Goal: Task Accomplishment & Management: Complete application form

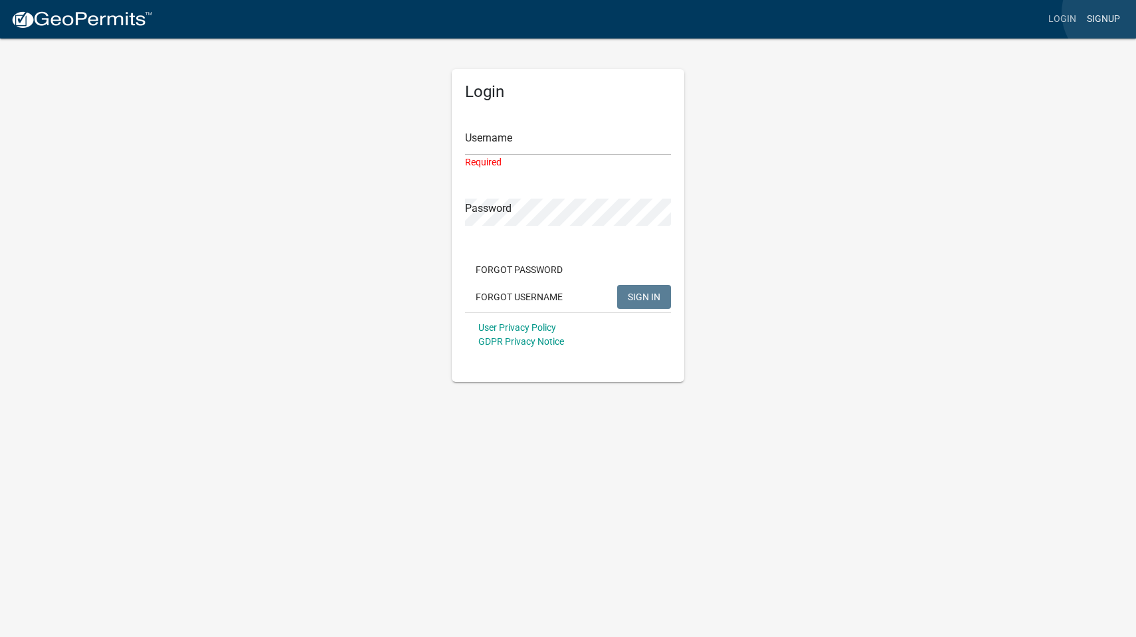
click at [1116, 13] on link "Signup" at bounding box center [1103, 19] width 44 height 25
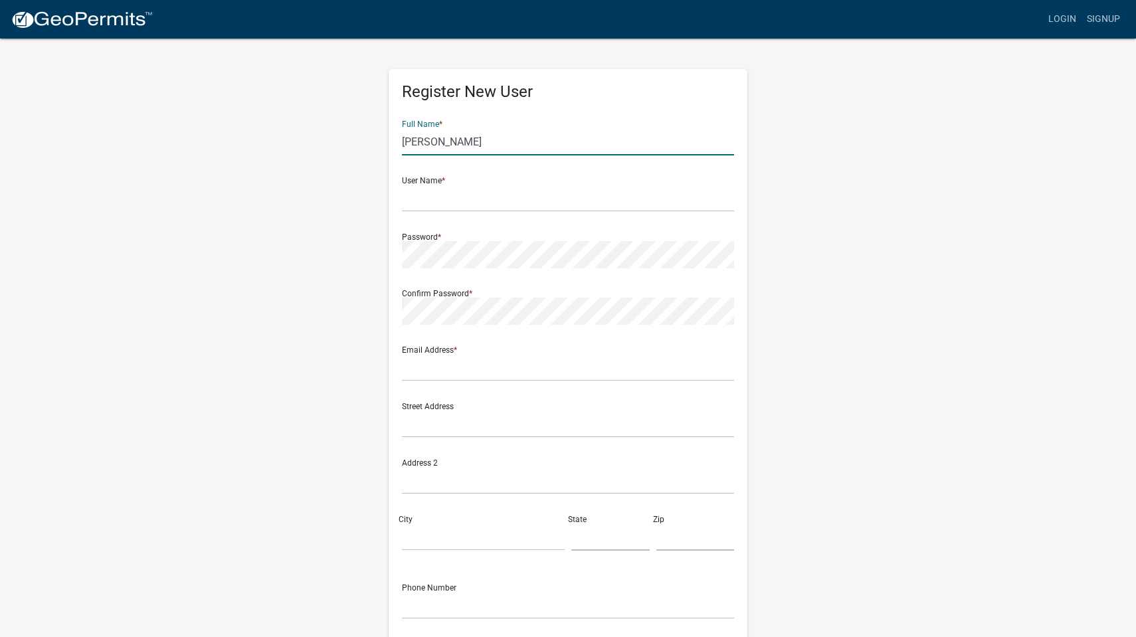
type input "[PERSON_NAME]"
type input "ssteede33"
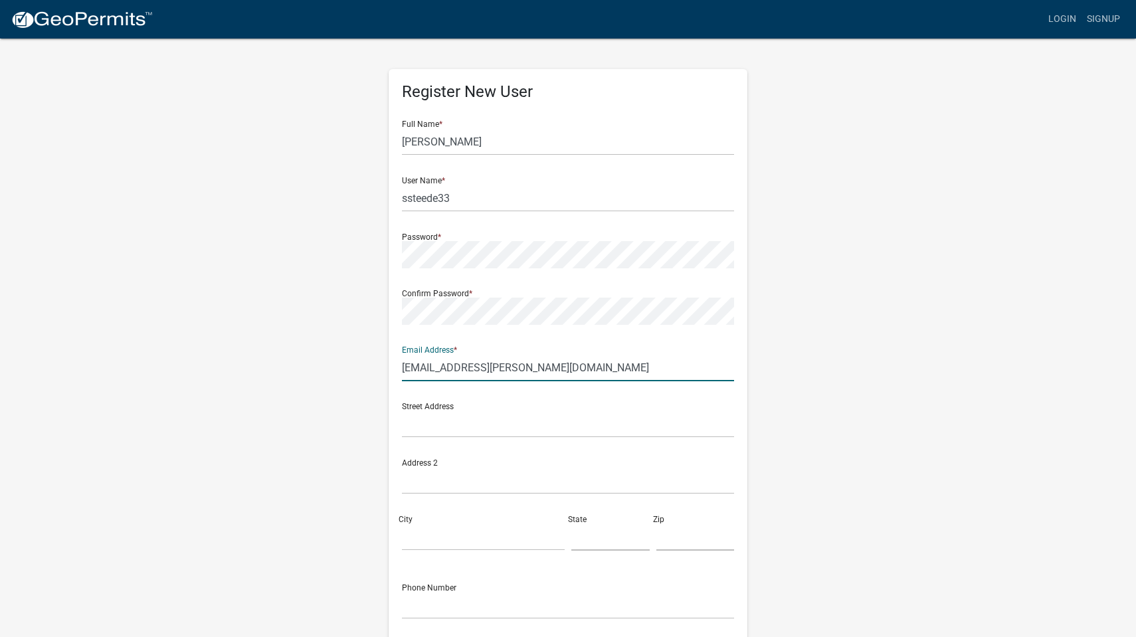
type input "[EMAIL_ADDRESS][PERSON_NAME][DOMAIN_NAME]"
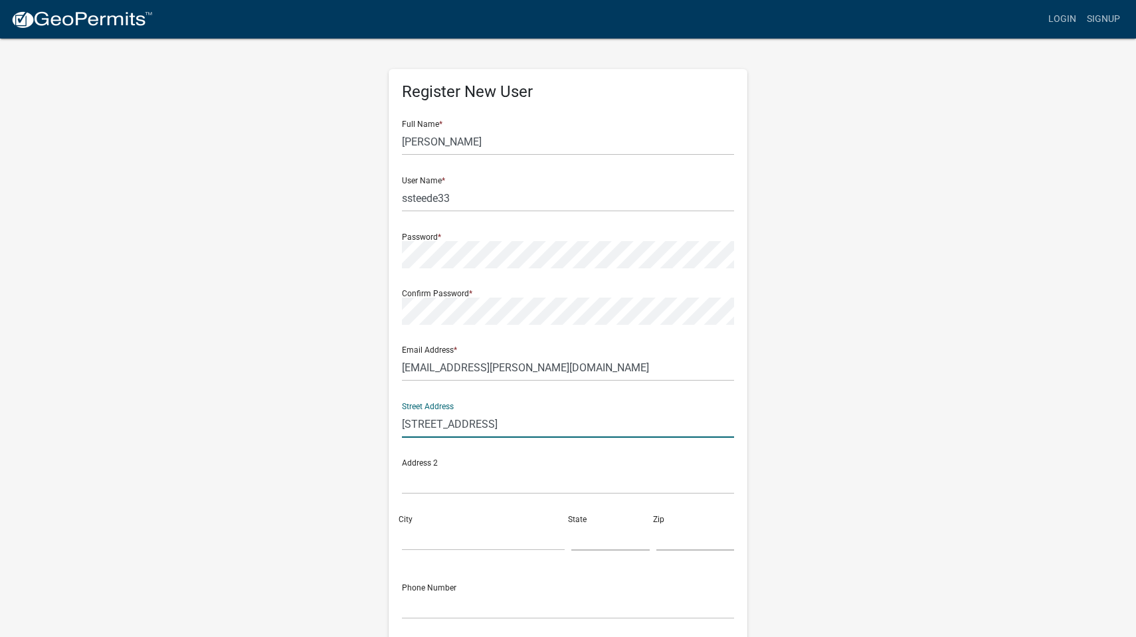
type input "[STREET_ADDRESS]"
type input "I"
type input "Oskaloosa"
type input "IA"
type input "52577"
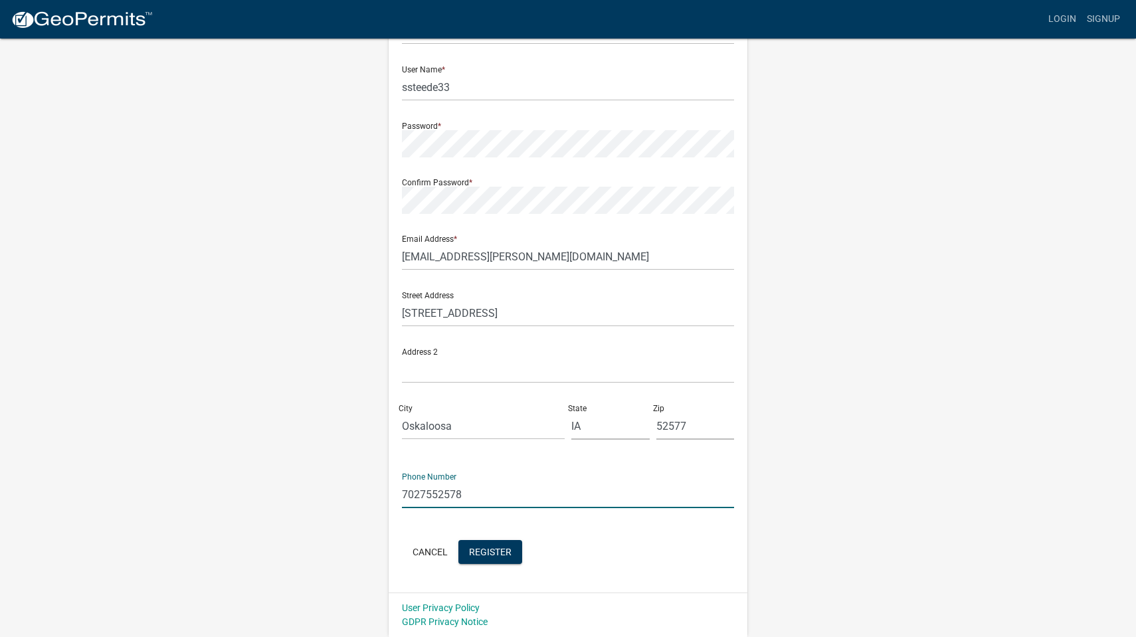
scroll to position [110, 0]
type input "7027552578"
click at [504, 559] on button "Register" at bounding box center [490, 553] width 64 height 24
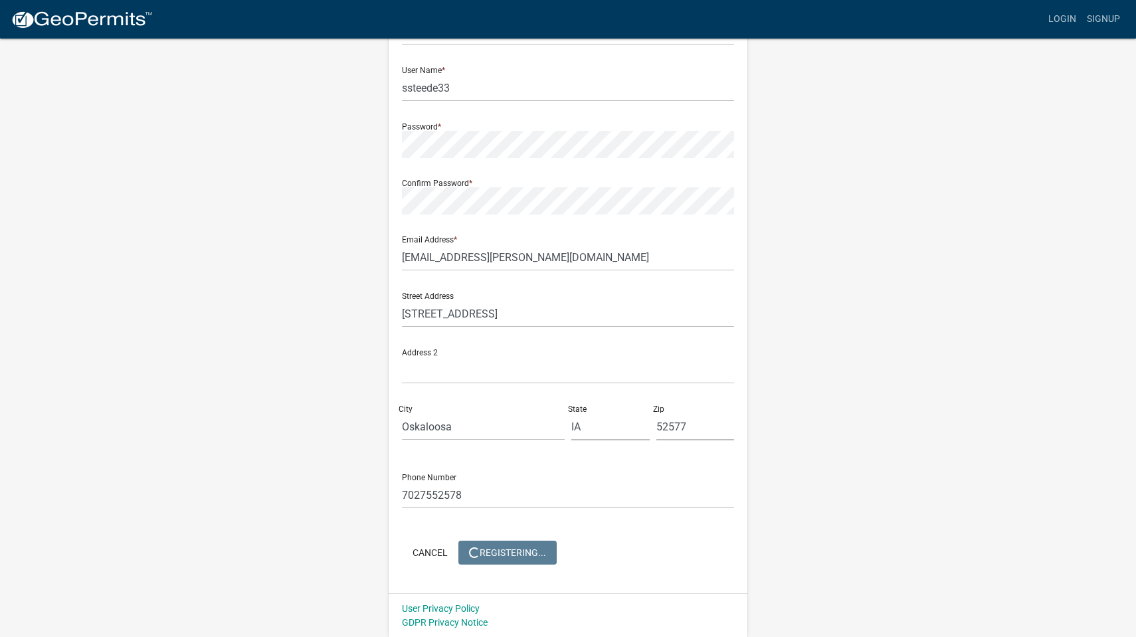
scroll to position [0, 0]
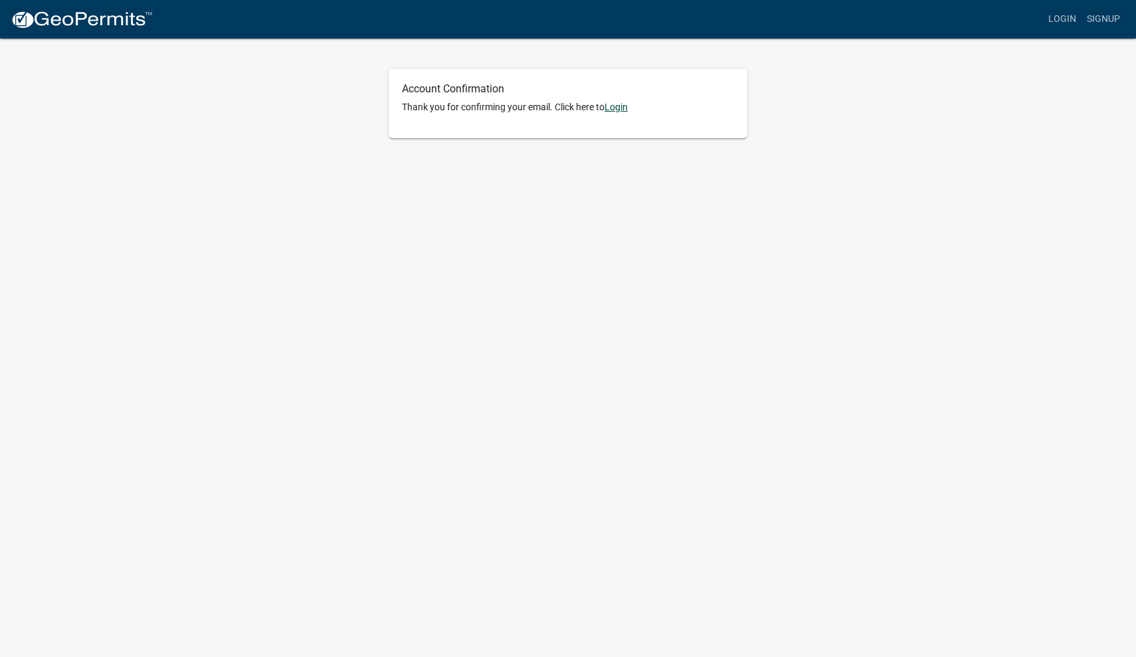
click at [619, 104] on link "Login" at bounding box center [615, 107] width 23 height 11
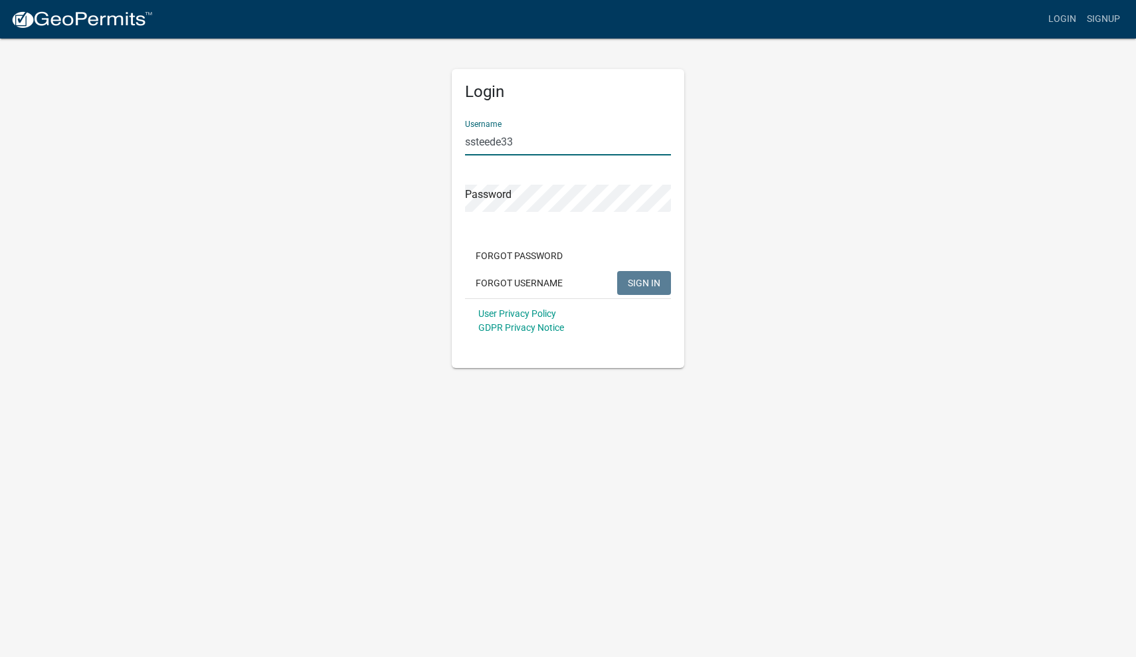
type input "ssteede33"
click at [634, 280] on span "SIGN IN" at bounding box center [644, 282] width 33 height 11
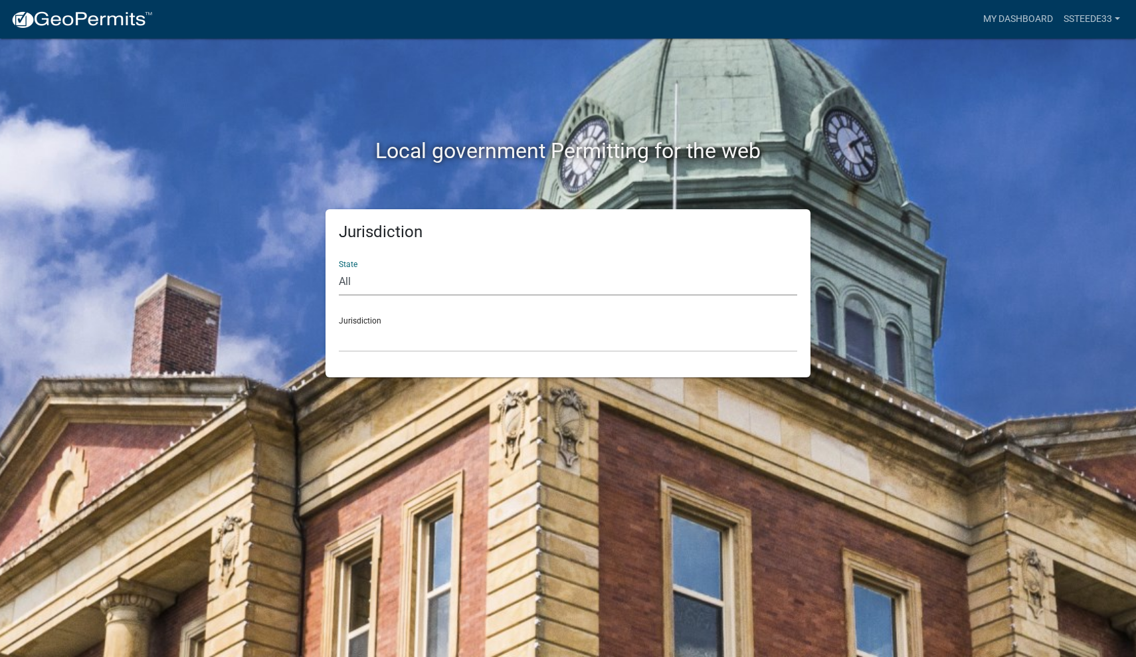
select select "Iowa"
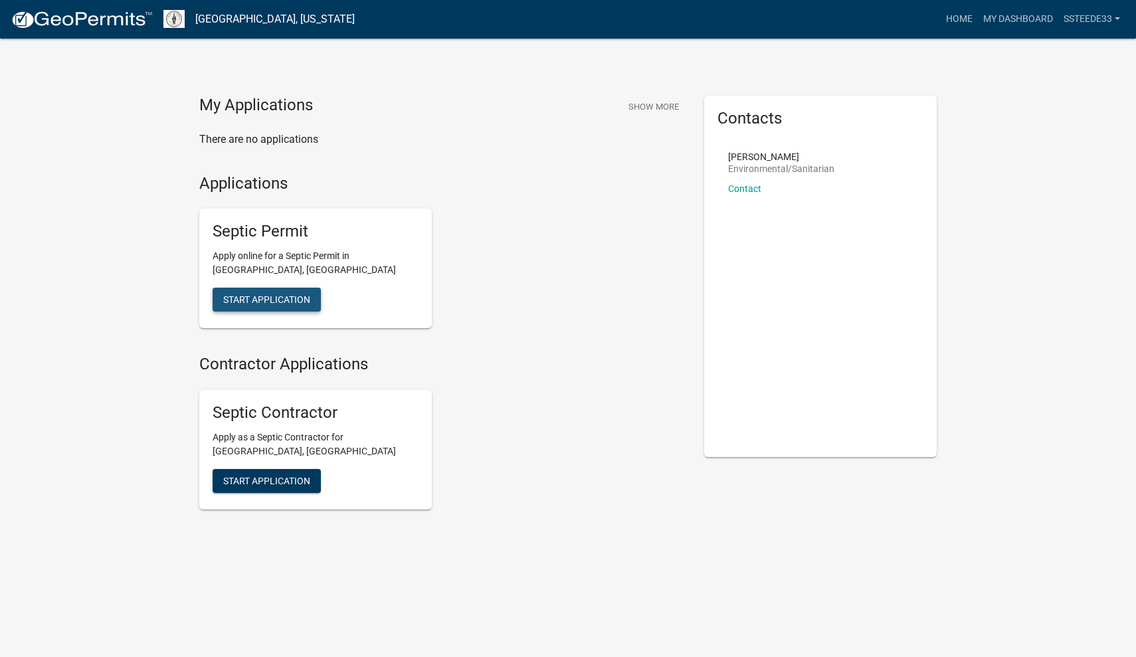
click at [288, 294] on span "Start Application" at bounding box center [266, 299] width 87 height 11
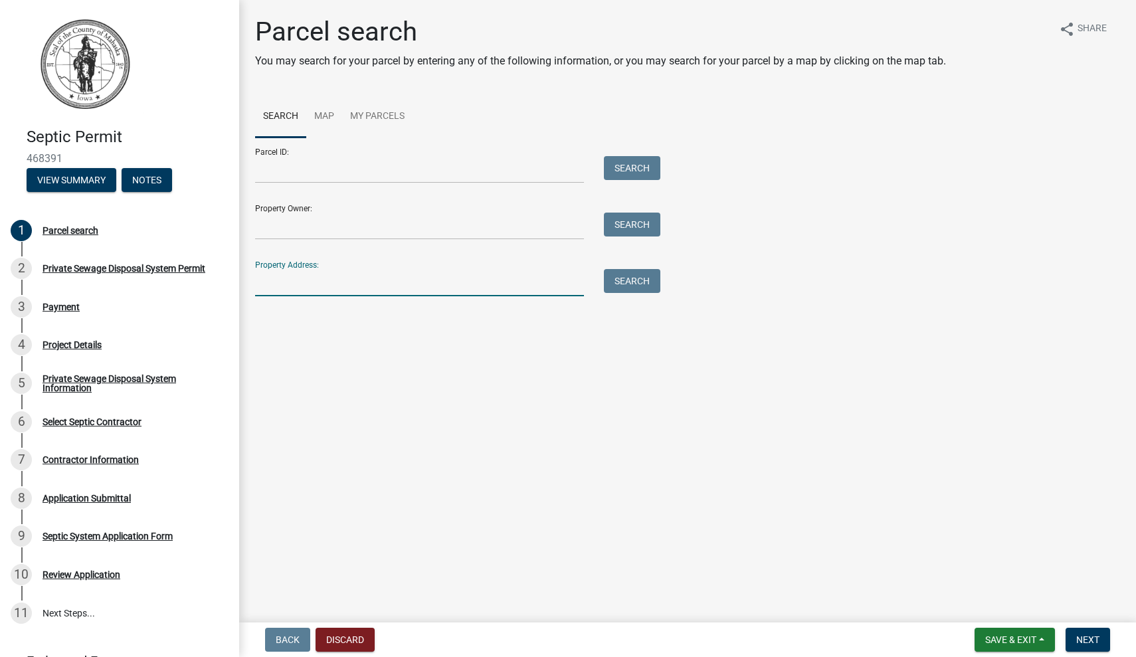
click at [298, 287] on input "Property Address:" at bounding box center [419, 282] width 329 height 27
type input "[STREET_ADDRESS]"
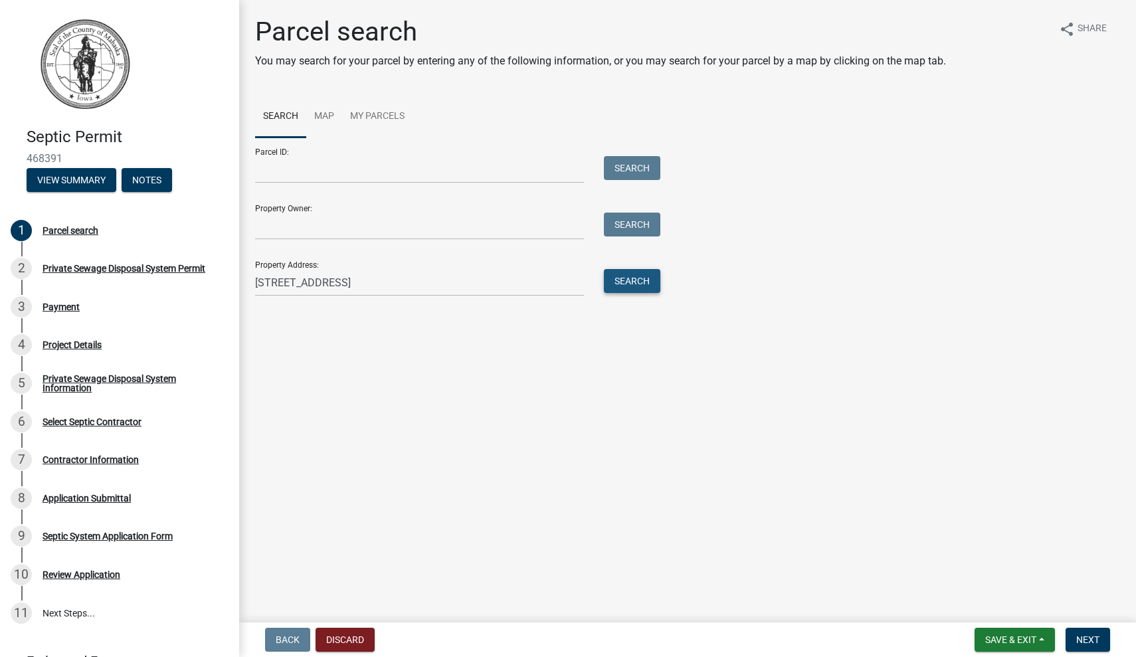
click at [634, 286] on button "Search" at bounding box center [632, 281] width 56 height 24
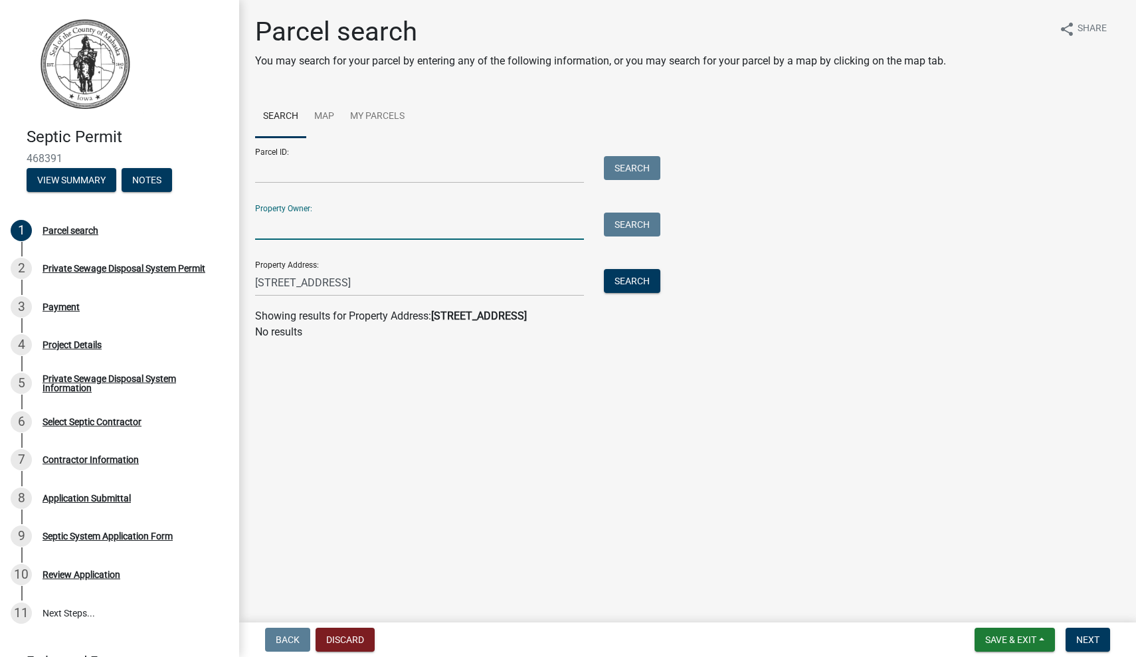
click at [314, 218] on input "Property Owner:" at bounding box center [419, 226] width 329 height 27
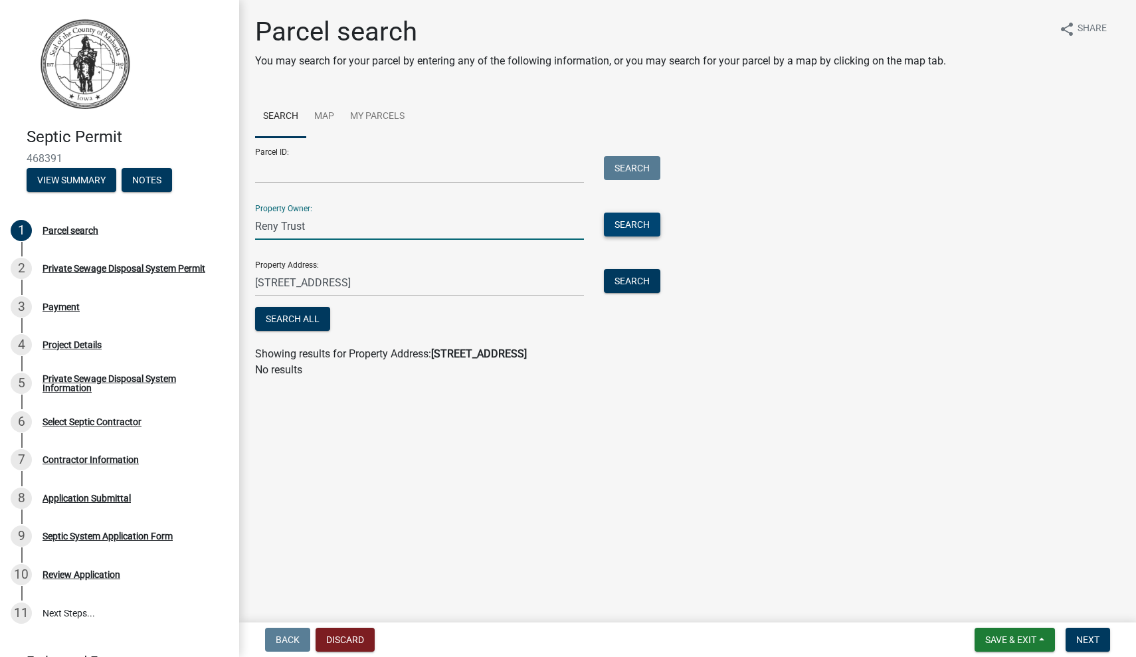
type input "Reny Trust"
click at [618, 232] on button "Search" at bounding box center [632, 225] width 56 height 24
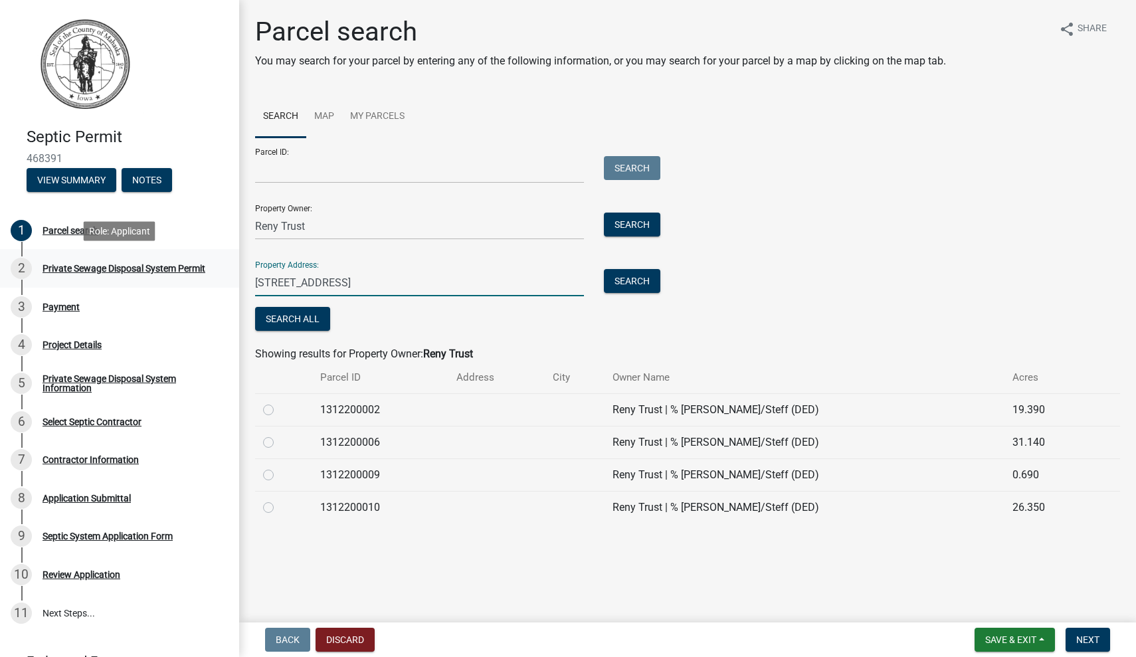
drag, startPoint x: 385, startPoint y: 285, endPoint x: 200, endPoint y: 268, distance: 185.4
click at [200, 268] on div "Septic Permit 468391 View Summary Notes 1 Parcel search 2 Private Sewage Dispos…" at bounding box center [568, 328] width 1136 height 657
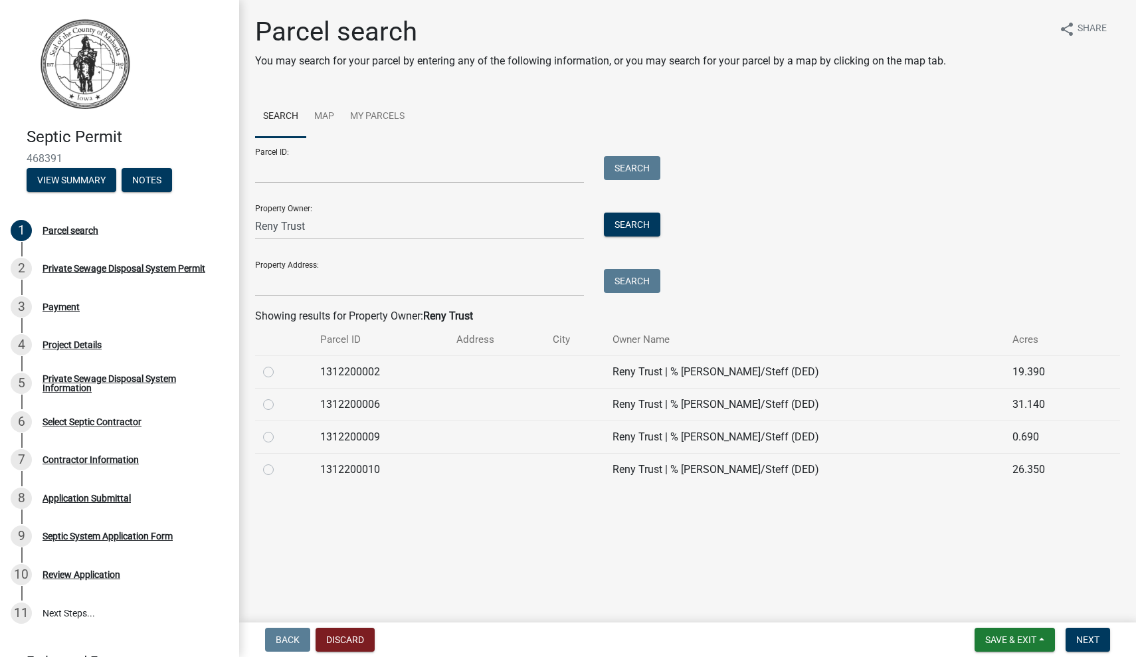
click at [279, 364] on label at bounding box center [279, 364] width 0 height 0
click at [279, 373] on input "radio" at bounding box center [283, 368] width 9 height 9
radio input "true"
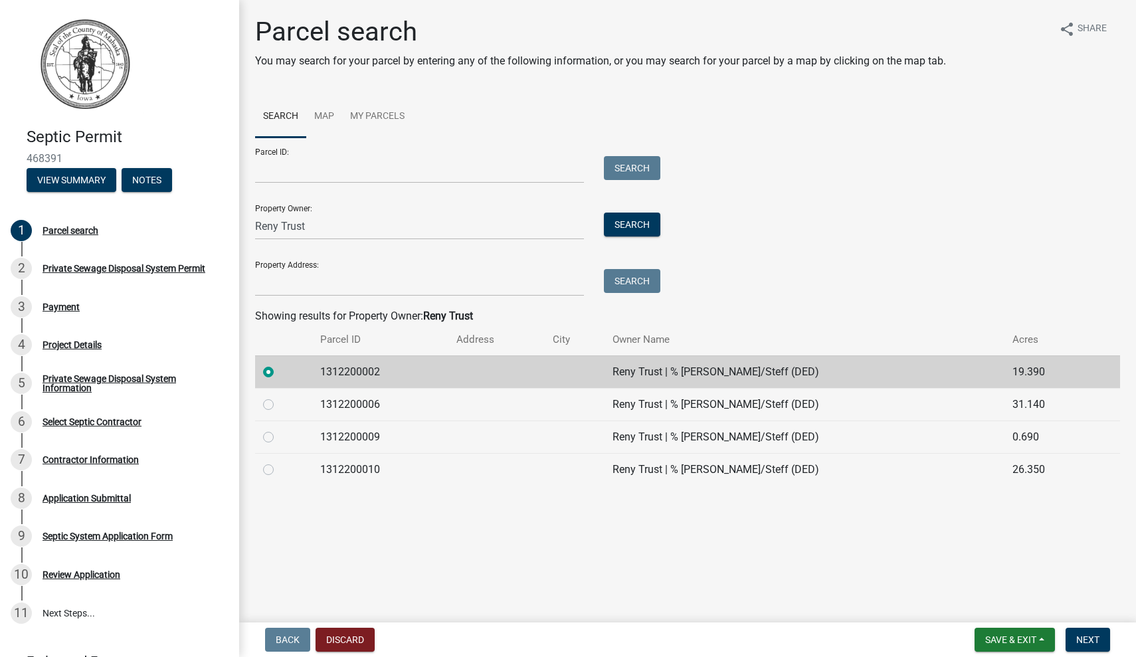
click at [268, 397] on div at bounding box center [283, 405] width 41 height 16
click at [279, 397] on label at bounding box center [279, 397] width 0 height 0
click at [279, 405] on input "radio" at bounding box center [283, 401] width 9 height 9
radio input "true"
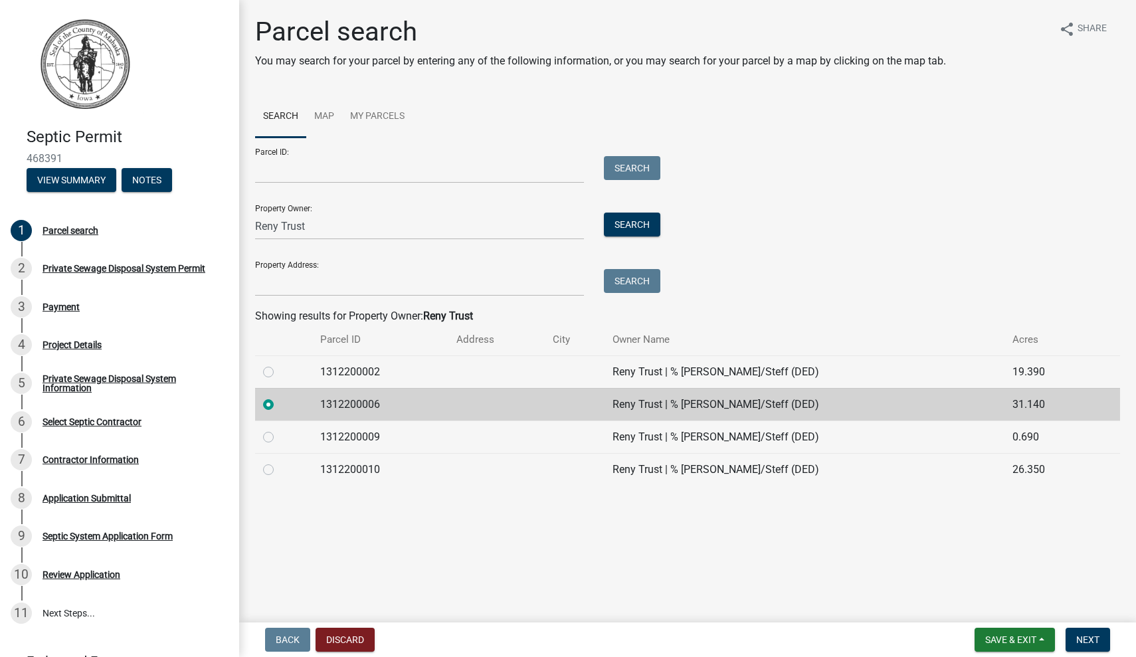
click at [272, 446] on td at bounding box center [283, 436] width 57 height 33
click at [279, 429] on label at bounding box center [279, 429] width 0 height 0
click at [279, 438] on input "radio" at bounding box center [283, 433] width 9 height 9
radio input "true"
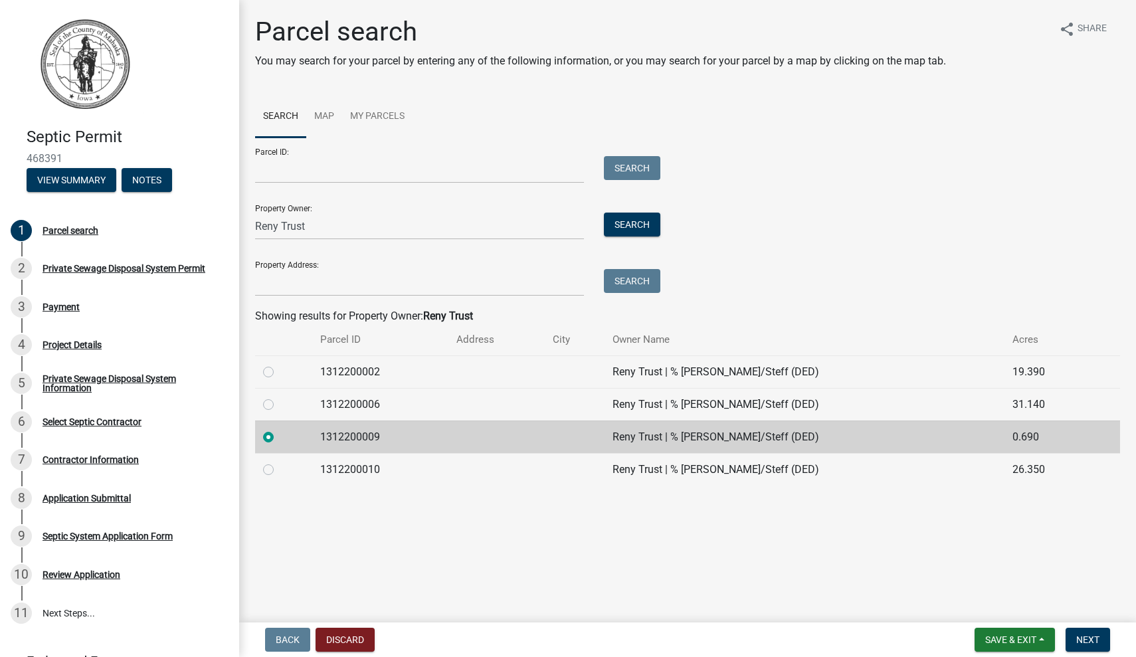
click at [270, 462] on div at bounding box center [283, 470] width 41 height 16
click at [279, 462] on label at bounding box center [279, 462] width 0 height 0
click at [279, 467] on input "radio" at bounding box center [283, 466] width 9 height 9
radio input "true"
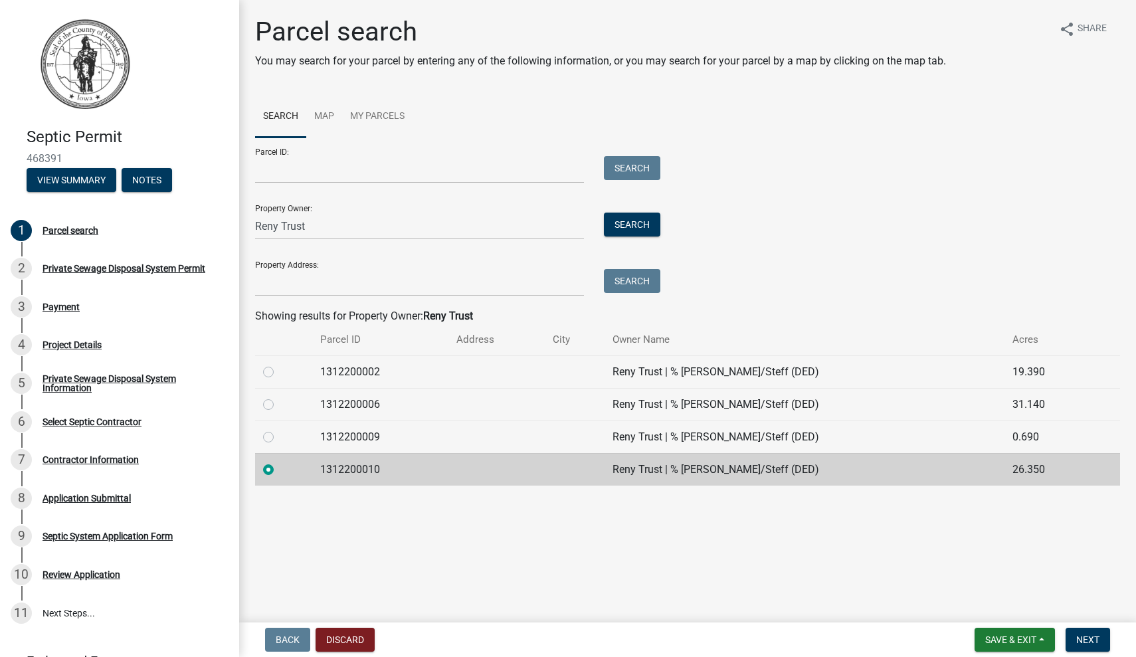
click at [279, 364] on label at bounding box center [279, 364] width 0 height 0
click at [279, 371] on input "radio" at bounding box center [283, 368] width 9 height 9
radio input "true"
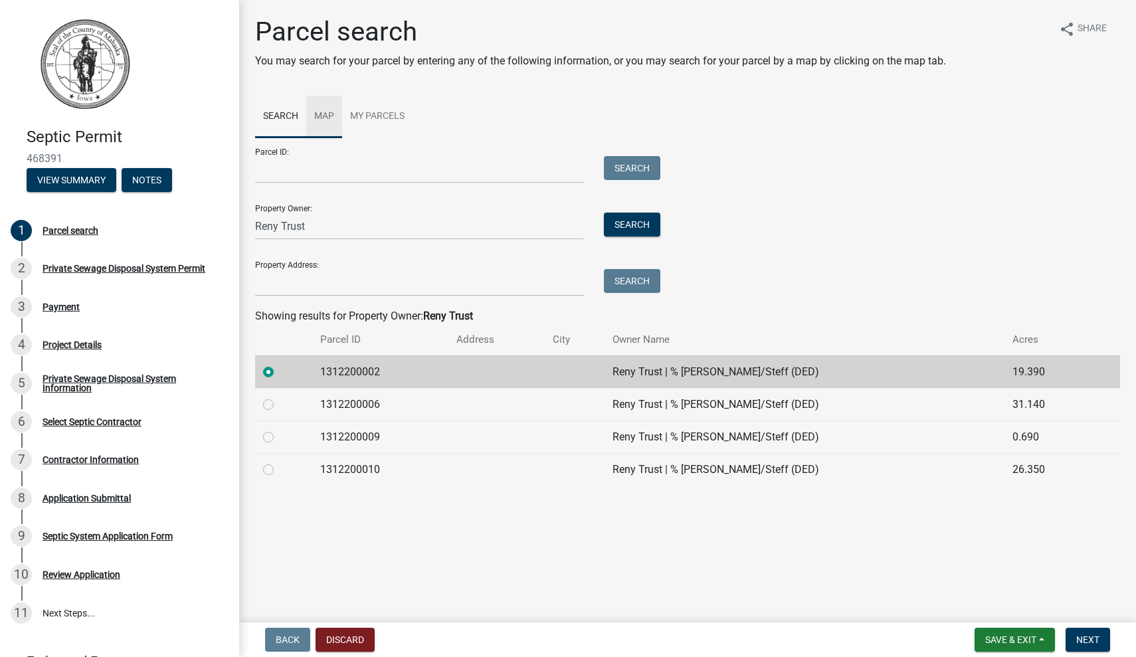
click at [332, 111] on link "Map" at bounding box center [324, 117] width 36 height 43
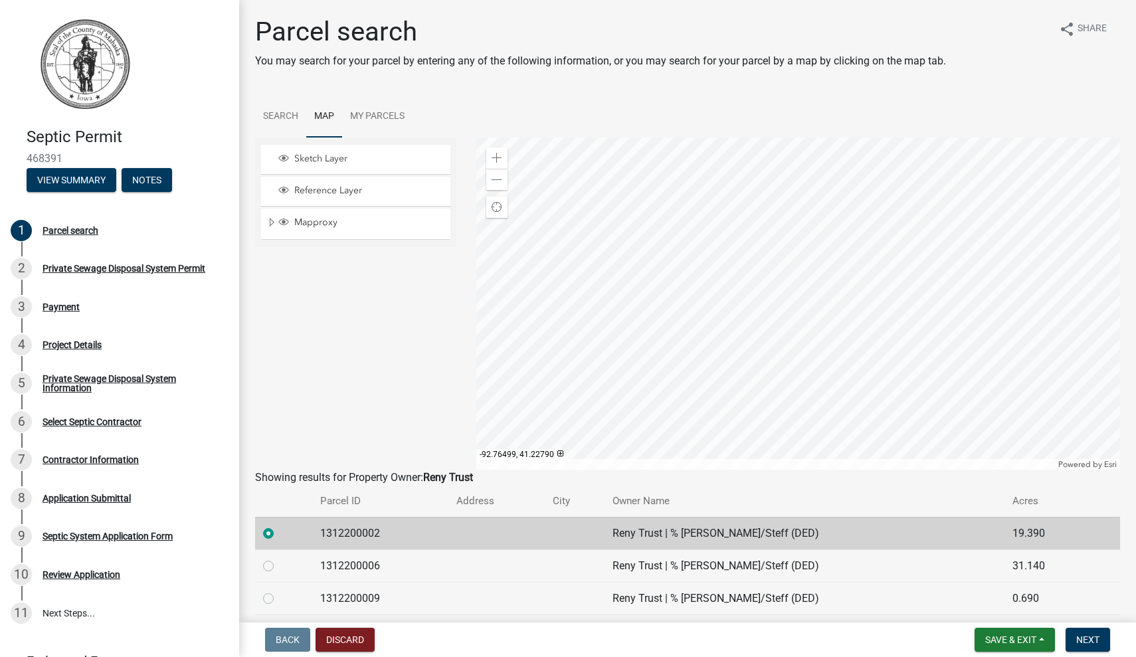
click at [279, 558] on label at bounding box center [279, 558] width 0 height 0
click at [279, 567] on input "radio" at bounding box center [283, 562] width 9 height 9
radio input "true"
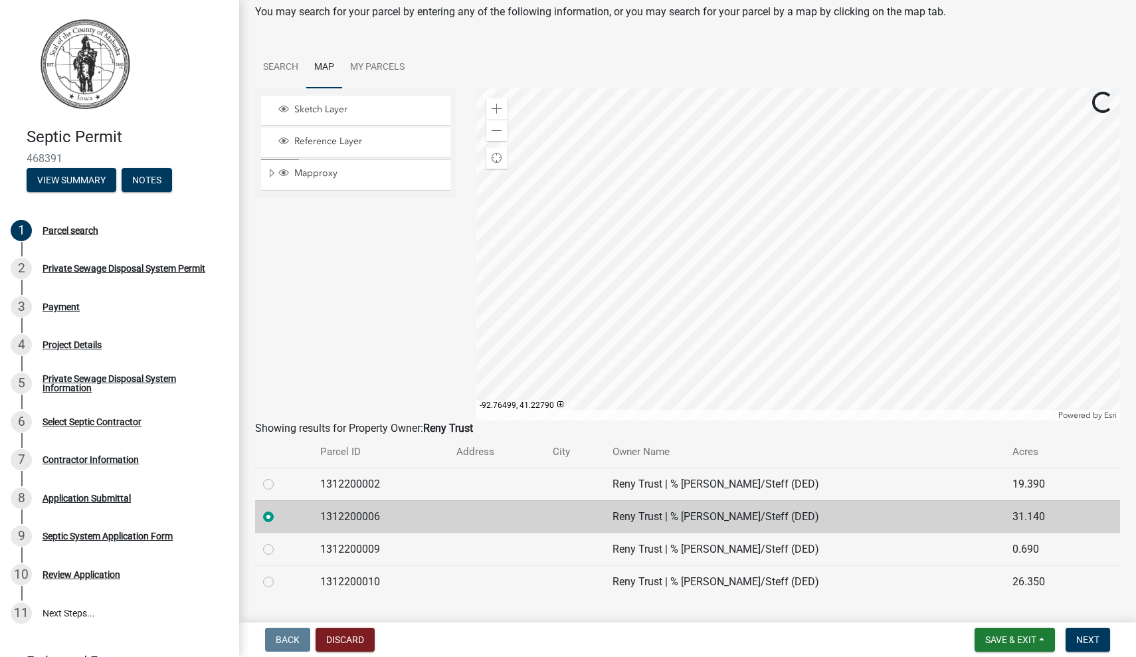
scroll to position [48, 0]
click at [279, 542] on label at bounding box center [279, 542] width 0 height 0
click at [279, 549] on input "radio" at bounding box center [283, 546] width 9 height 9
radio input "true"
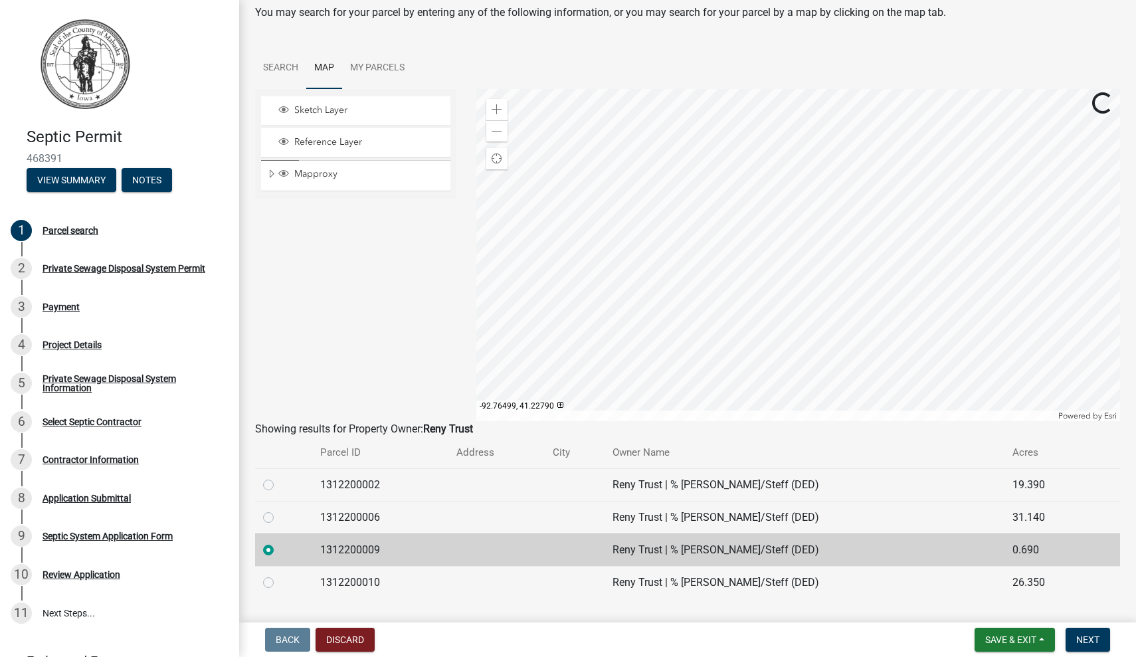
click at [279, 575] on label at bounding box center [279, 575] width 0 height 0
click at [279, 583] on input "radio" at bounding box center [283, 579] width 9 height 9
radio input "true"
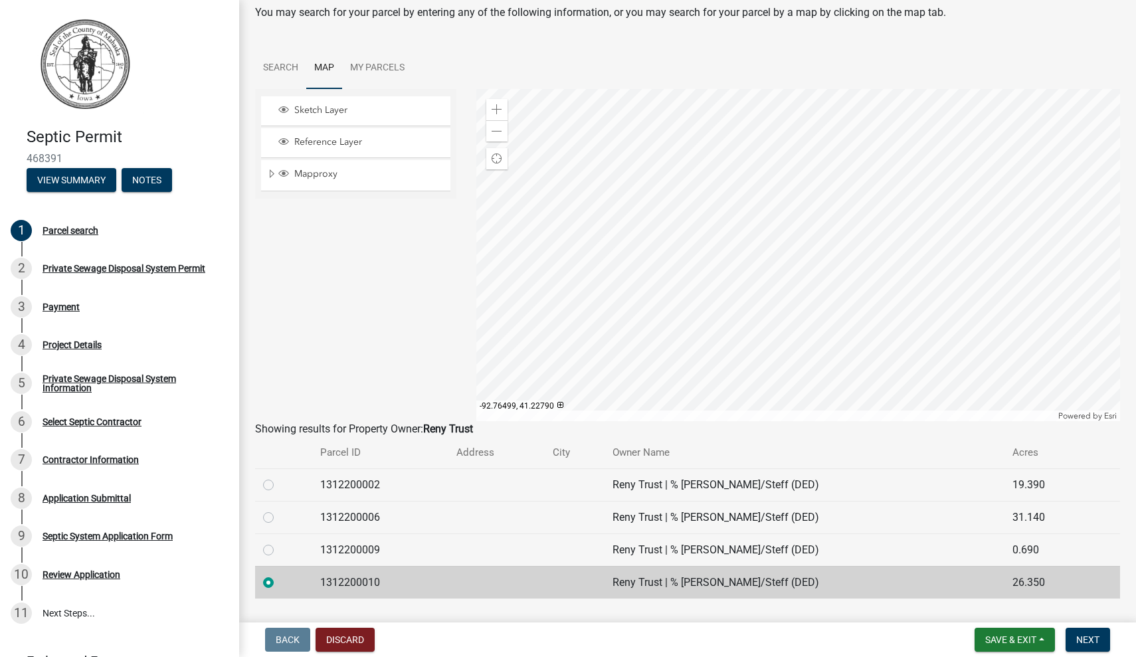
click at [279, 542] on label at bounding box center [279, 542] width 0 height 0
click at [279, 551] on input "radio" at bounding box center [283, 546] width 9 height 9
radio input "true"
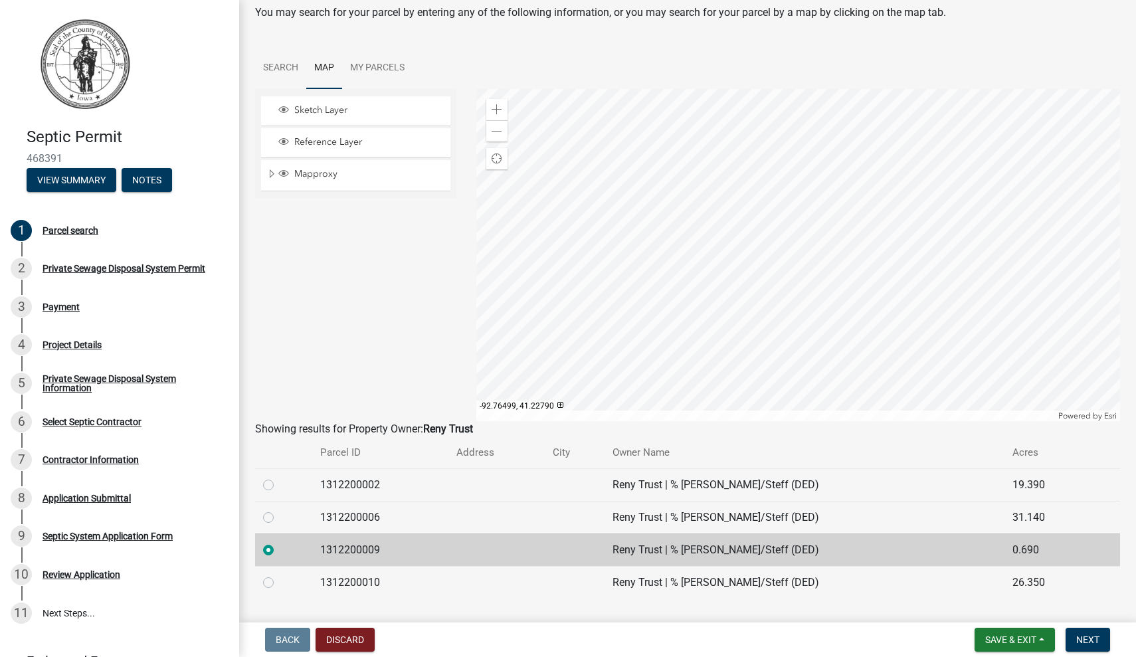
click at [279, 575] on label at bounding box center [279, 575] width 0 height 0
click at [279, 583] on input "radio" at bounding box center [283, 579] width 9 height 9
radio input "true"
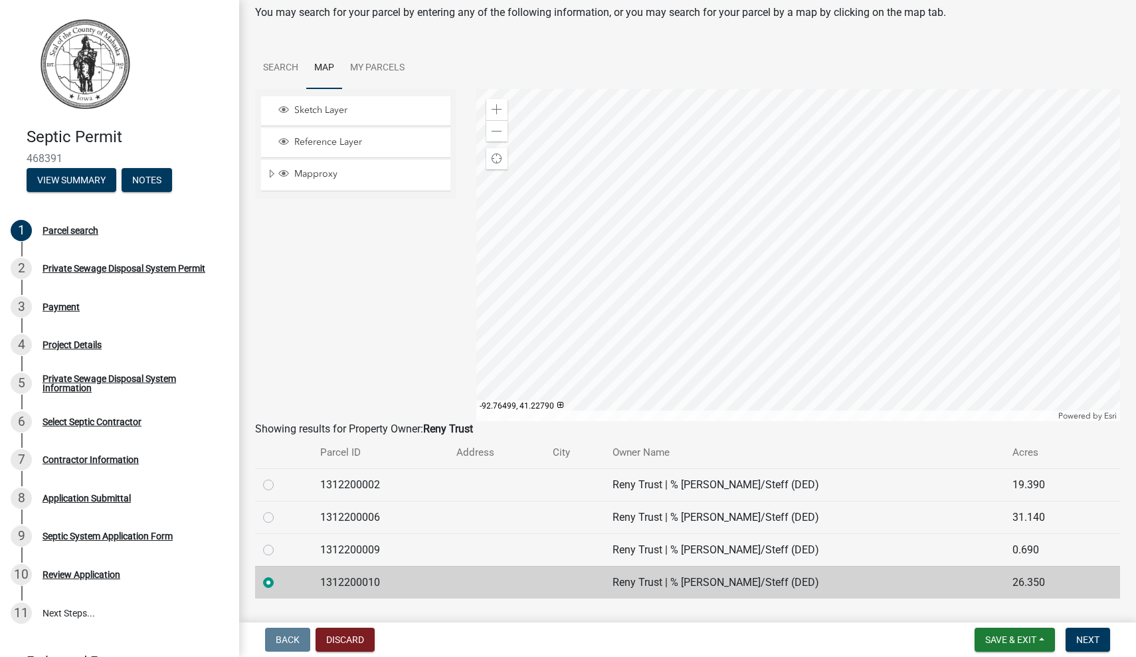
click at [279, 477] on label at bounding box center [279, 477] width 0 height 0
click at [279, 486] on input "radio" at bounding box center [283, 481] width 9 height 9
radio input "true"
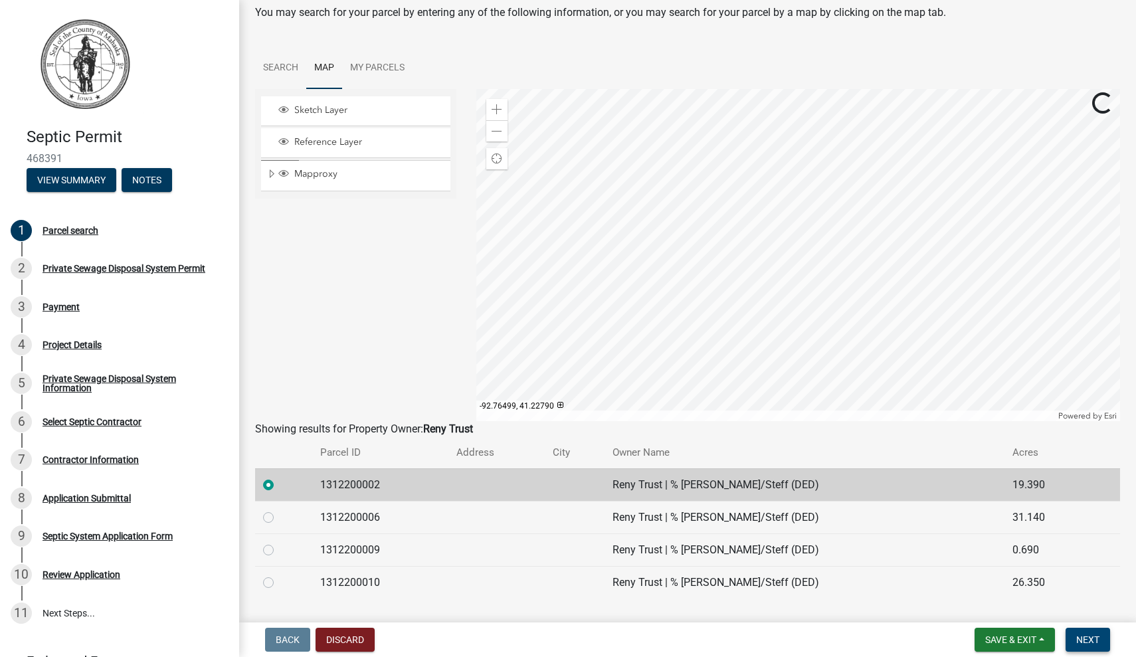
click at [1098, 642] on span "Next" at bounding box center [1087, 639] width 23 height 11
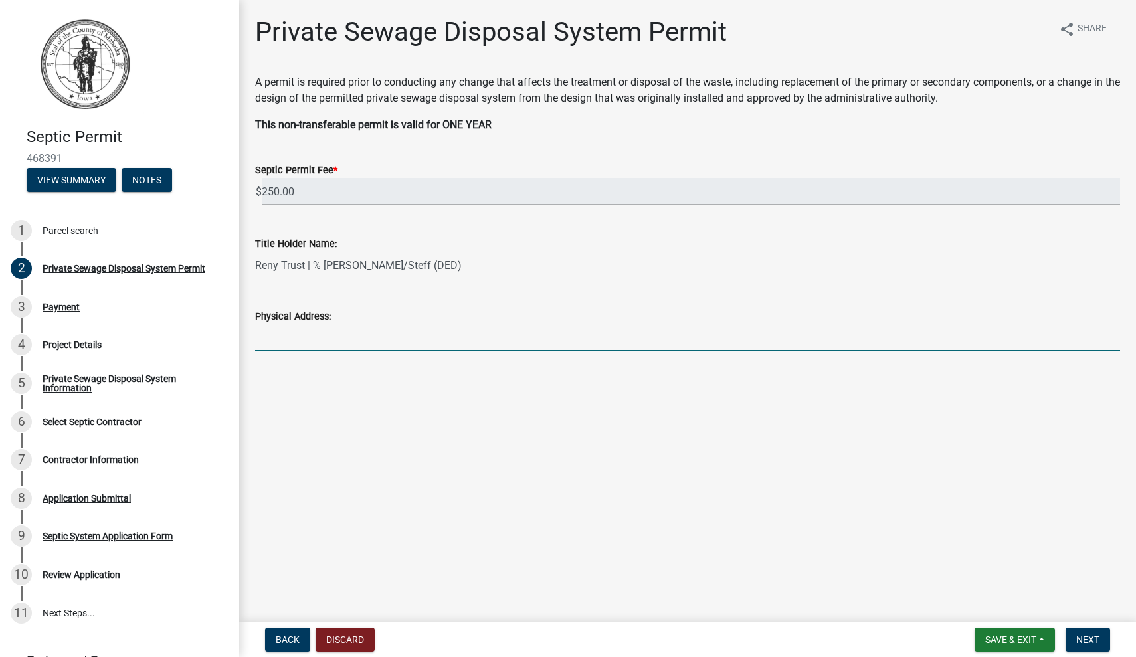
click at [875, 330] on input "Physical Address:" at bounding box center [687, 337] width 865 height 27
type input "2918 Fairfax Avenue, Oskaloosa, IA 52577"
click at [1077, 640] on span "Next" at bounding box center [1087, 639] width 23 height 11
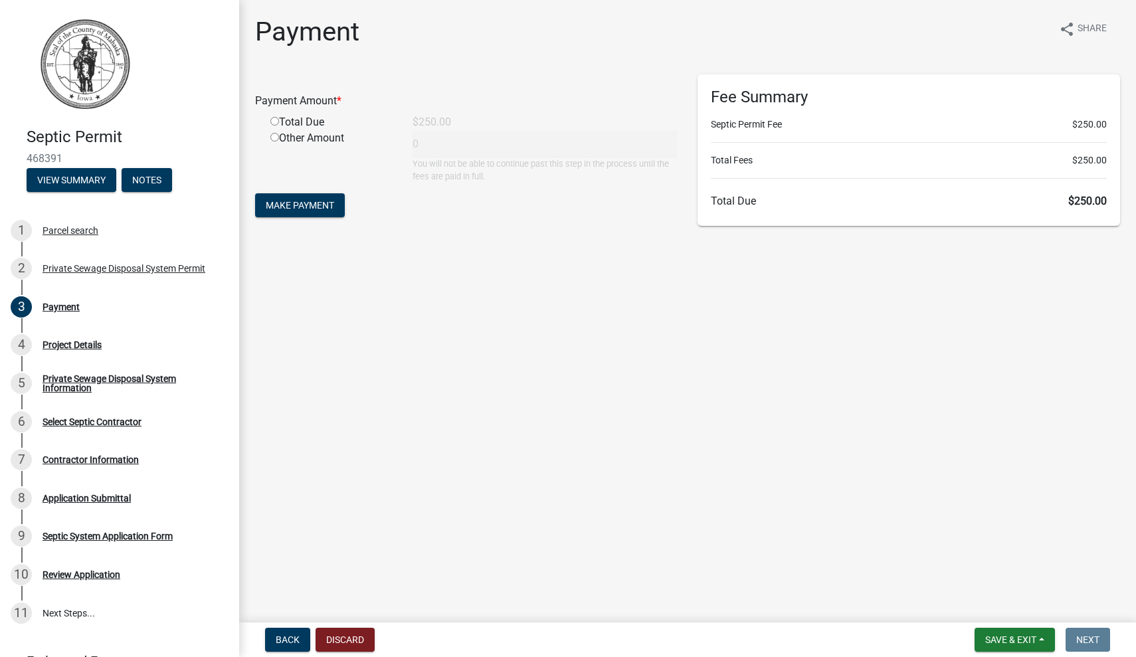
click at [299, 122] on div "Total Due" at bounding box center [331, 122] width 142 height 16
click at [272, 120] on input "radio" at bounding box center [274, 121] width 9 height 9
radio input "true"
type input "250"
click at [324, 207] on span "Make Payment" at bounding box center [300, 205] width 68 height 11
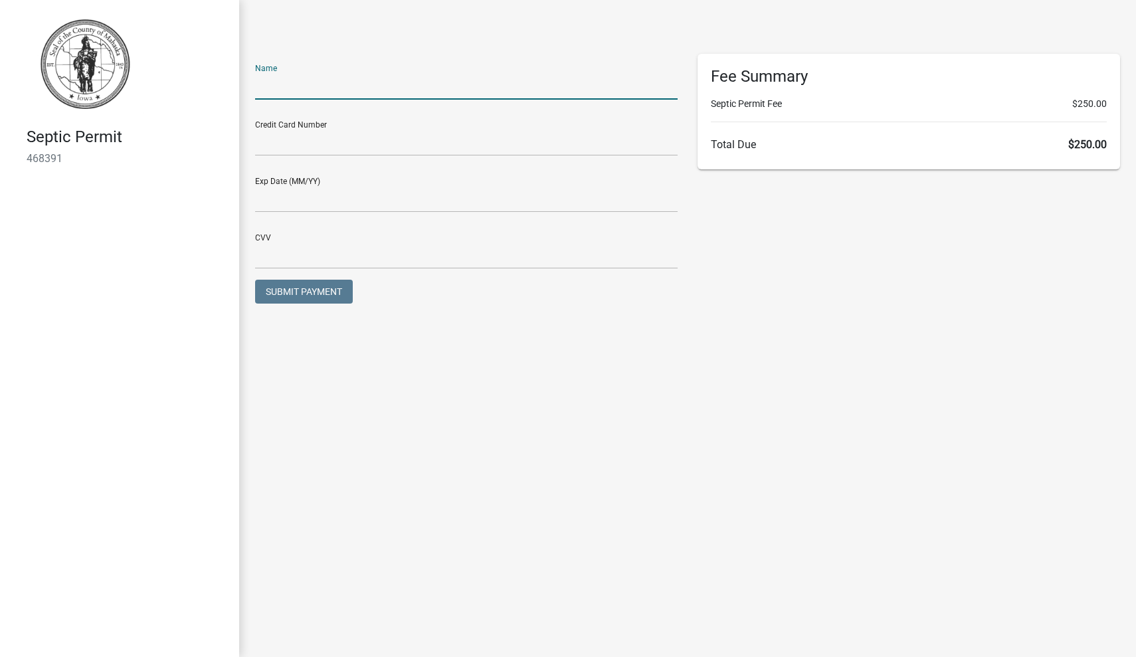
click at [355, 92] on input "text" at bounding box center [466, 85] width 422 height 27
type input "Stefanie Cullum"
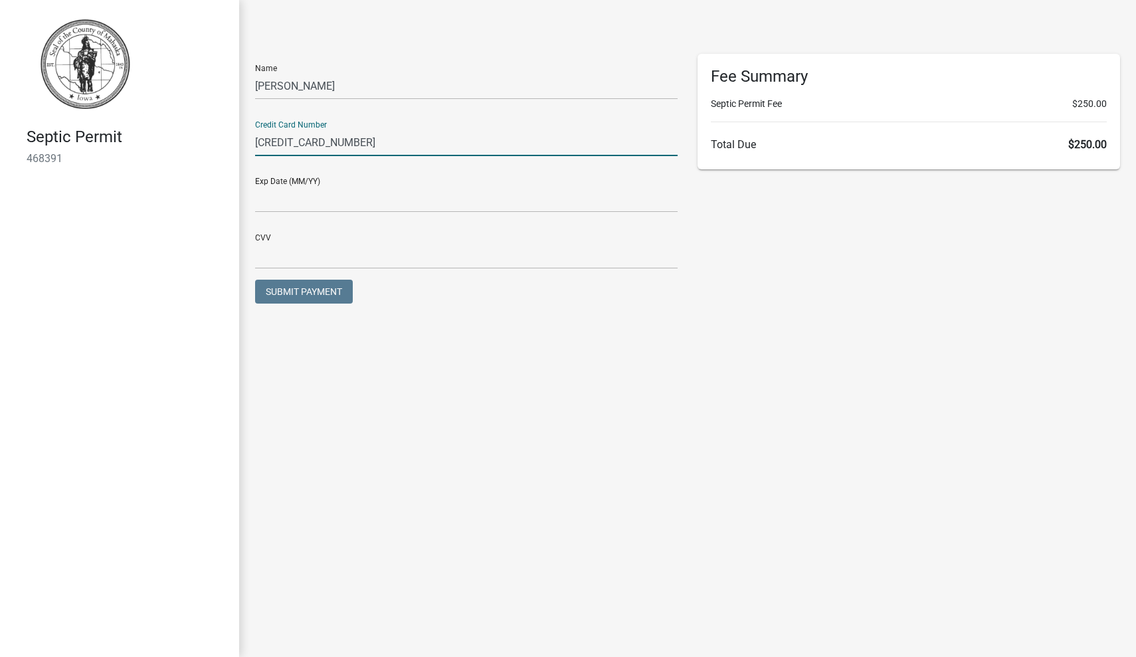
type input "4147202513339422"
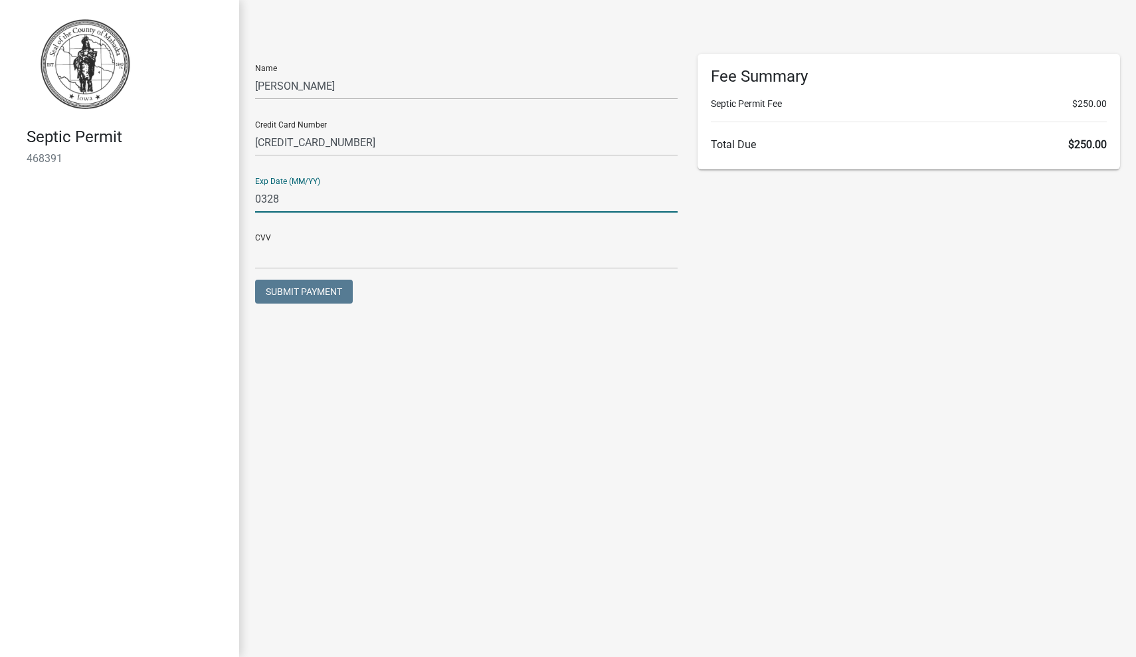
type input "0328"
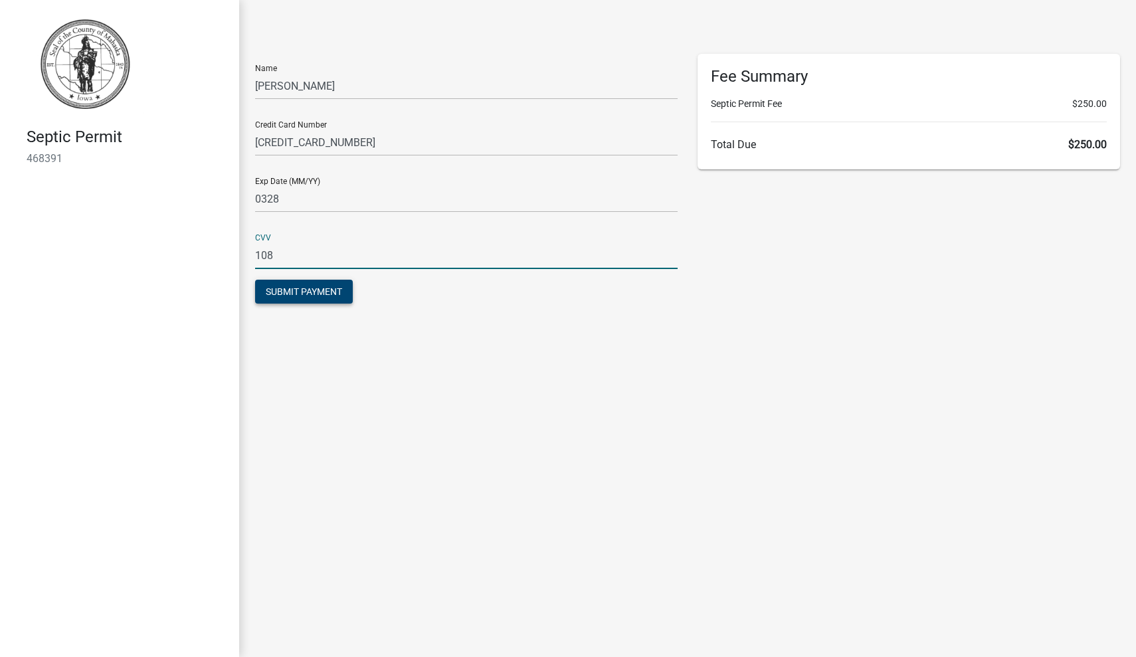
type input "108"
click at [308, 290] on span "Submit Payment" at bounding box center [304, 291] width 76 height 11
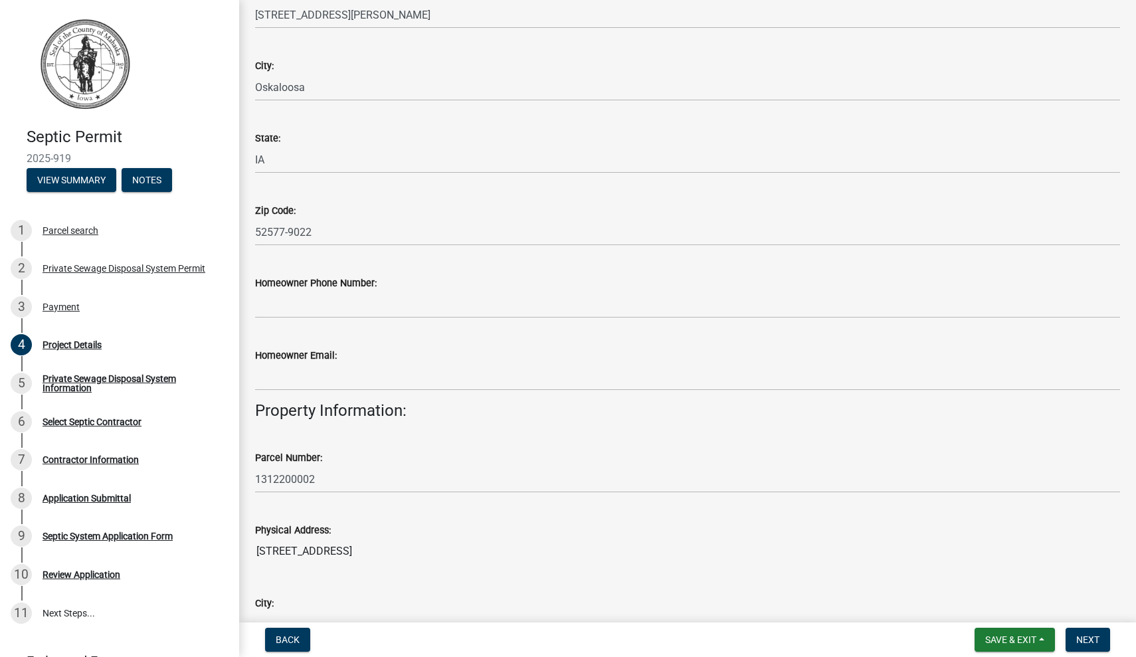
scroll to position [378, 0]
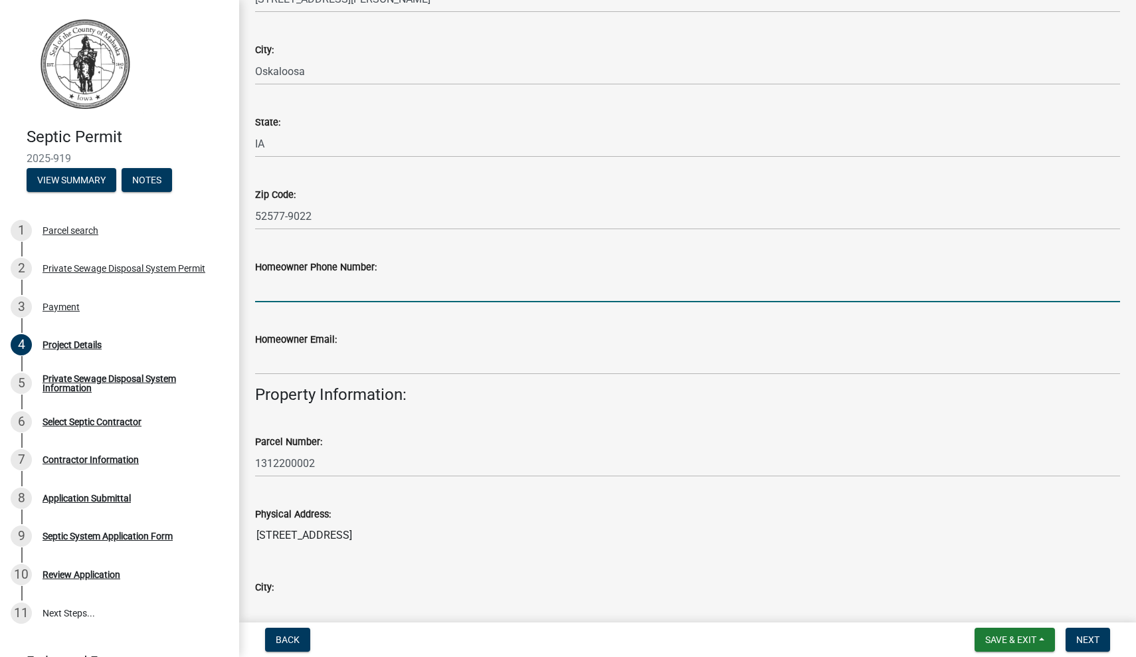
click at [353, 288] on input "Homeowner Phone Number:" at bounding box center [687, 288] width 865 height 27
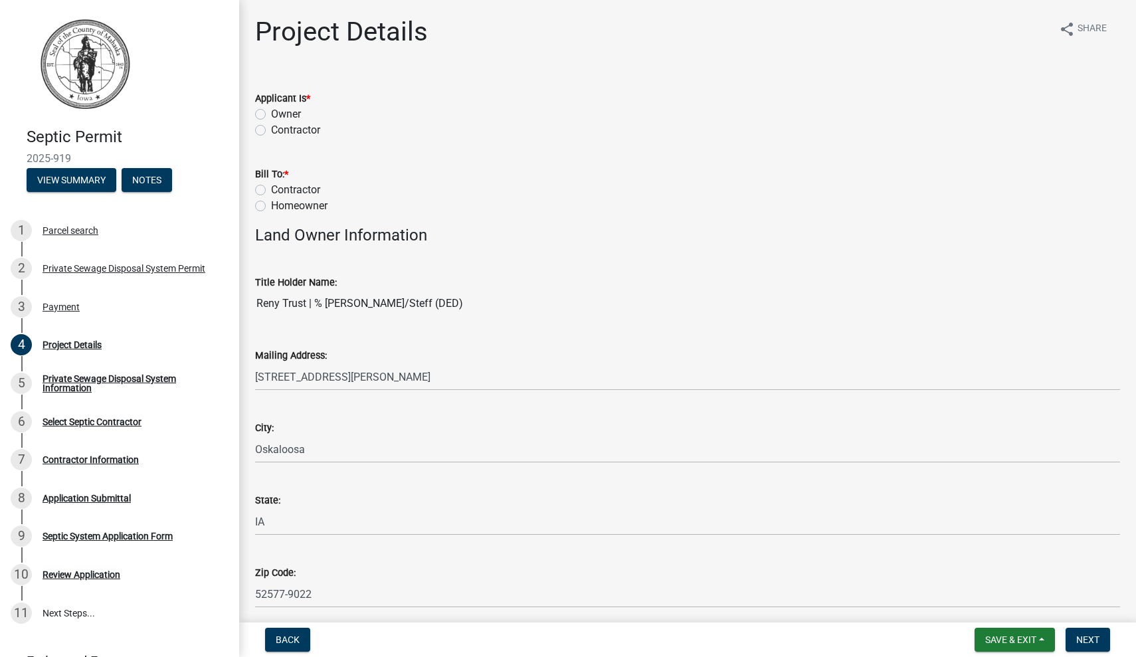
scroll to position [0, 0]
click at [291, 112] on label "Owner" at bounding box center [286, 114] width 30 height 16
click at [280, 112] on input "Owner" at bounding box center [275, 110] width 9 height 9
radio input "true"
click at [271, 203] on label "Homeowner" at bounding box center [299, 206] width 56 height 16
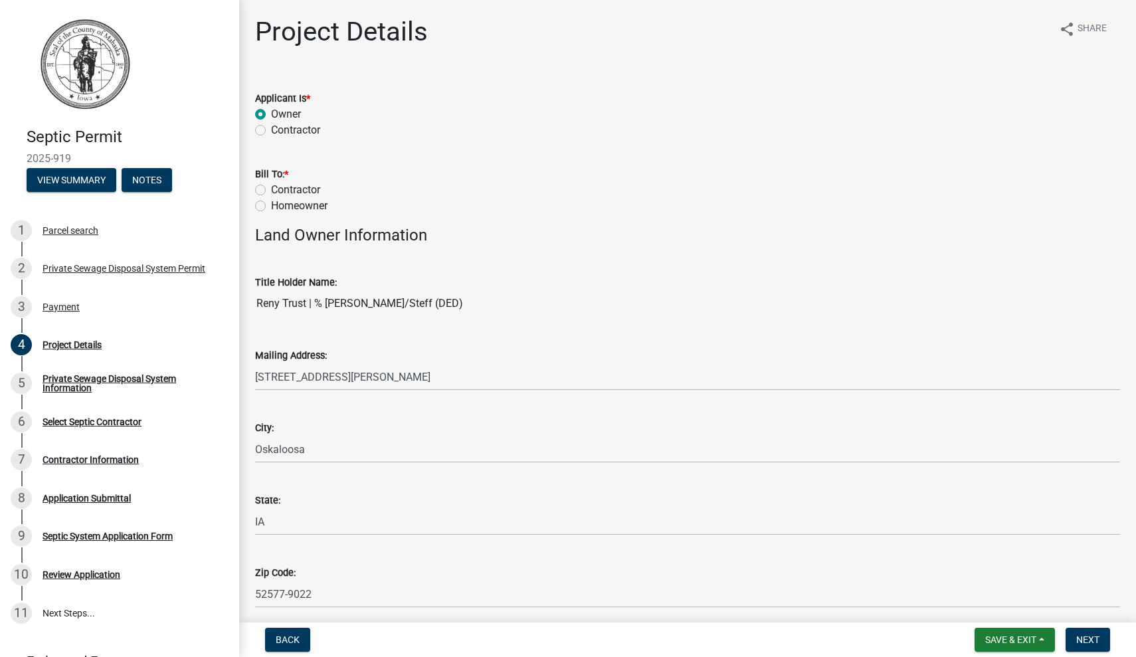
click at [271, 203] on input "Homeowner" at bounding box center [275, 202] width 9 height 9
radio input "true"
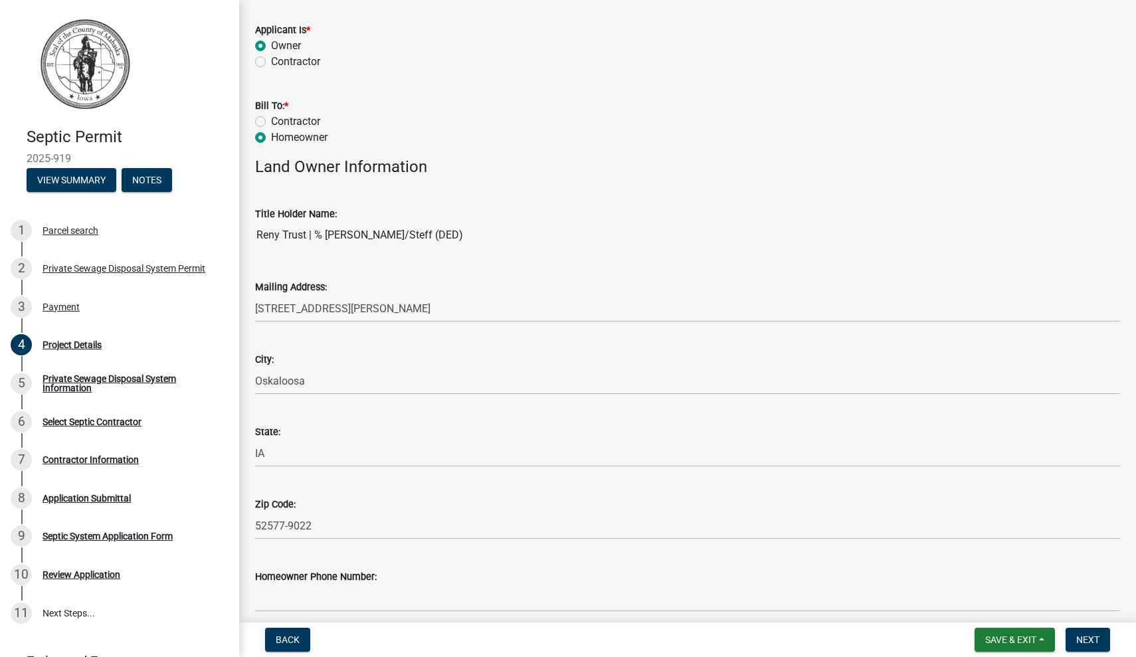
scroll to position [76, 0]
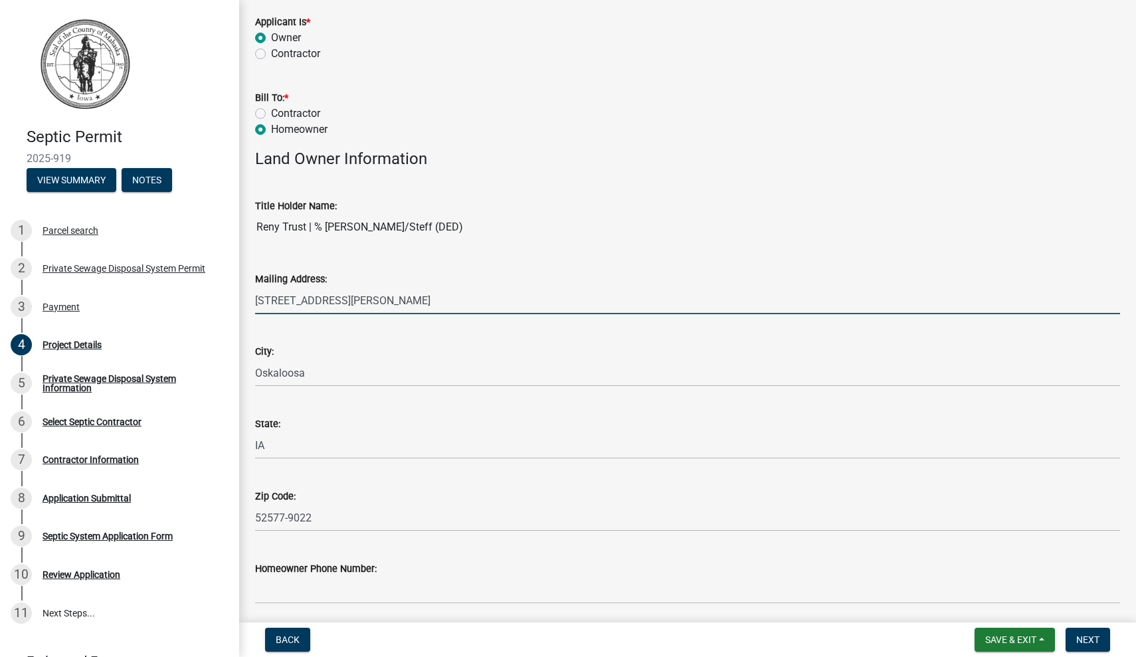
drag, startPoint x: 277, startPoint y: 298, endPoint x: 268, endPoint y: 296, distance: 8.7
click at [268, 296] on input "2935 Fulton Ave" at bounding box center [687, 300] width 865 height 27
click at [308, 302] on input "2918 Fulton Ave" at bounding box center [687, 300] width 865 height 27
drag, startPoint x: 375, startPoint y: 290, endPoint x: 319, endPoint y: 294, distance: 56.6
click at [319, 294] on input "2918 Fain Ave" at bounding box center [687, 300] width 865 height 27
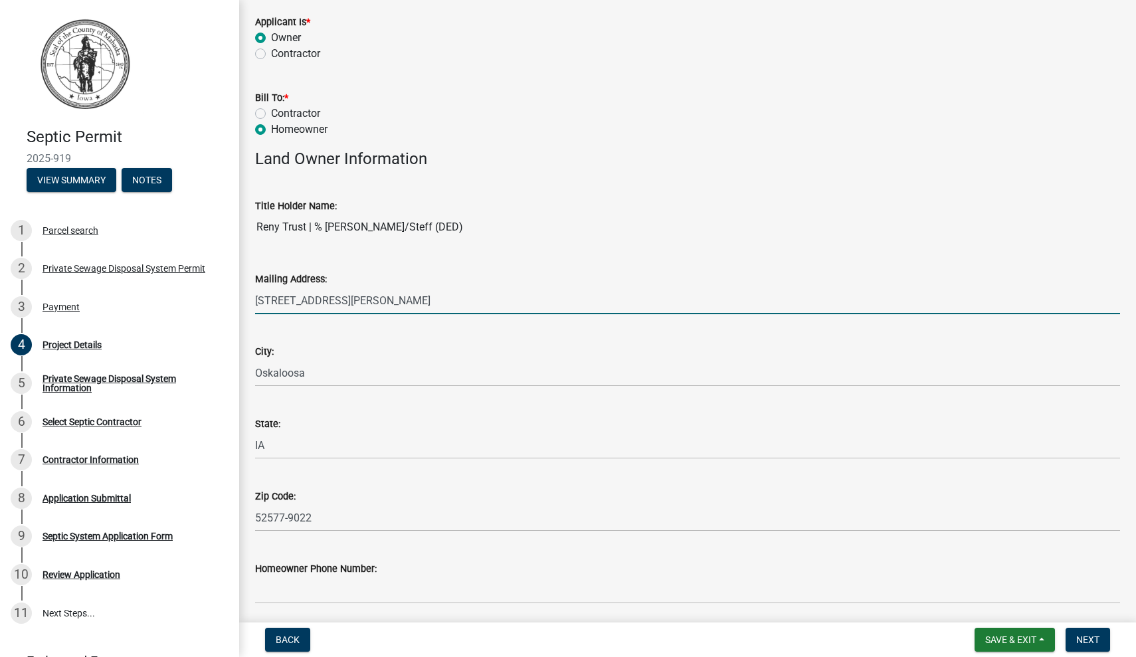
click at [319, 294] on input "2918 Fain Ave" at bounding box center [687, 300] width 865 height 27
click at [347, 294] on input "2918 Fain Ave" at bounding box center [687, 300] width 865 height 27
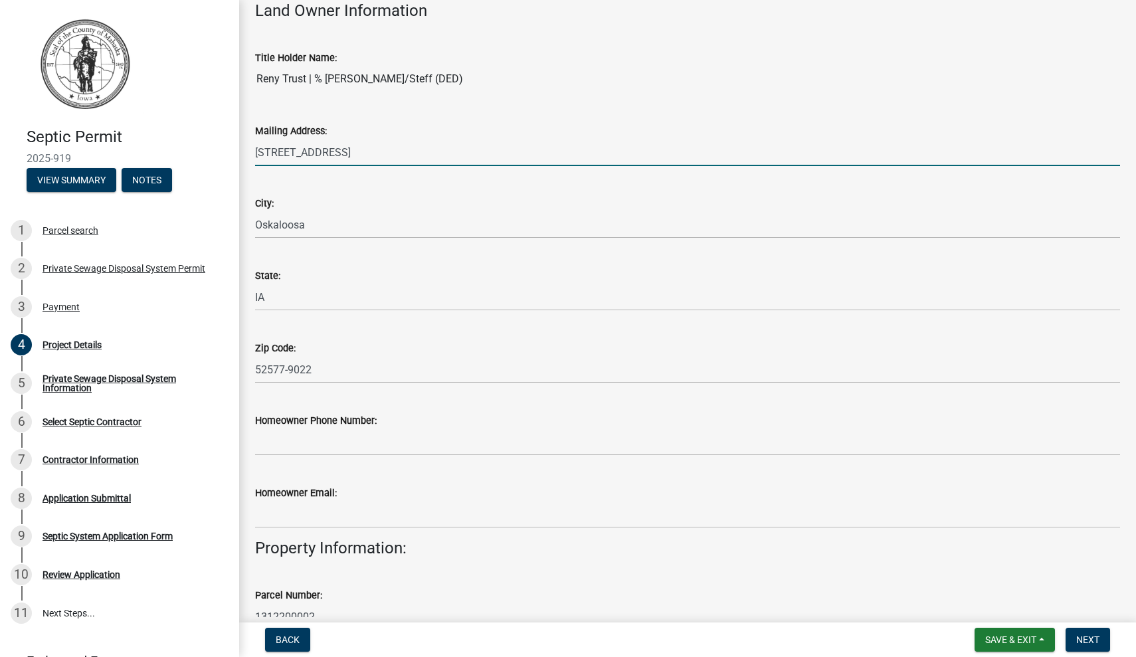
scroll to position [227, 0]
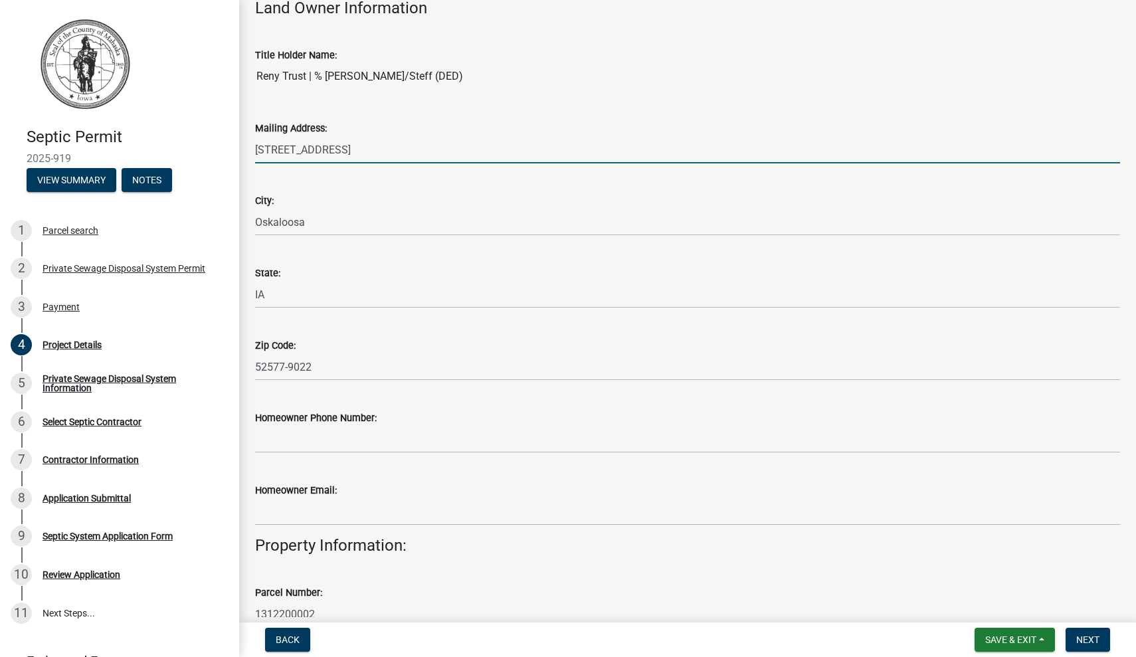
type input "[STREET_ADDRESS]"
click at [330, 438] on input "Homeowner Phone Number:" at bounding box center [687, 439] width 865 height 27
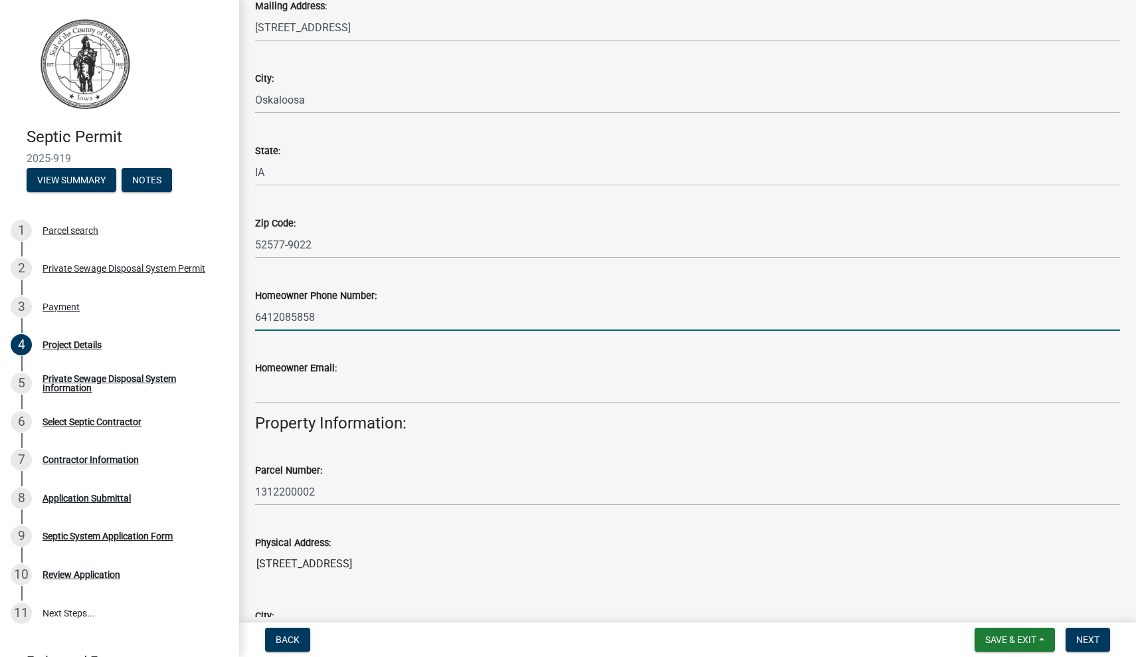
scroll to position [351, 0]
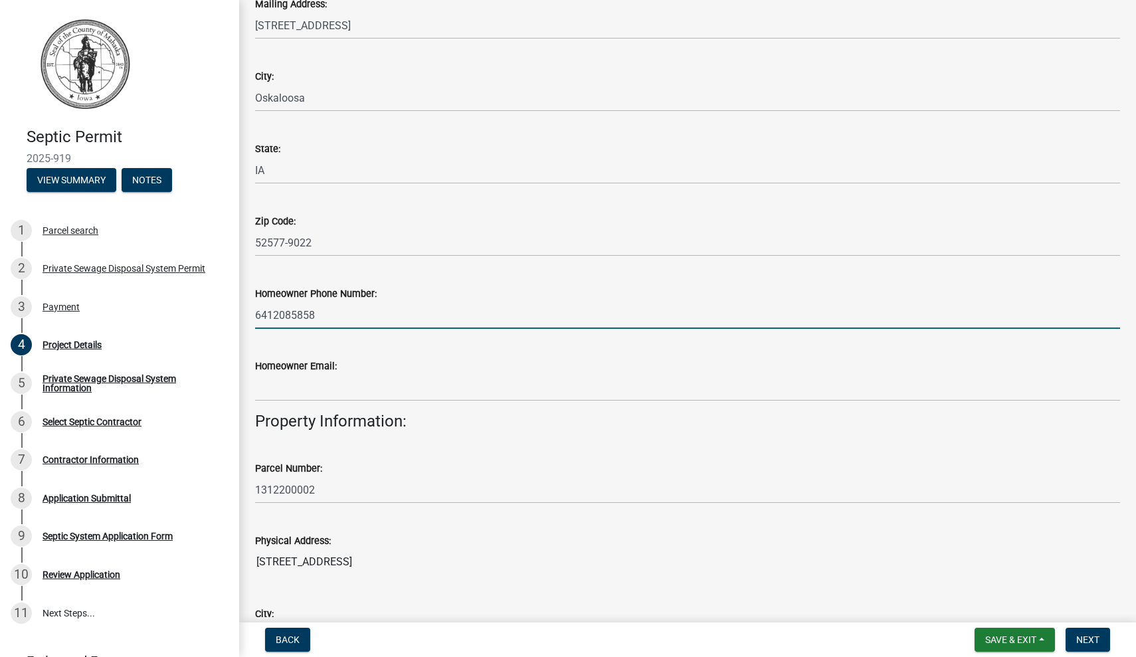
type input "6412085858"
click at [316, 390] on input "Homeowner Email:" at bounding box center [687, 387] width 865 height 27
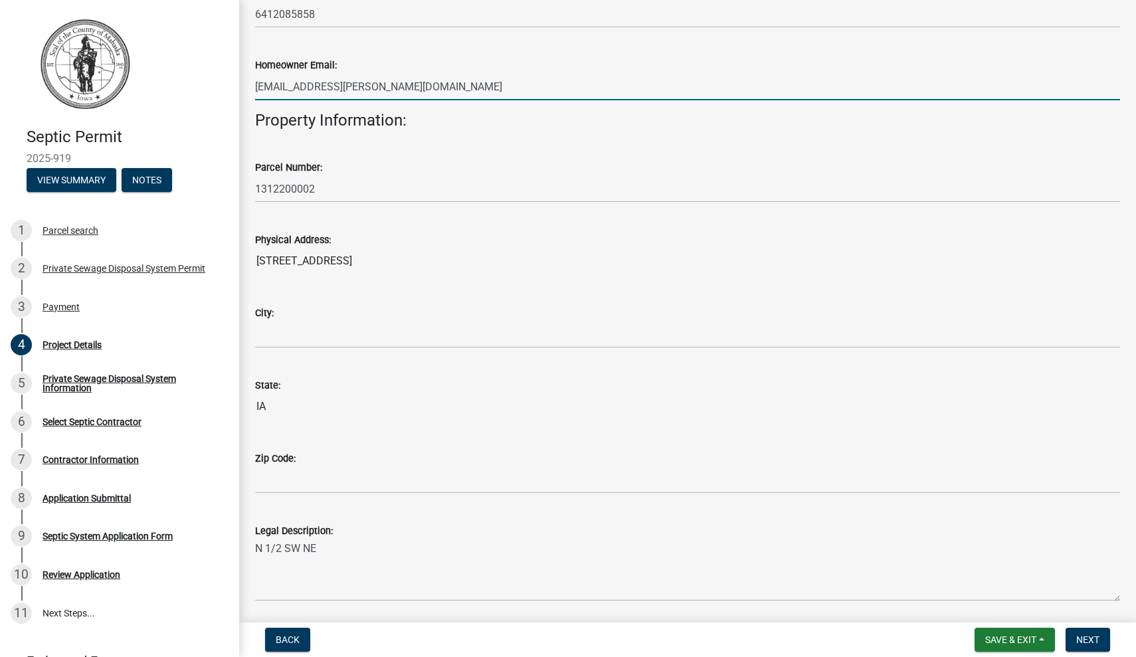
scroll to position [656, 0]
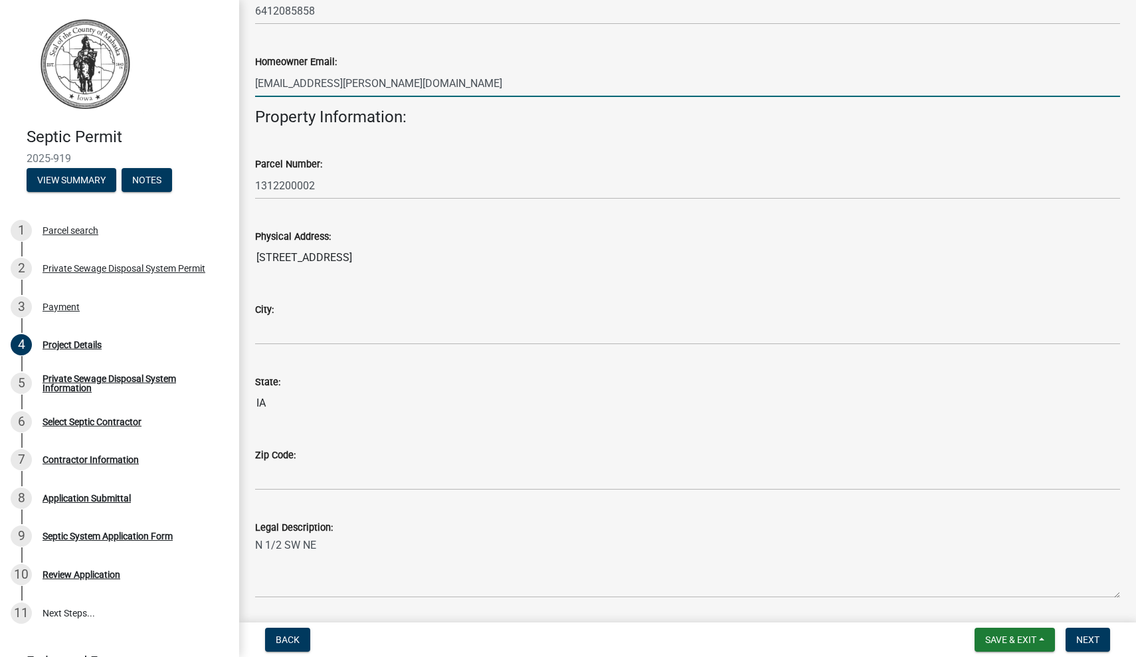
type input "Steff.cullum@gmail.com"
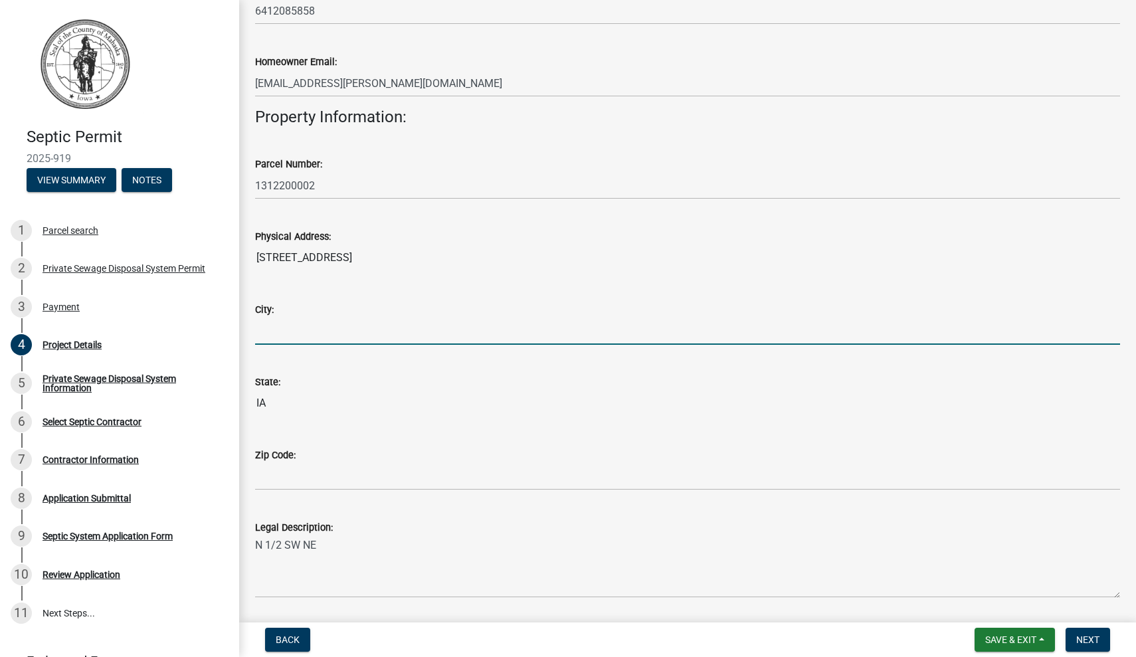
click at [320, 341] on input "City:" at bounding box center [687, 331] width 865 height 27
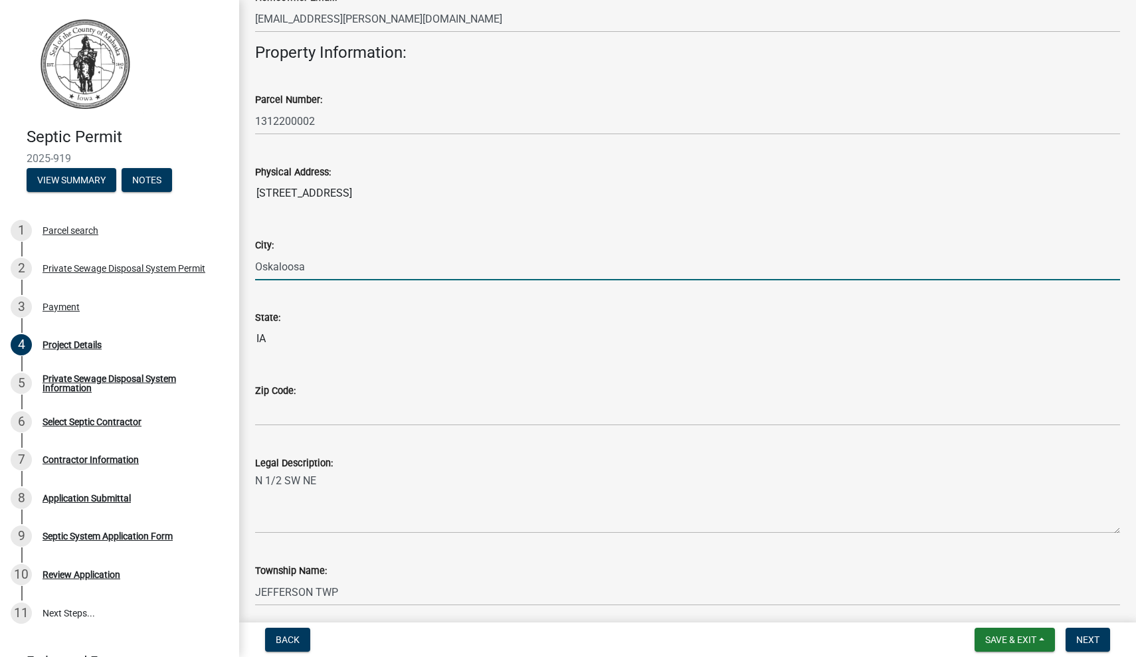
scroll to position [729, 0]
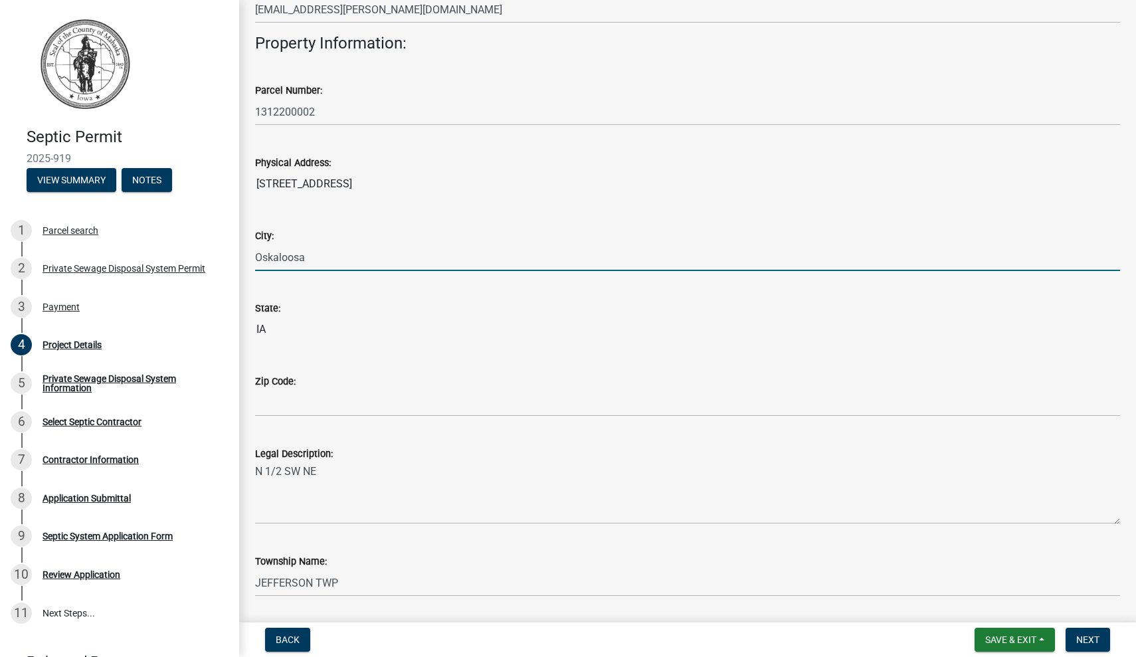
type input "Oskaloosa"
click at [337, 392] on input "Zip Code:" at bounding box center [687, 402] width 865 height 27
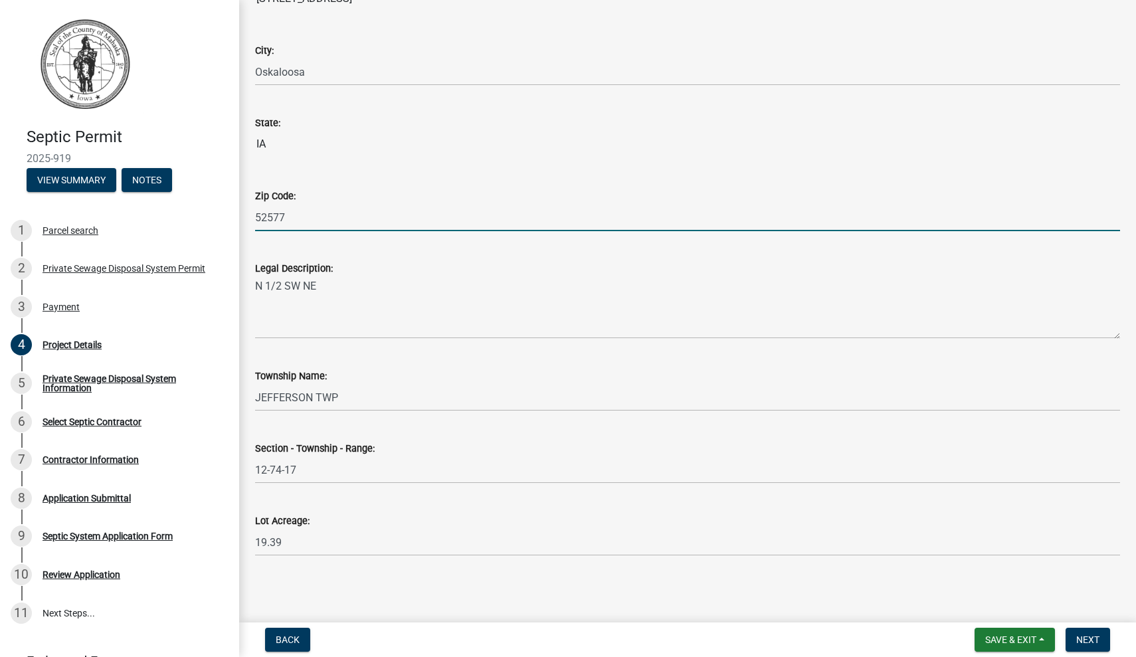
scroll to position [915, 0]
type input "52577"
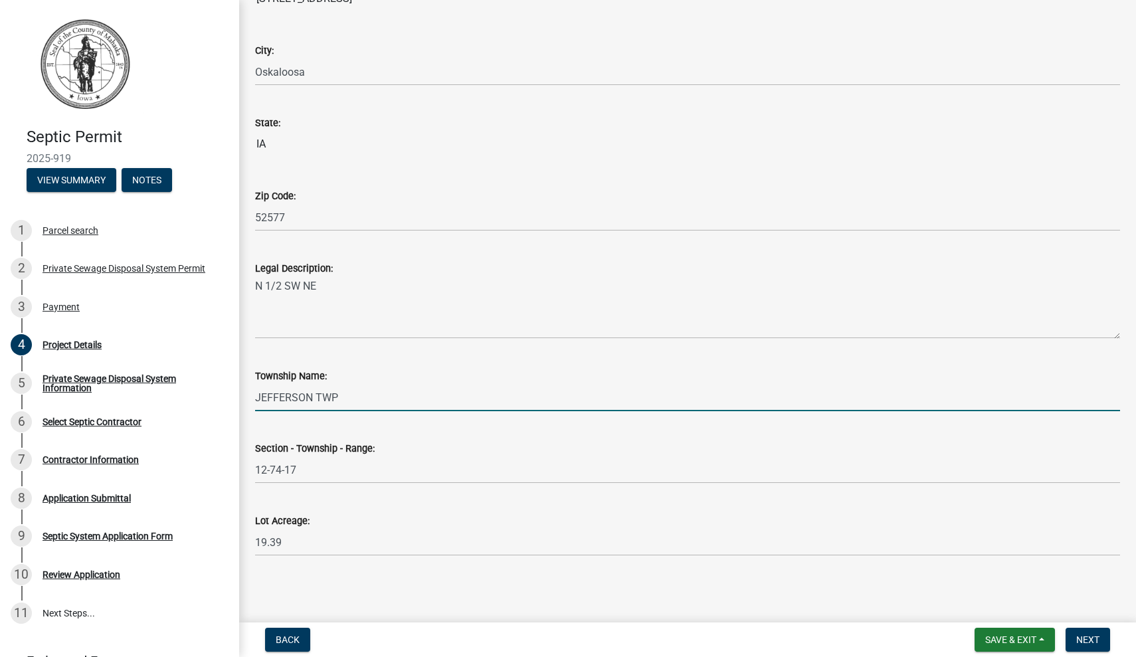
click at [316, 403] on input "JEFFERSON TWP" at bounding box center [687, 397] width 865 height 27
click at [1096, 640] on span "Next" at bounding box center [1087, 639] width 23 height 11
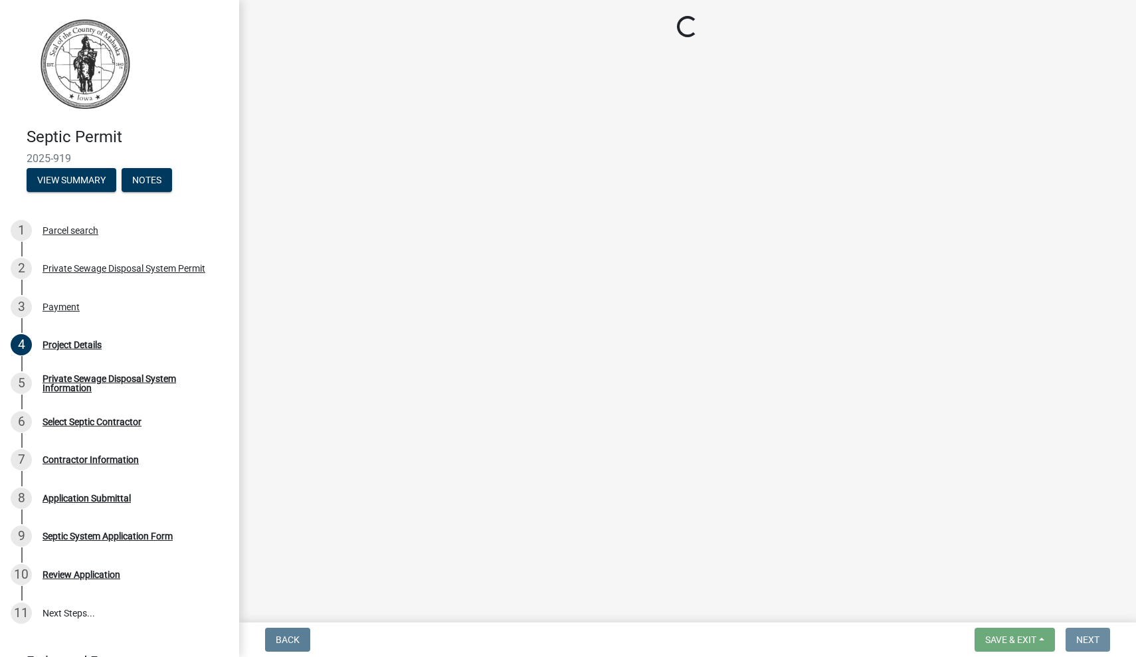
scroll to position [0, 0]
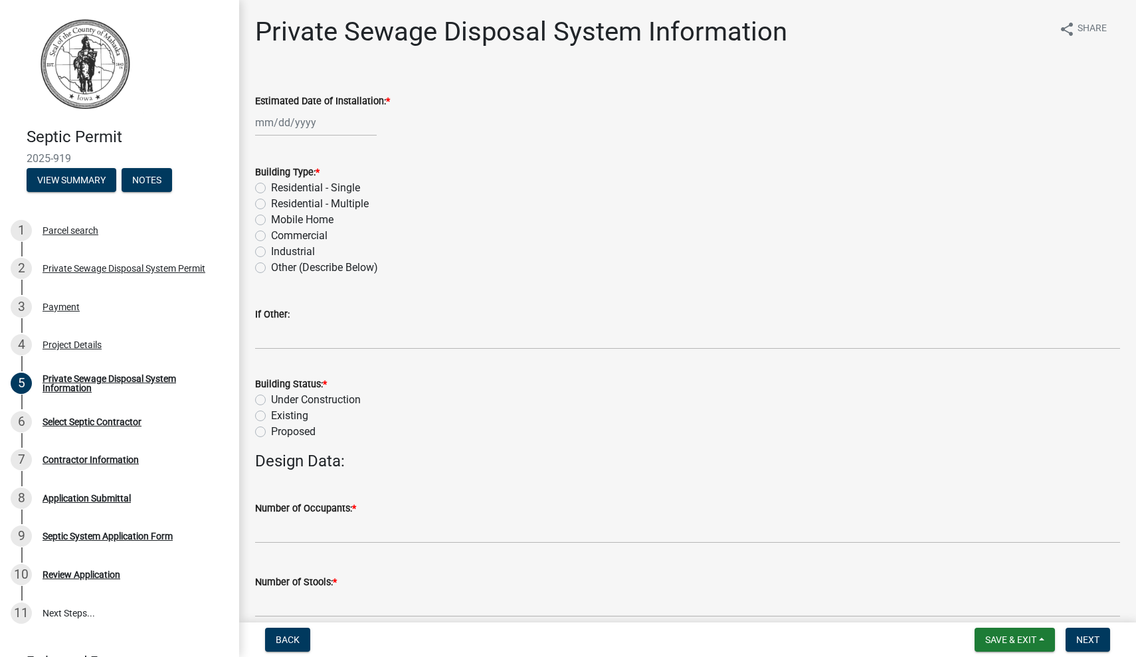
click at [269, 122] on div at bounding box center [316, 122] width 122 height 27
select select "8"
select select "2025"
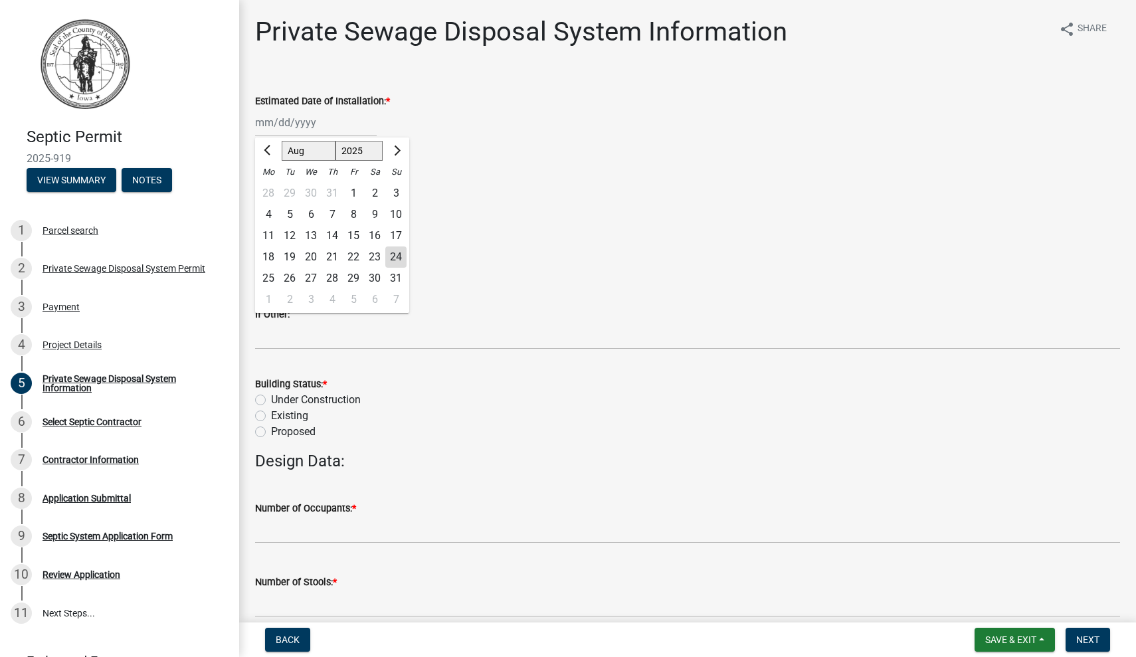
click at [379, 276] on div "30" at bounding box center [374, 278] width 21 height 21
type input "08/30/2025"
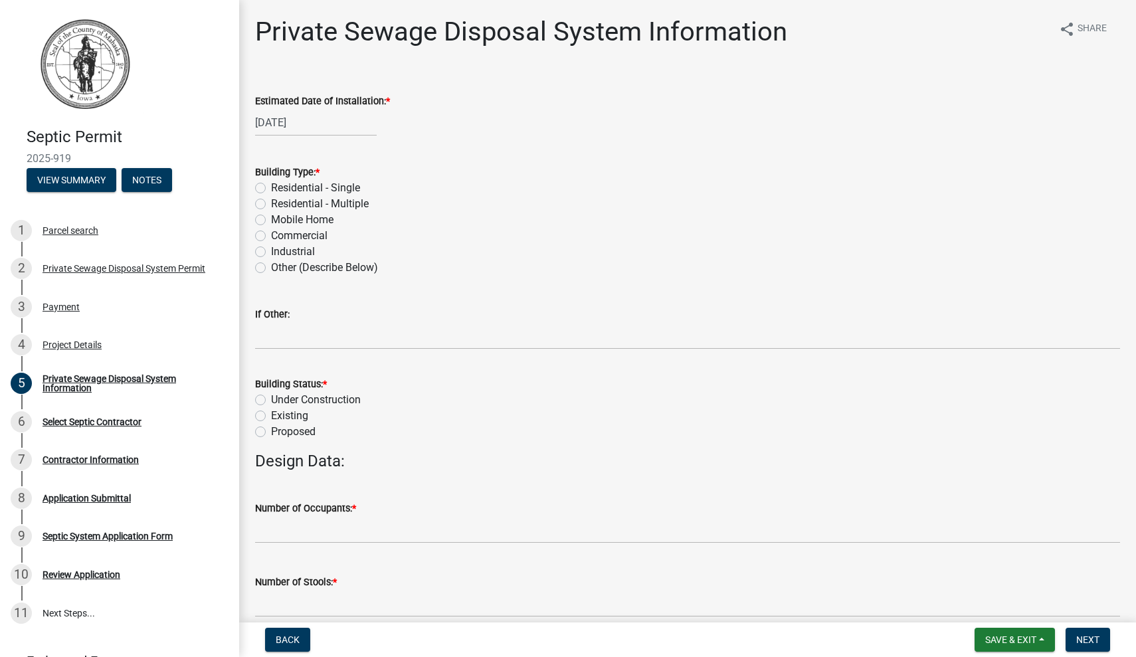
click at [423, 248] on div "Industrial" at bounding box center [687, 252] width 865 height 16
click at [271, 187] on label "Residential - Single" at bounding box center [315, 188] width 89 height 16
click at [271, 187] on input "Residential - Single" at bounding box center [275, 184] width 9 height 9
radio input "true"
click at [340, 397] on label "Under Construction" at bounding box center [316, 400] width 90 height 16
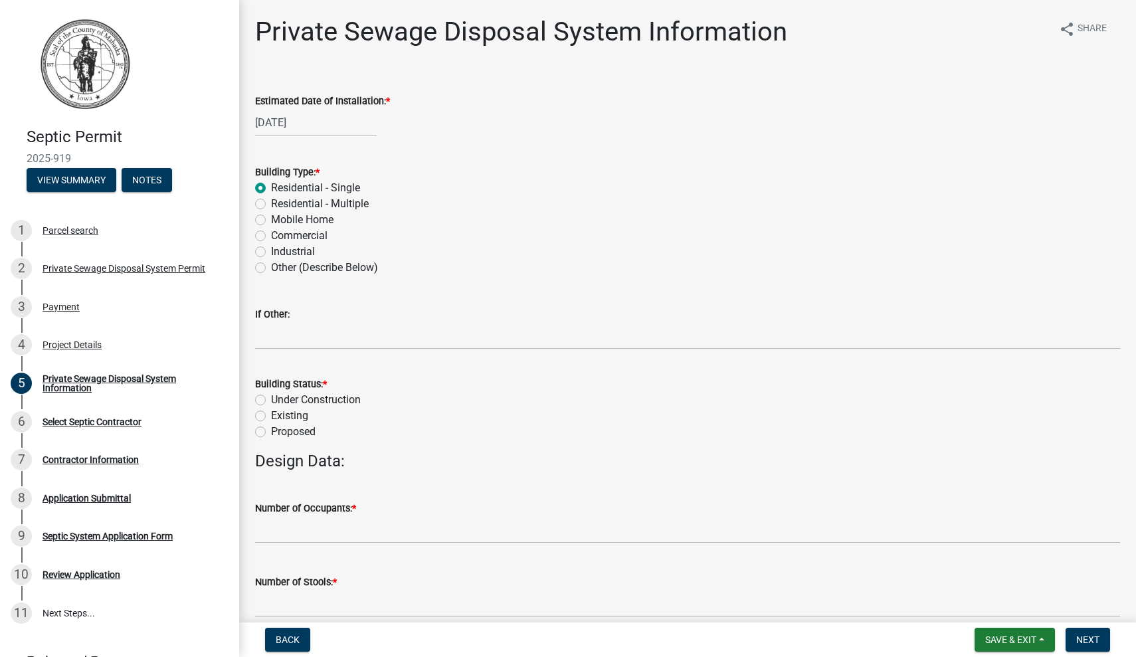
click at [280, 397] on input "Under Construction" at bounding box center [275, 396] width 9 height 9
radio input "true"
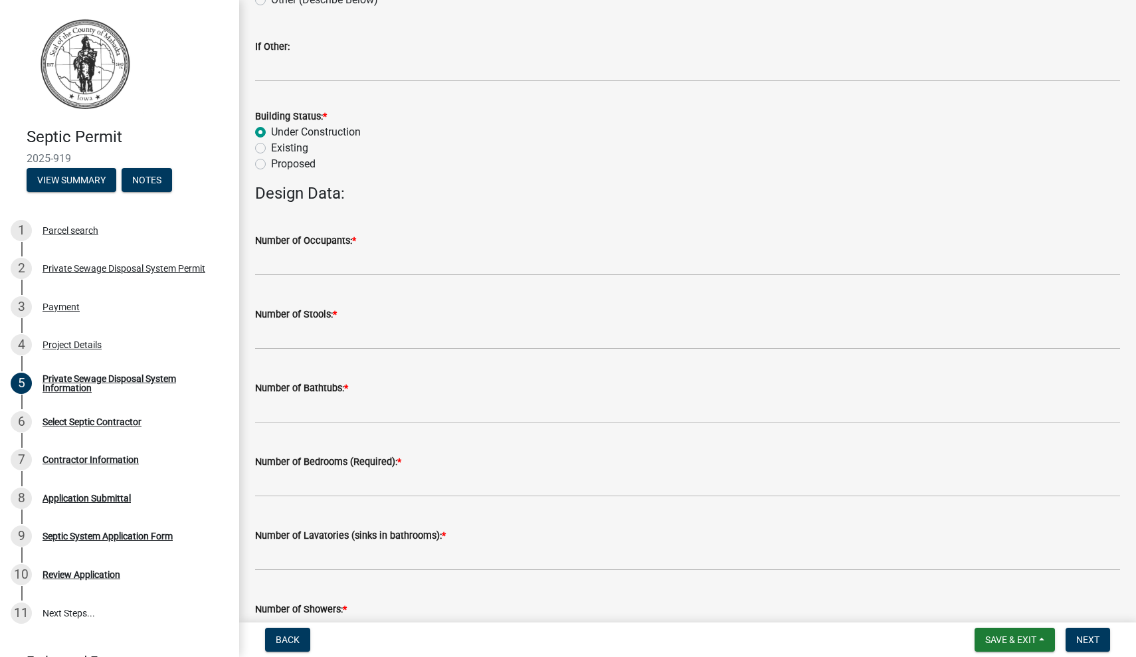
scroll to position [286, 0]
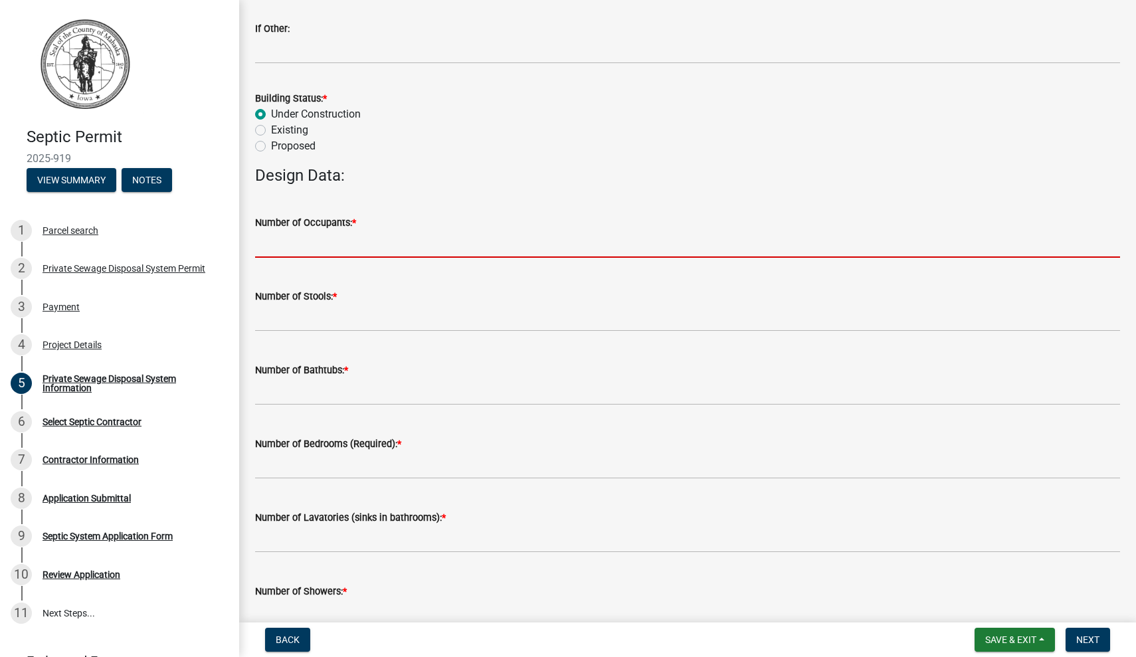
click at [405, 242] on input "text" at bounding box center [687, 244] width 865 height 27
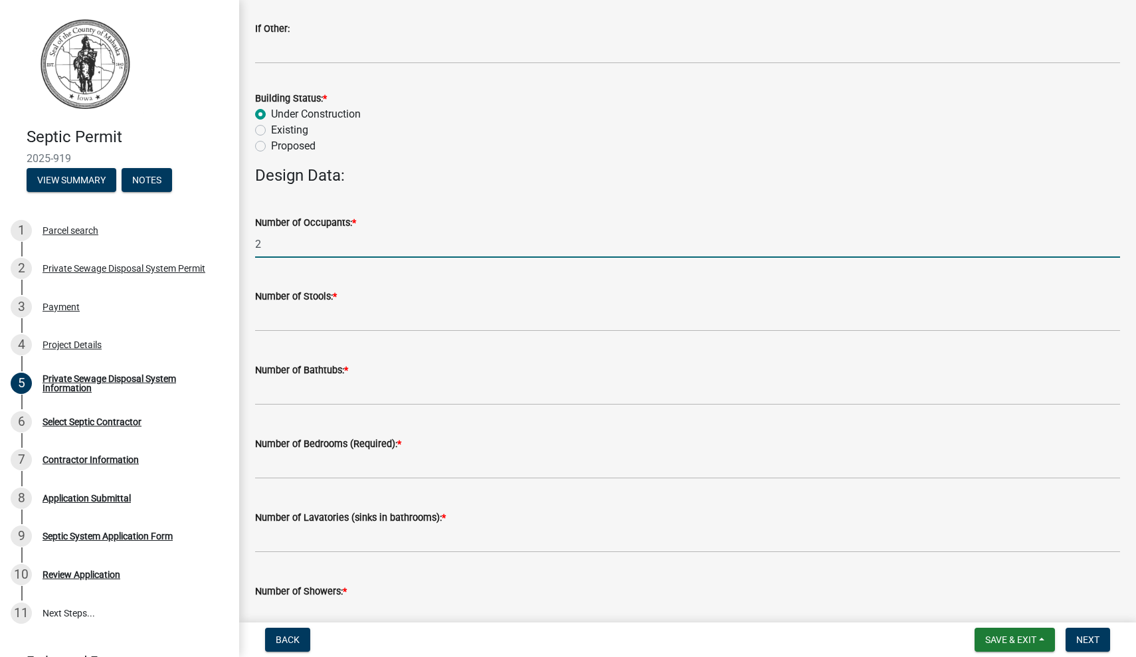
type input "2"
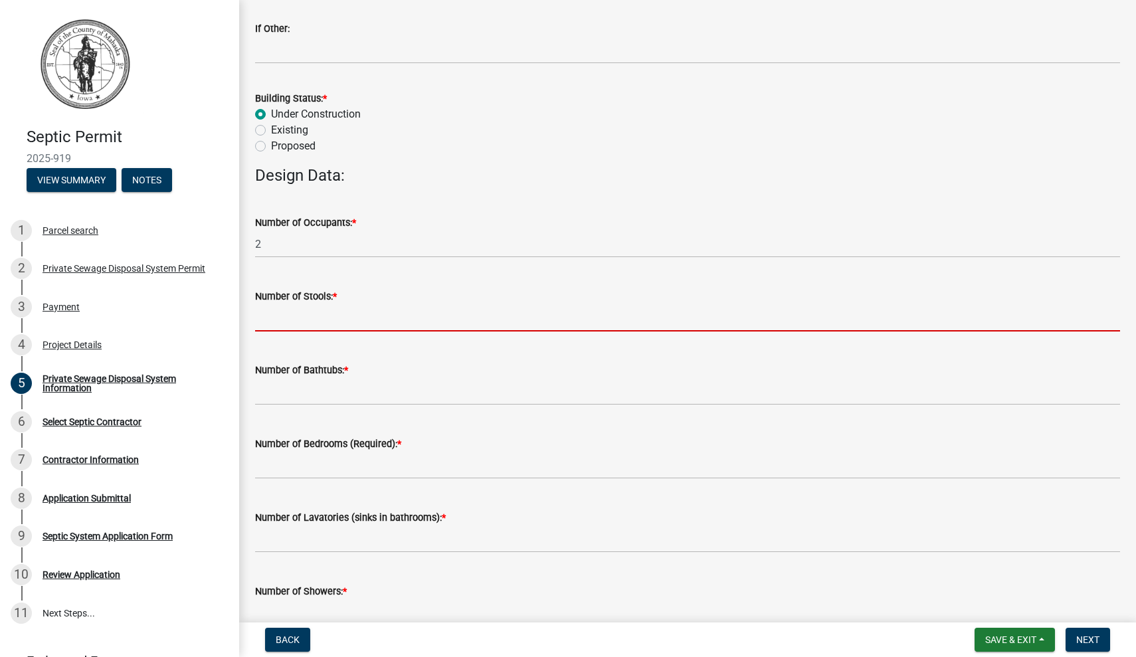
click at [381, 314] on input "text" at bounding box center [687, 317] width 865 height 27
type input "4"
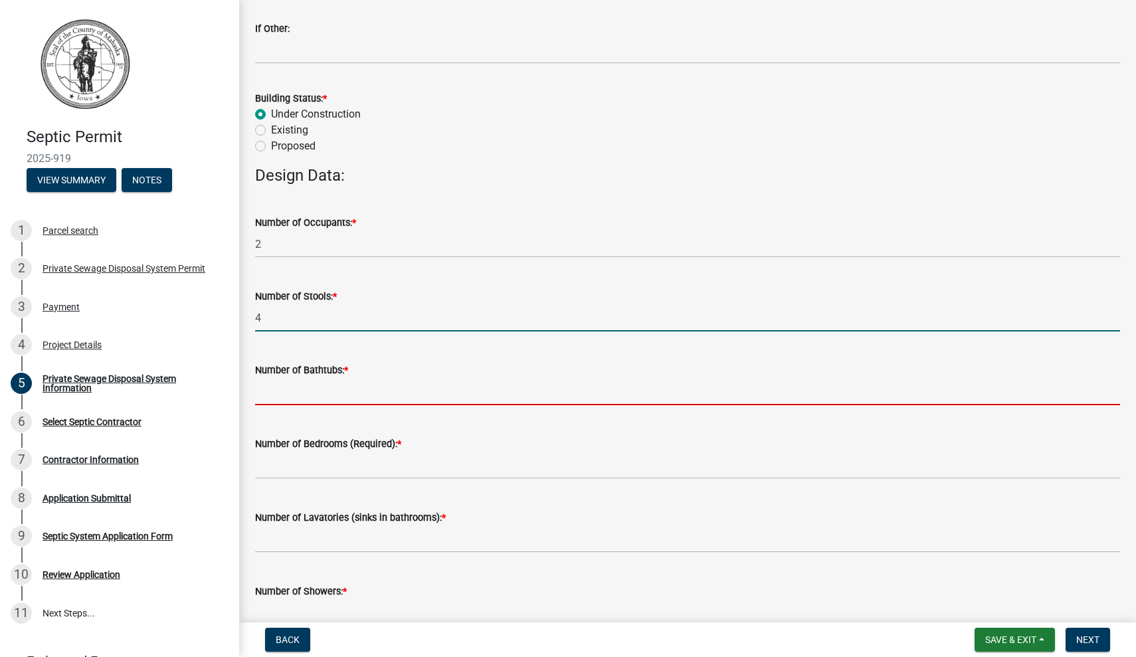
click at [349, 388] on input "text" at bounding box center [687, 391] width 865 height 27
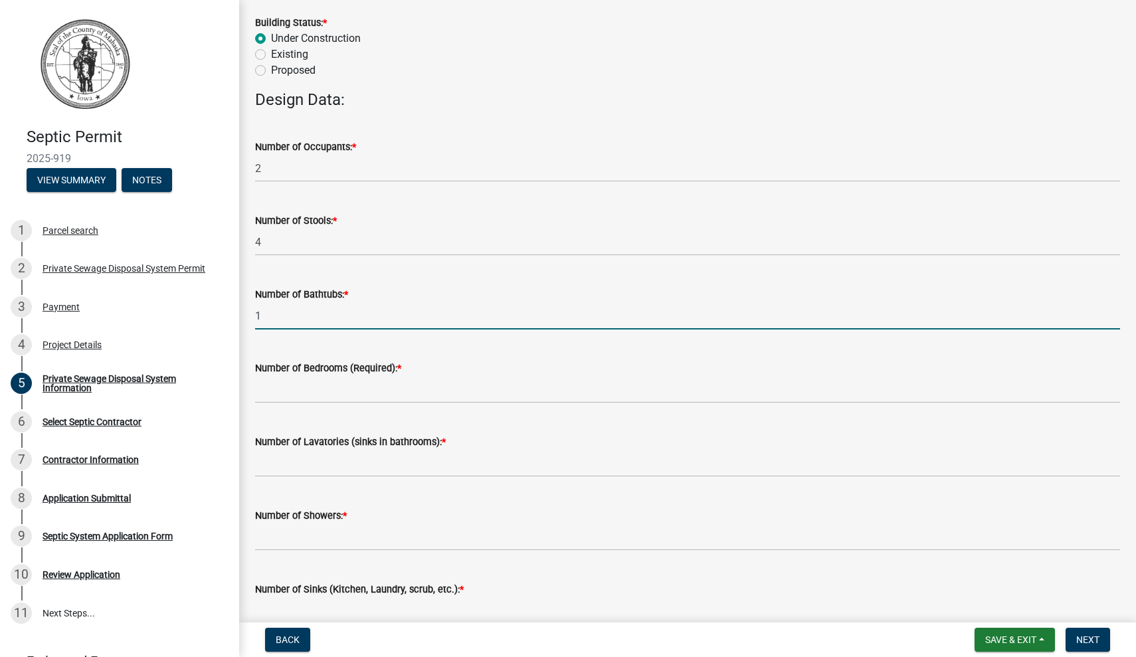
scroll to position [365, 0]
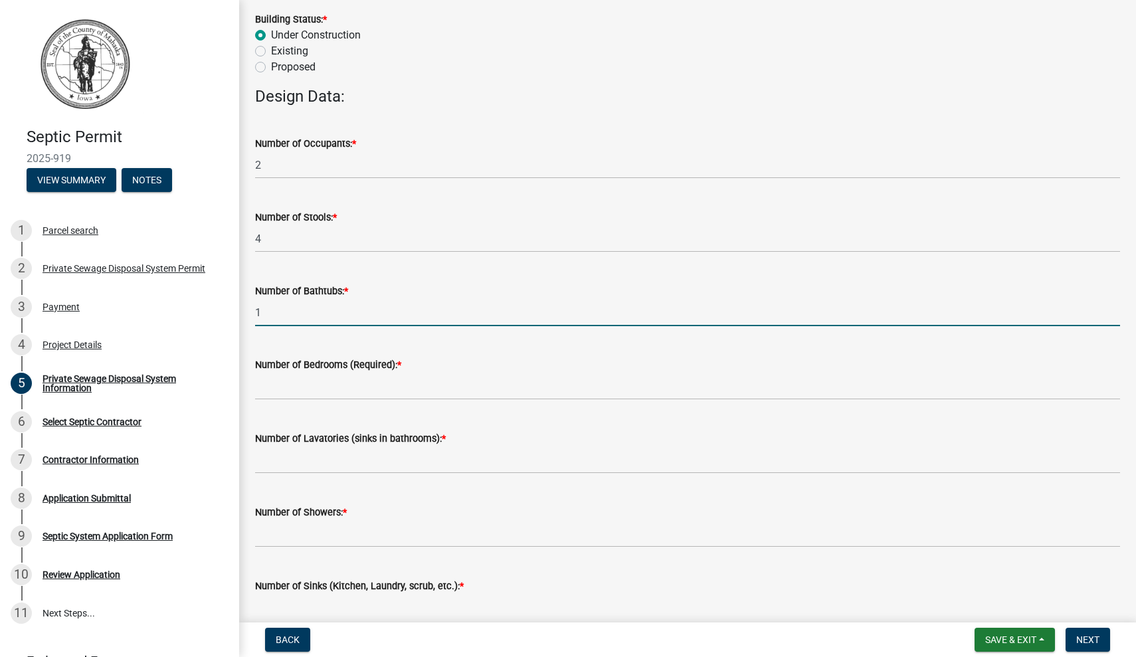
type input "1"
click at [345, 389] on input "text" at bounding box center [687, 386] width 865 height 27
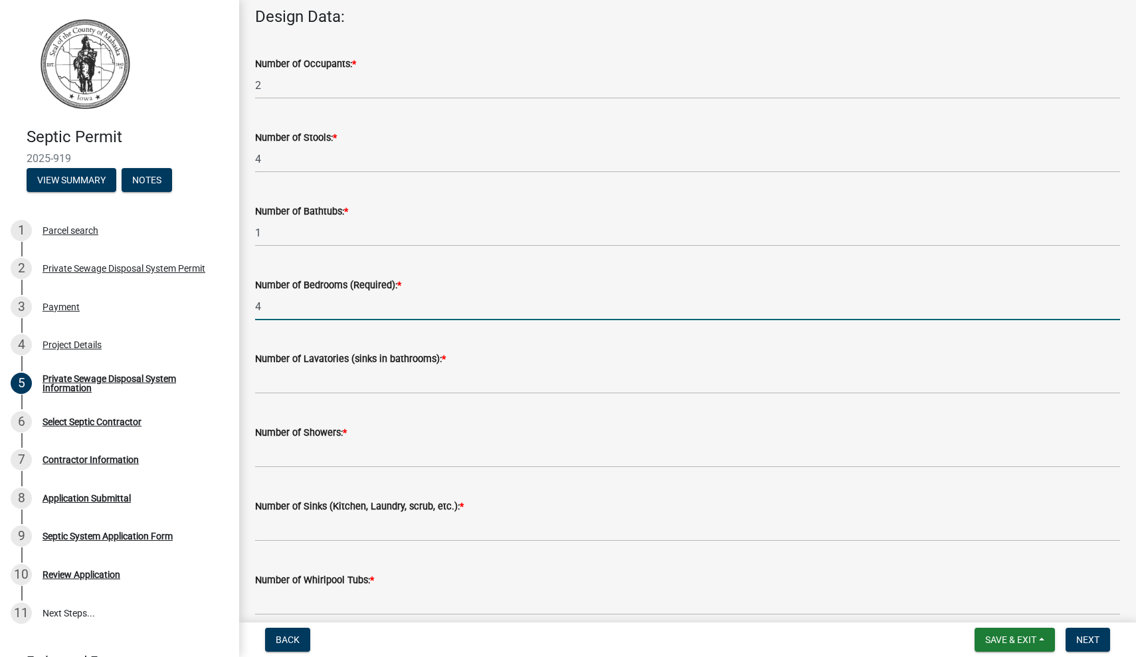
scroll to position [447, 0]
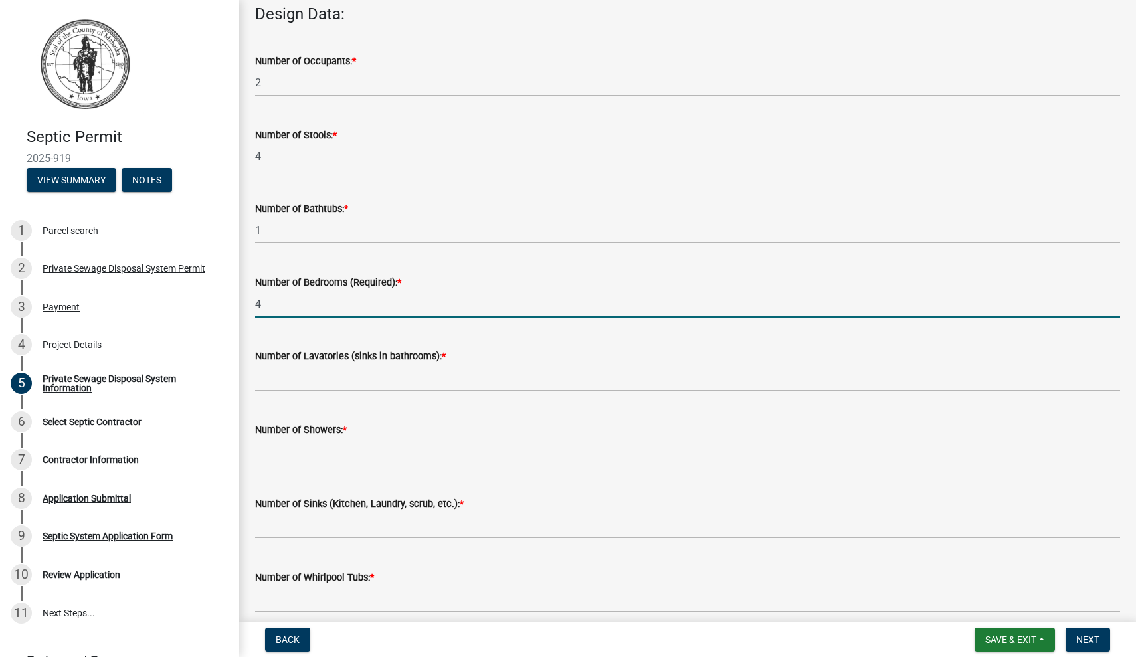
type input "4"
click at [343, 379] on input "text" at bounding box center [687, 377] width 865 height 27
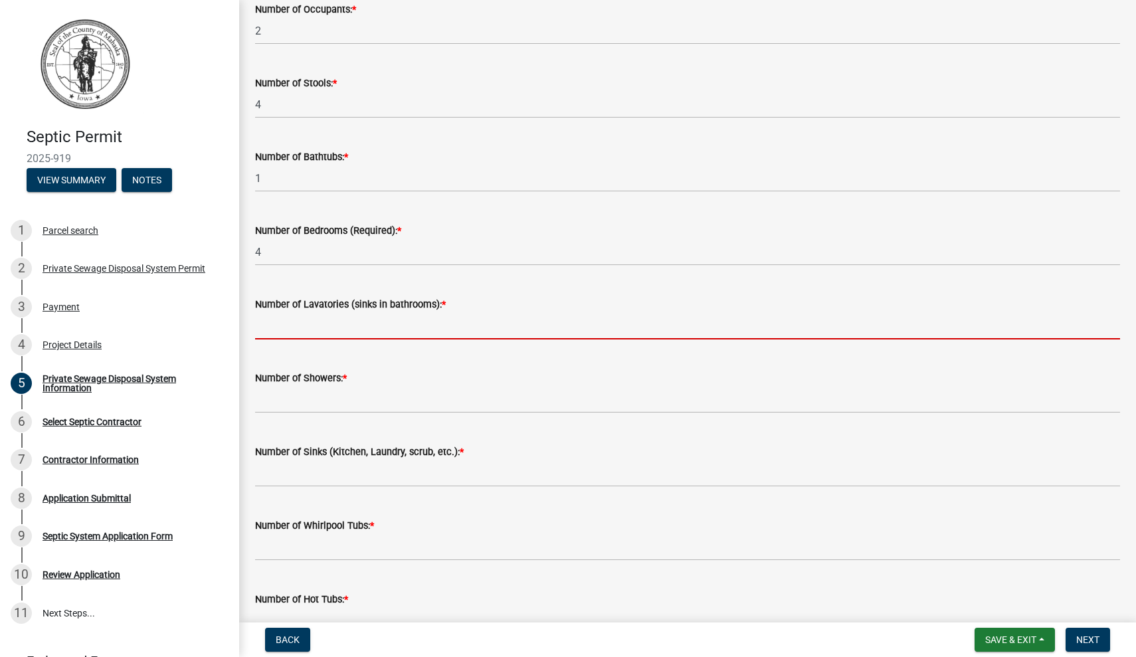
scroll to position [507, 0]
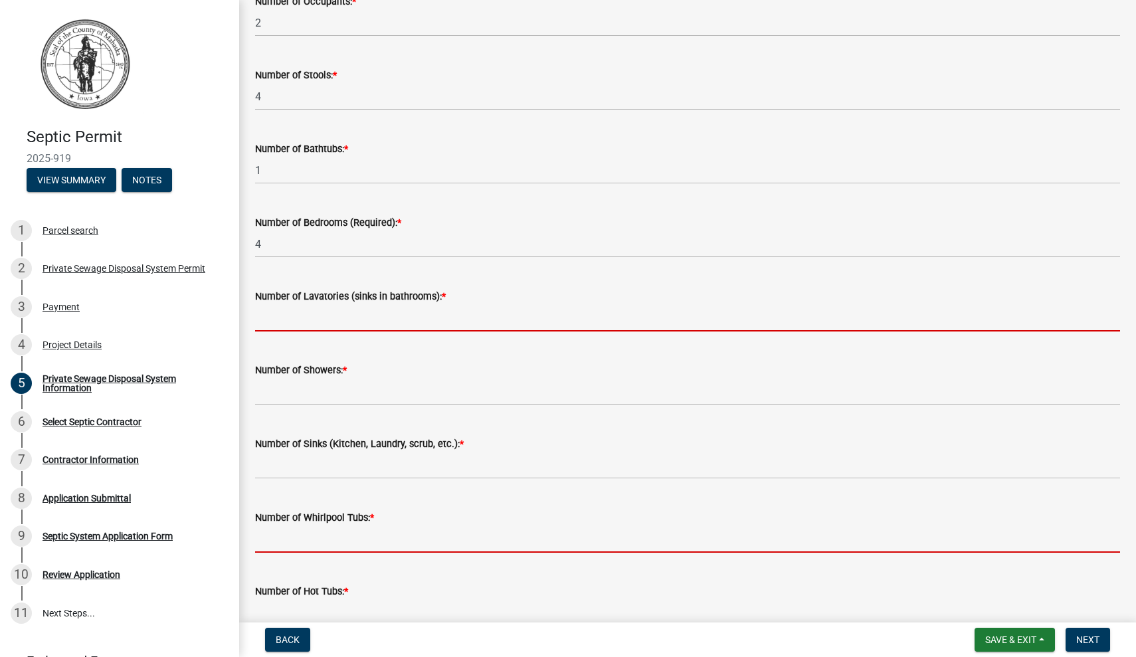
click at [322, 530] on div "Number of Whirlpool Tubs: *" at bounding box center [687, 522] width 865 height 62
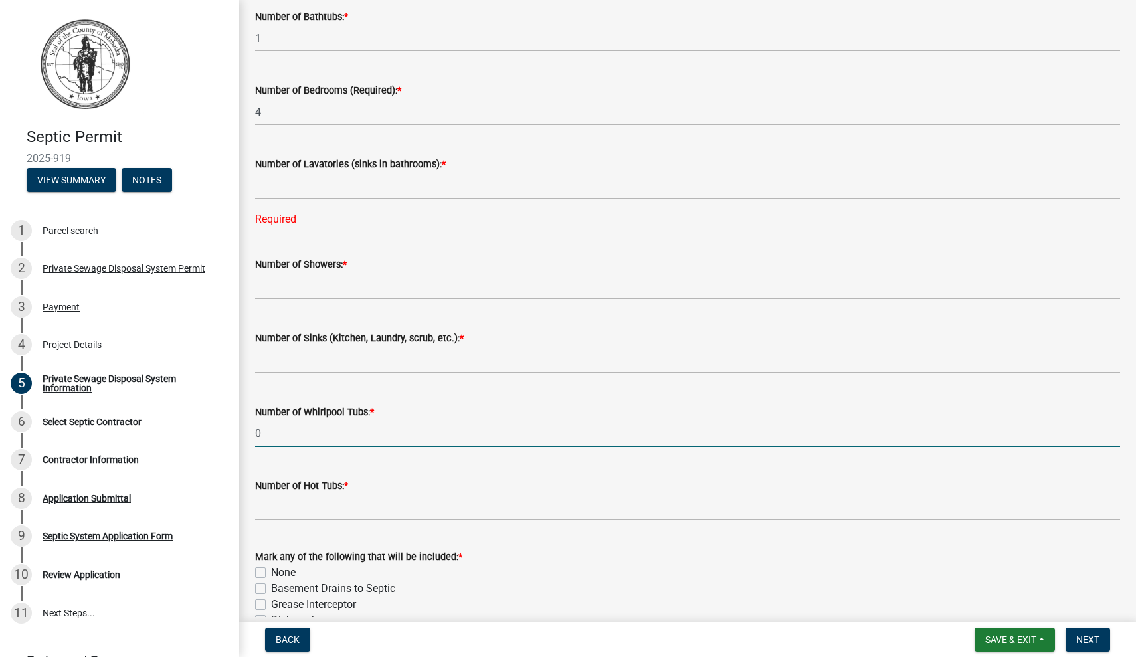
scroll to position [638, 0]
type input "0"
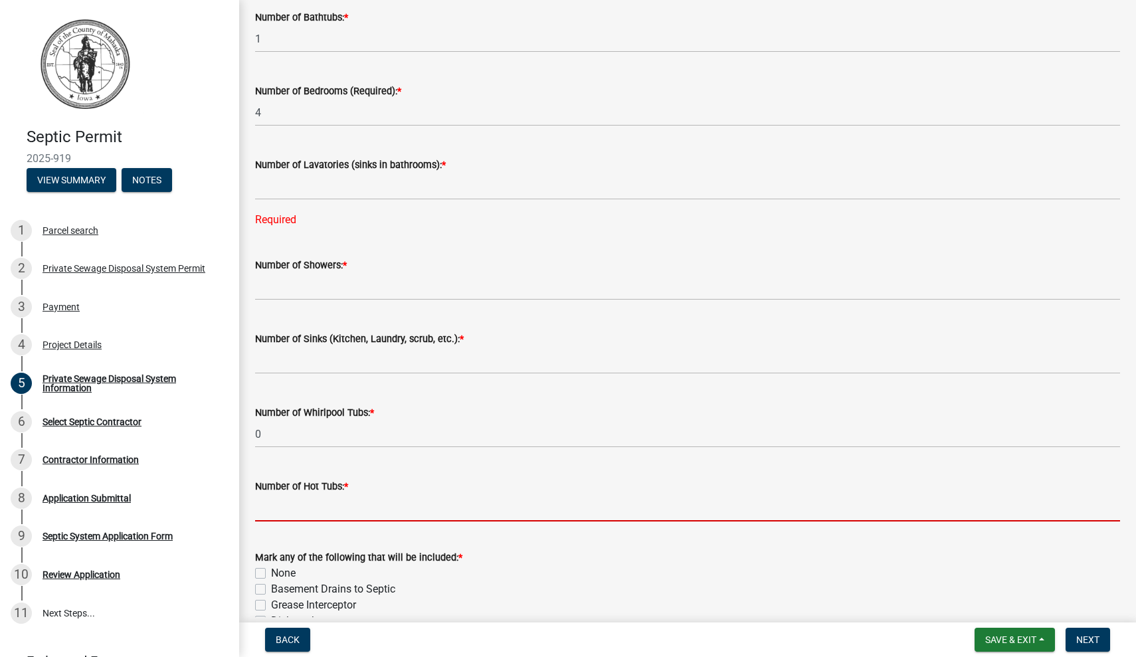
click at [307, 495] on input "text" at bounding box center [687, 507] width 865 height 27
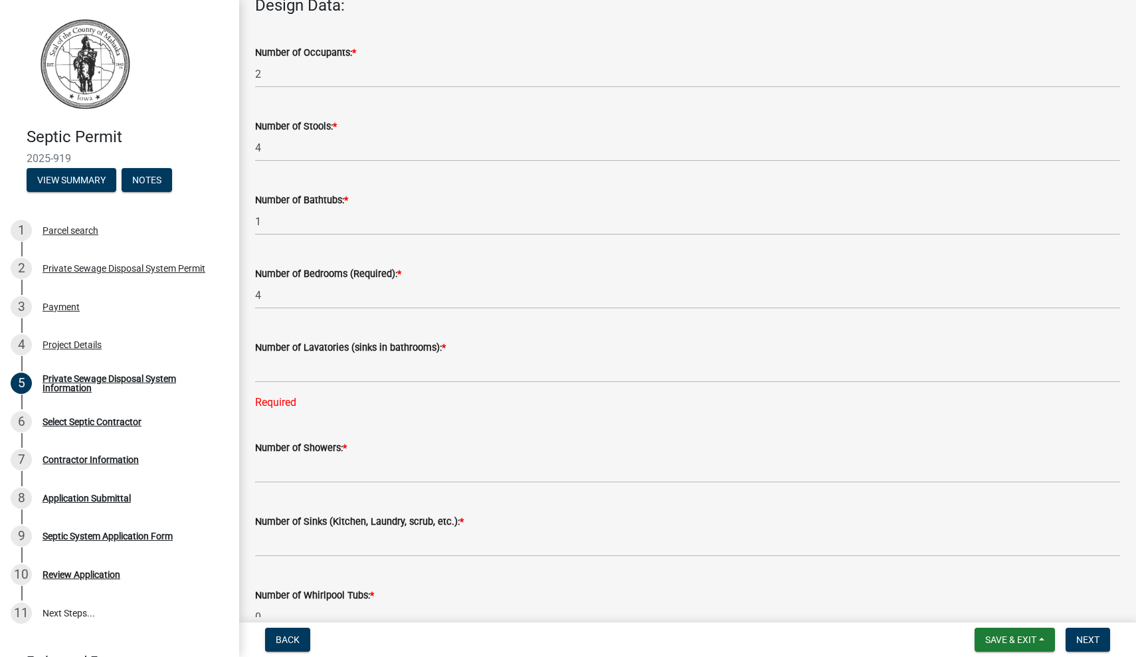
scroll to position [456, 0]
type input "0"
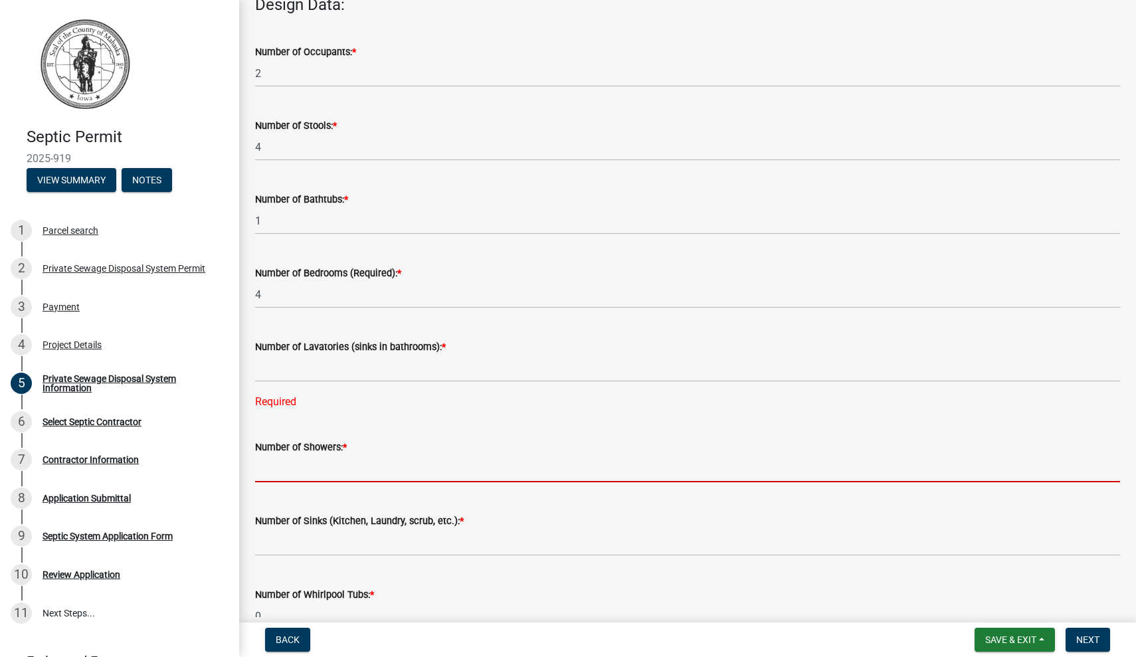
click at [327, 470] on input "text" at bounding box center [687, 468] width 865 height 27
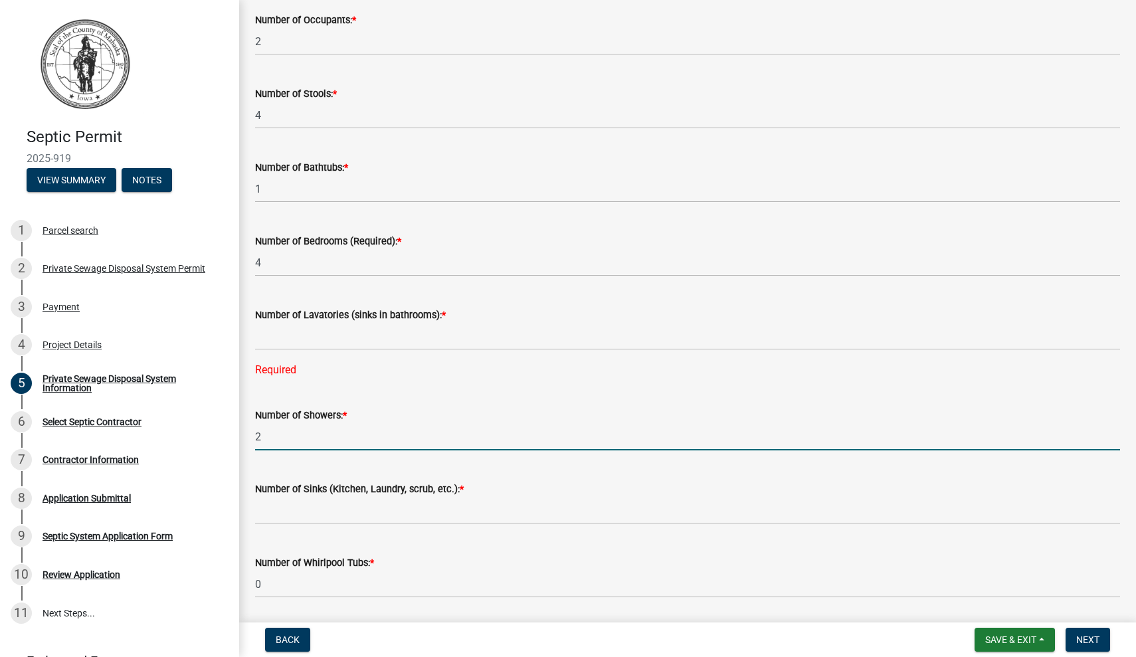
scroll to position [486, 0]
type input "2"
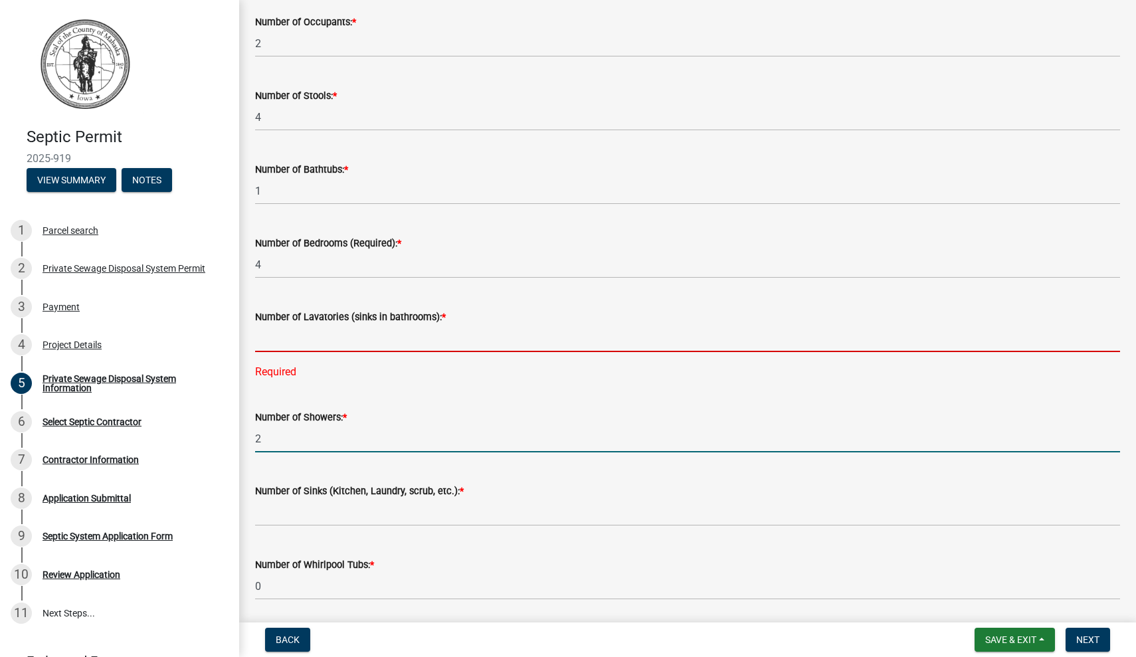
click at [325, 341] on input "text" at bounding box center [687, 338] width 865 height 27
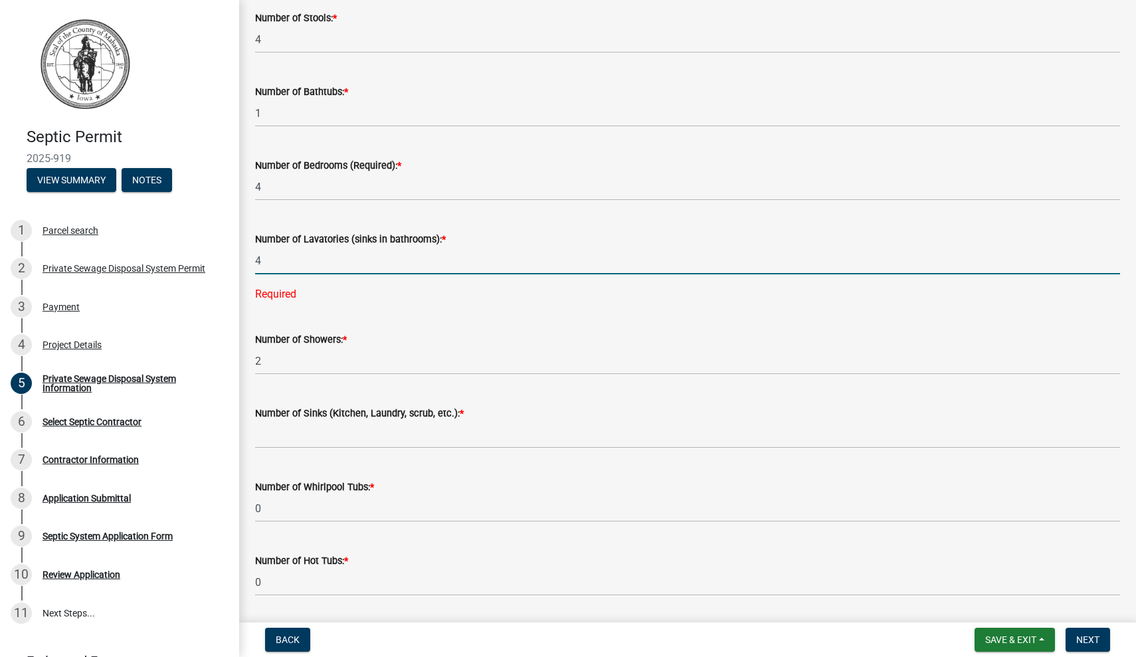
scroll to position [566, 0]
type input "4"
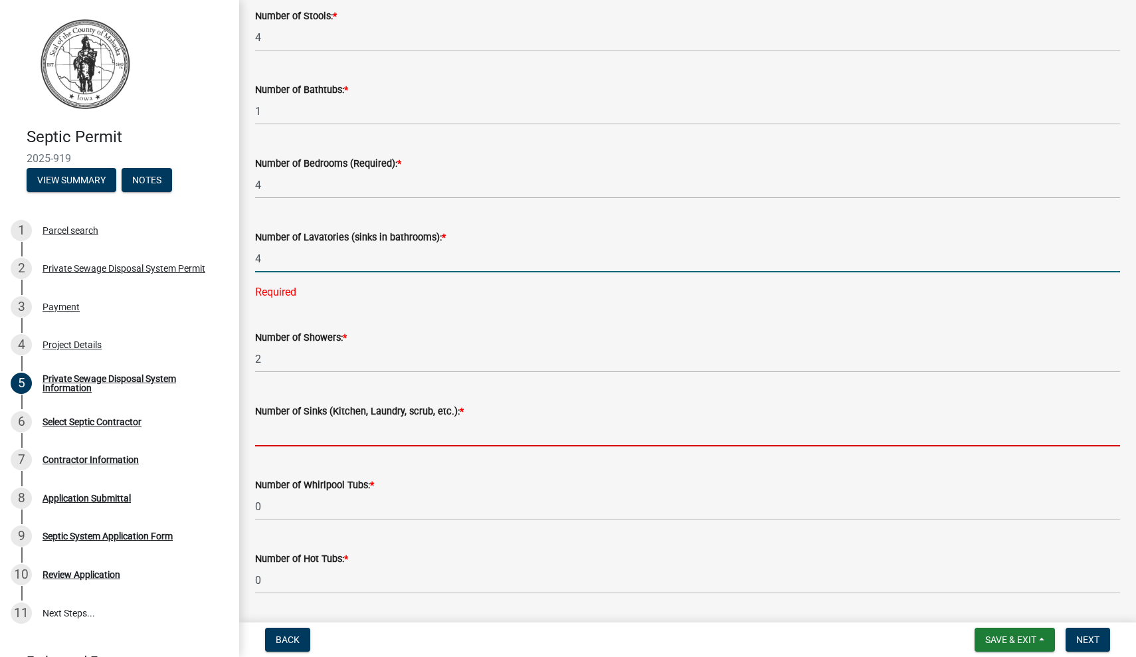
click at [374, 431] on wm-data-entity-input-list "Estimated Date of Installation: * 08/30/2025 Building Type: * Residential - Sin…" at bounding box center [687, 134] width 865 height 1253
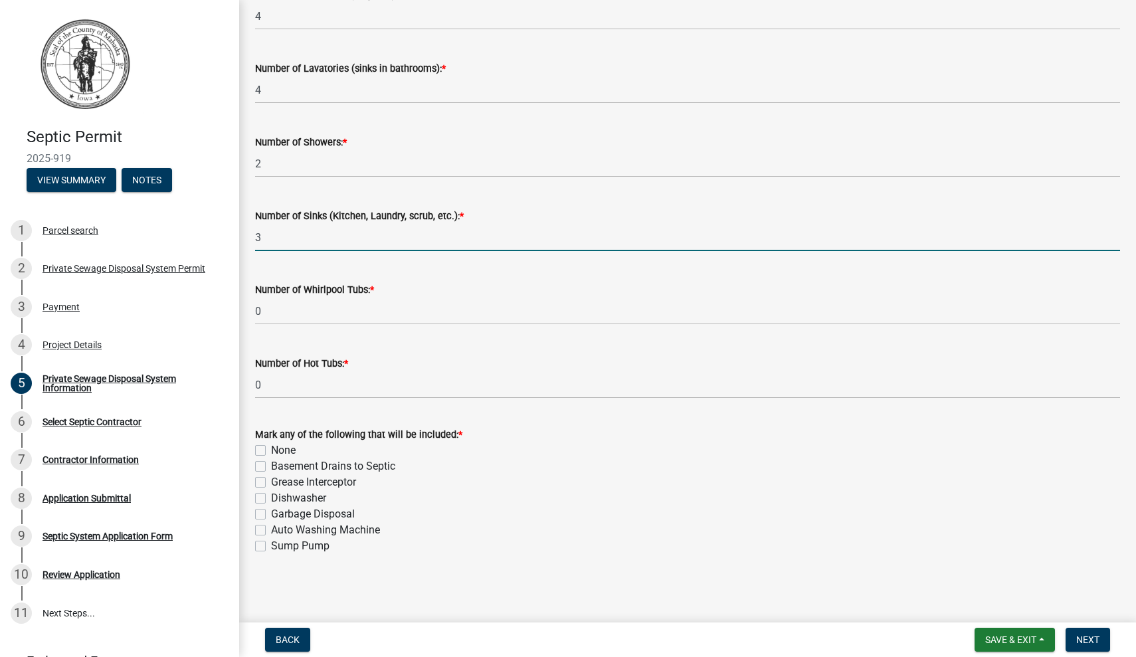
scroll to position [0, 0]
type input "3"
click at [344, 466] on label "Basement Drains to Septic" at bounding box center [333, 466] width 124 height 16
click at [280, 466] on input "Basement Drains to Septic" at bounding box center [275, 462] width 9 height 9
checkbox input "true"
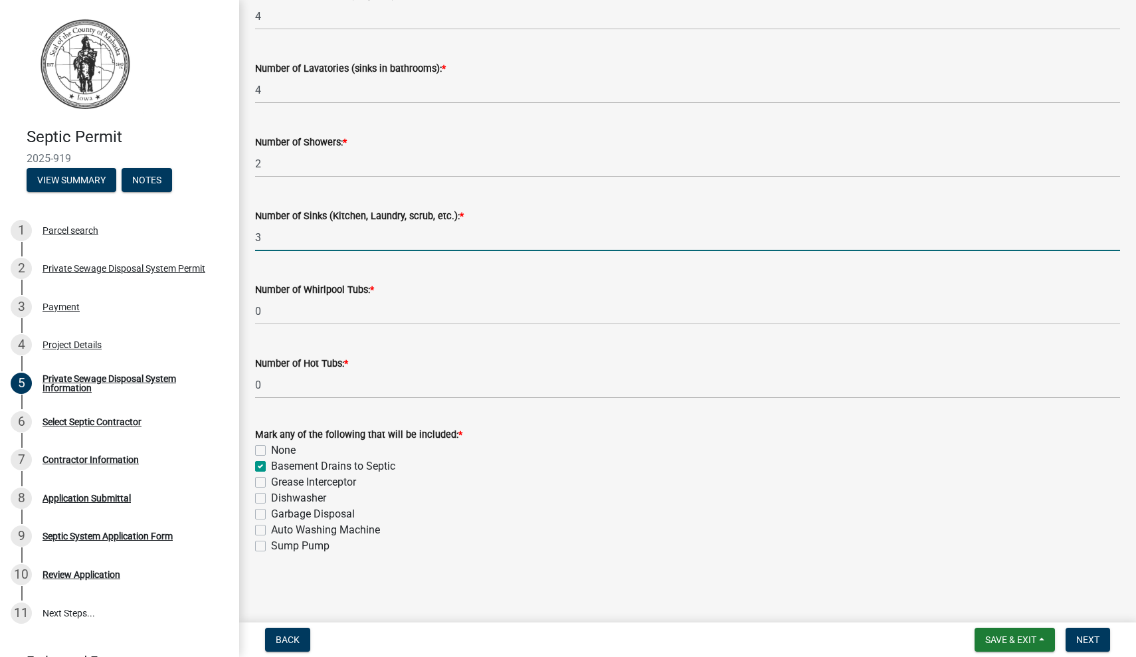
checkbox input "false"
checkbox input "true"
checkbox input "false"
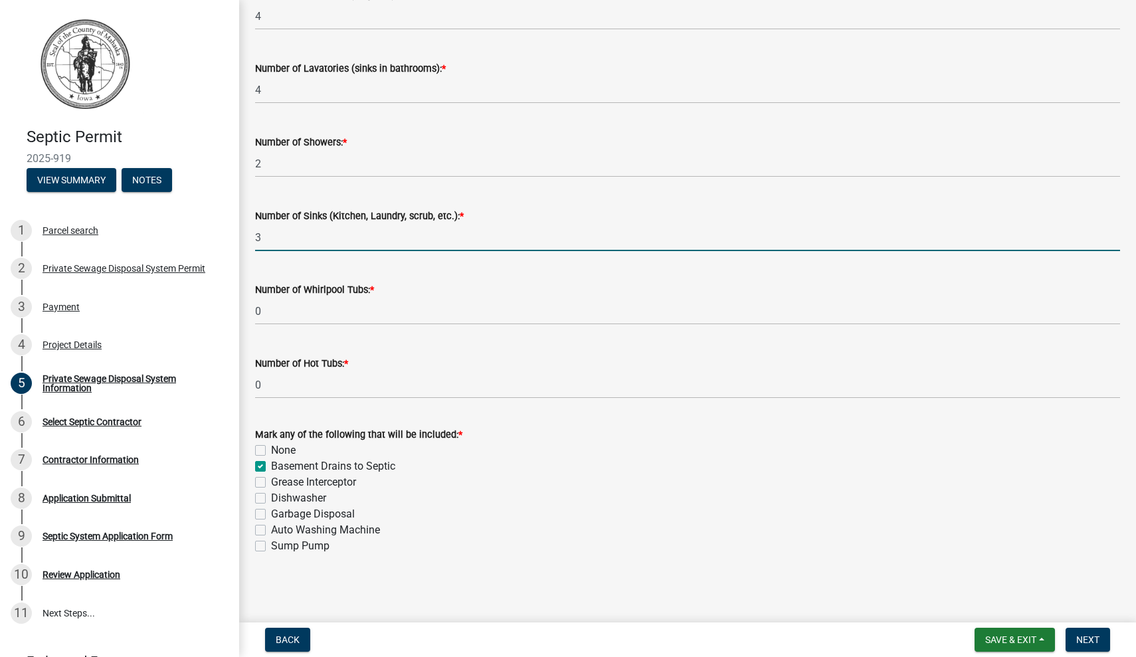
checkbox input "false"
click at [310, 498] on label "Dishwasher" at bounding box center [298, 498] width 55 height 16
click at [280, 498] on input "Dishwasher" at bounding box center [275, 494] width 9 height 9
checkbox input "true"
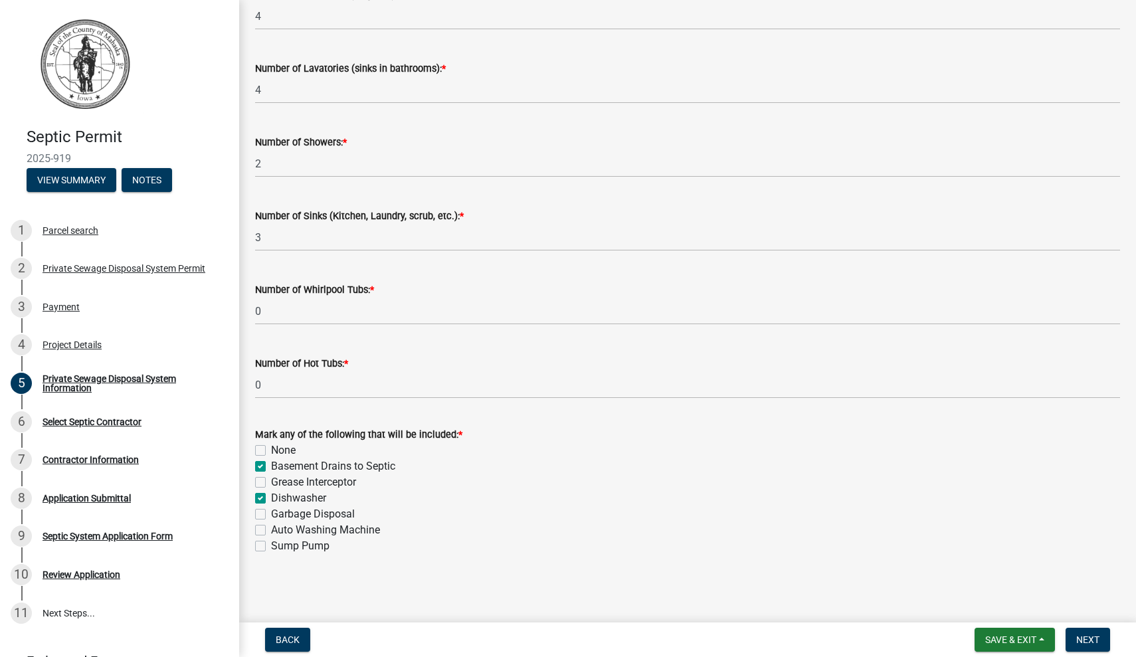
checkbox input "false"
checkbox input "true"
checkbox input "false"
checkbox input "true"
checkbox input "false"
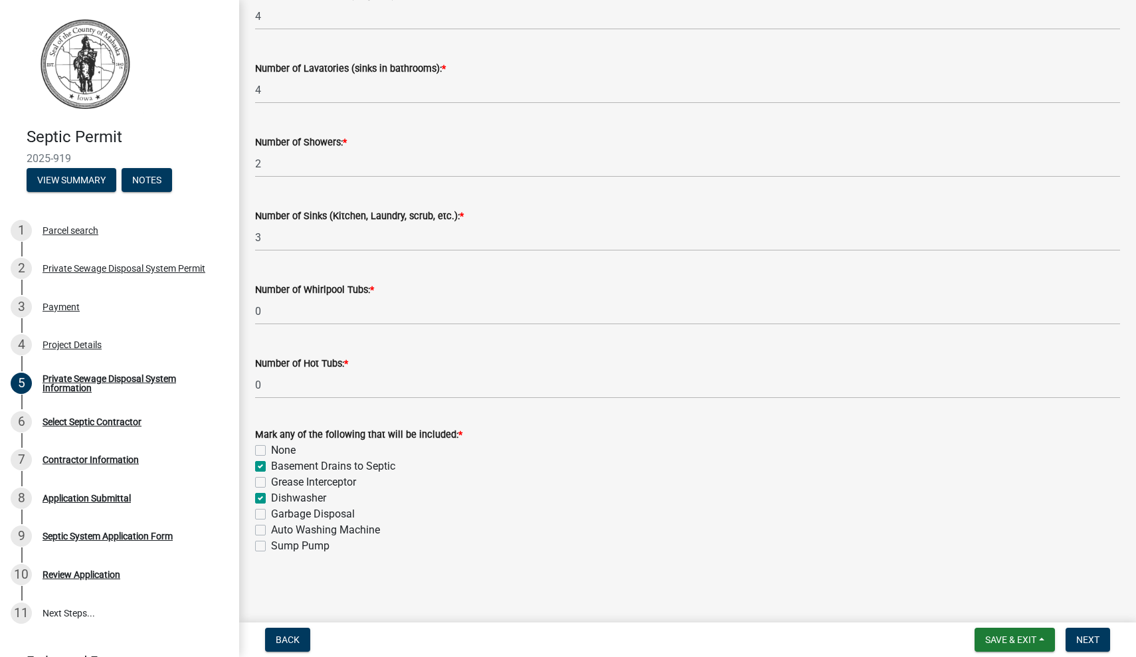
checkbox input "false"
click at [380, 529] on div "Auto Washing Machine" at bounding box center [687, 530] width 865 height 16
click at [337, 529] on label "Auto Washing Machine" at bounding box center [325, 530] width 109 height 16
click at [280, 529] on input "Auto Washing Machine" at bounding box center [275, 526] width 9 height 9
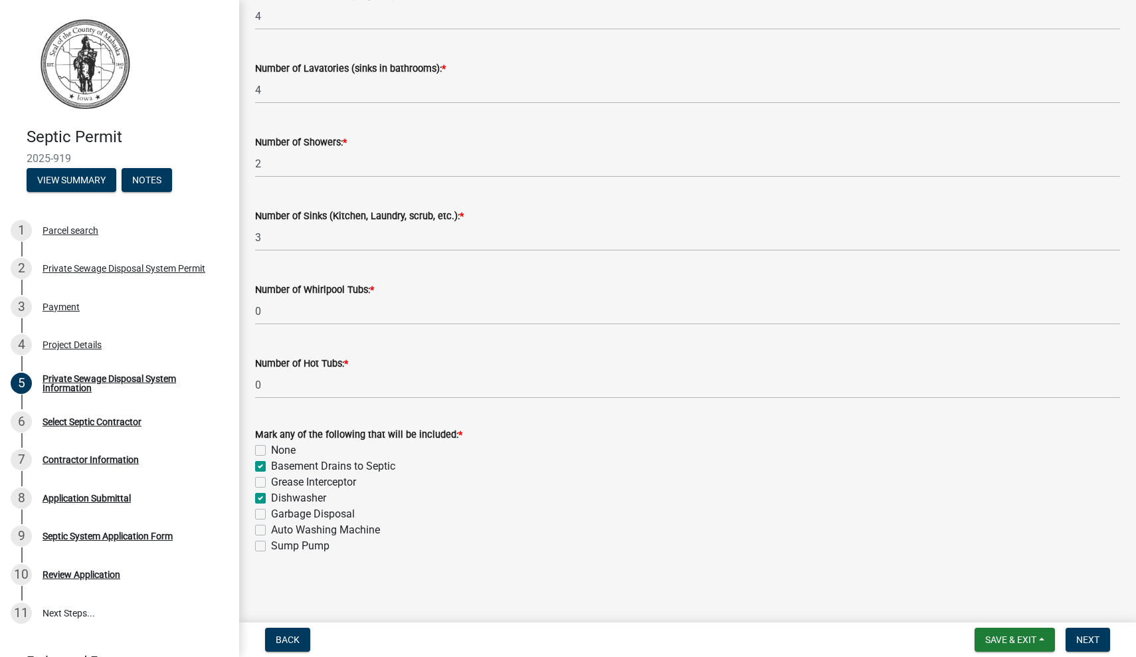
checkbox input "true"
checkbox input "false"
checkbox input "true"
checkbox input "false"
checkbox input "true"
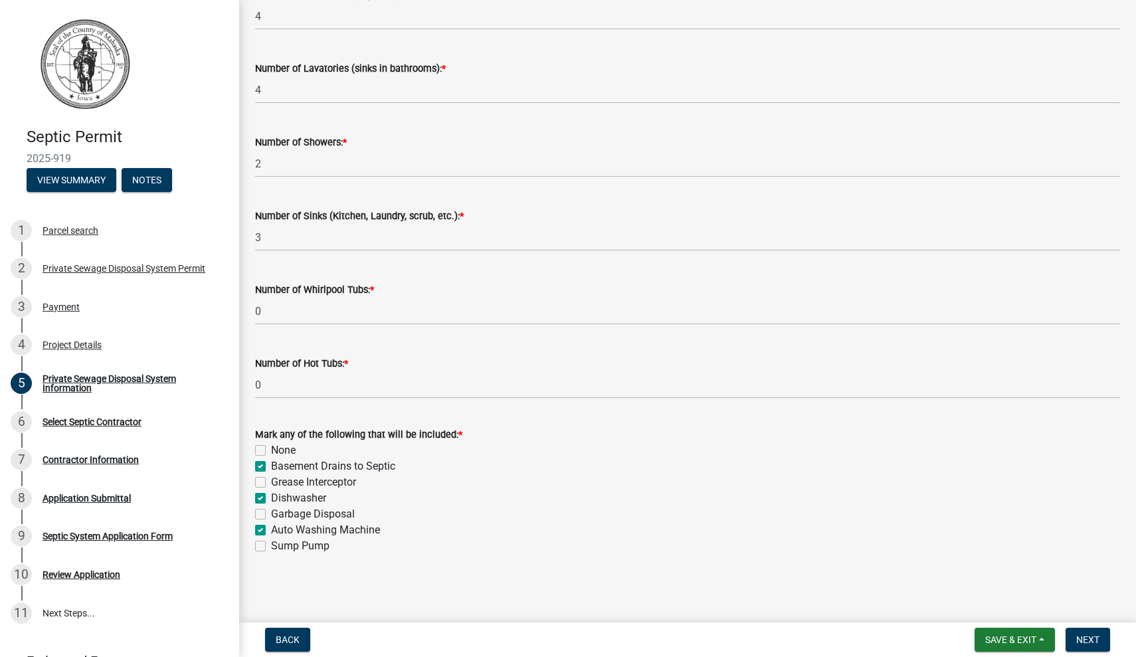
checkbox input "false"
checkbox input "true"
checkbox input "false"
click at [1097, 646] on button "Next" at bounding box center [1088, 640] width 45 height 24
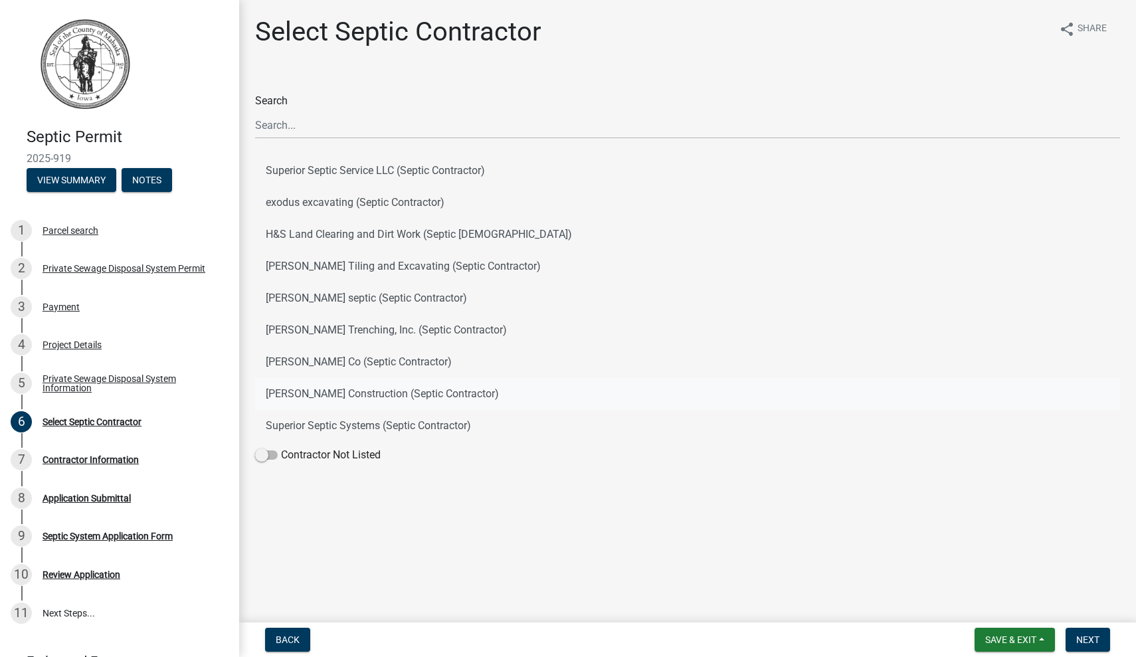
click at [362, 387] on button "McMahan Construction (Septic Contractor)" at bounding box center [687, 394] width 865 height 32
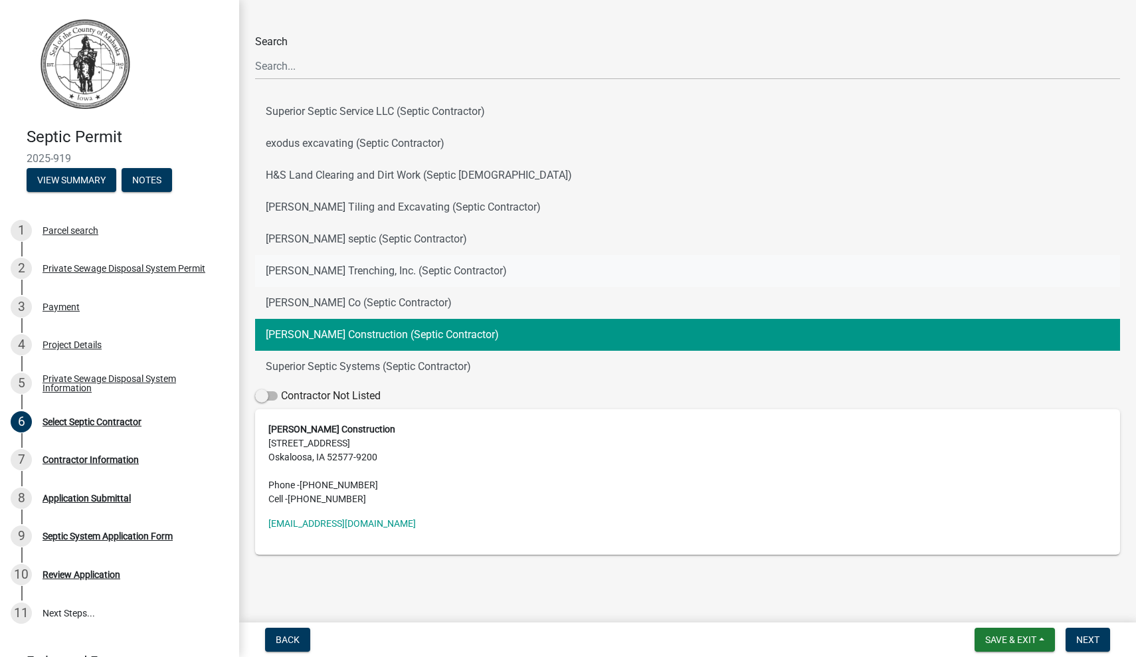
scroll to position [59, 0]
click at [1082, 644] on span "Next" at bounding box center [1087, 639] width 23 height 11
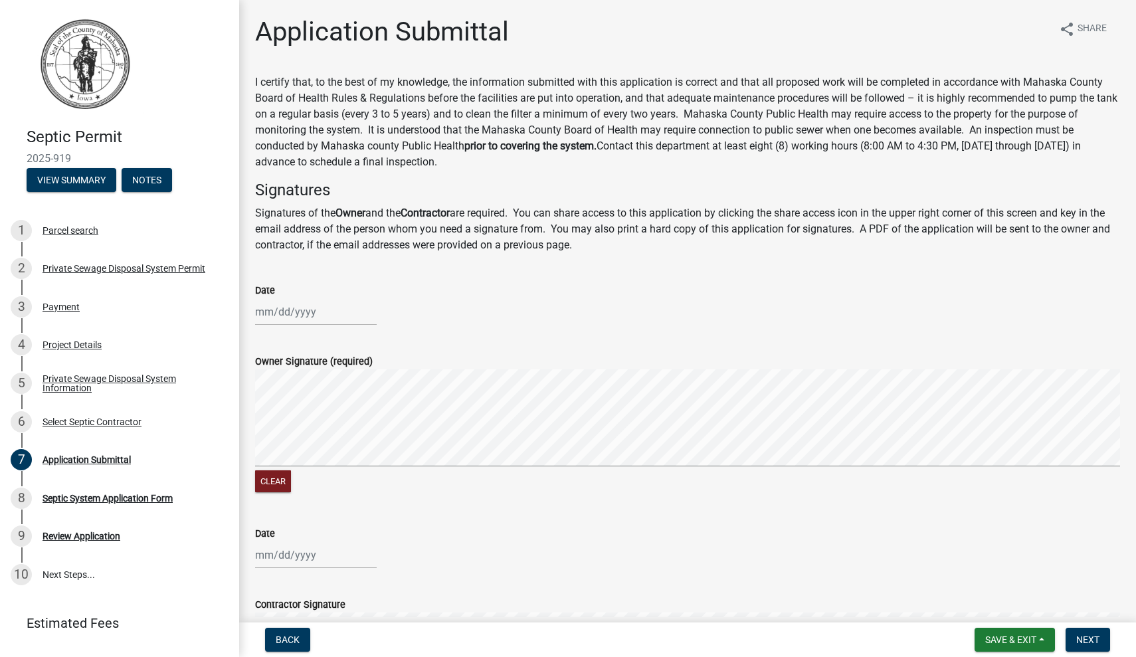
scroll to position [0, 0]
select select "8"
select select "2025"
click at [279, 306] on div "Jan Feb Mar Apr May Jun Jul Aug Sep Oct Nov Dec 1525 1526 1527 1528 1529 1530 1…" at bounding box center [316, 311] width 122 height 27
click at [403, 441] on div "18 19 20 21 22 23 24" at bounding box center [332, 446] width 154 height 21
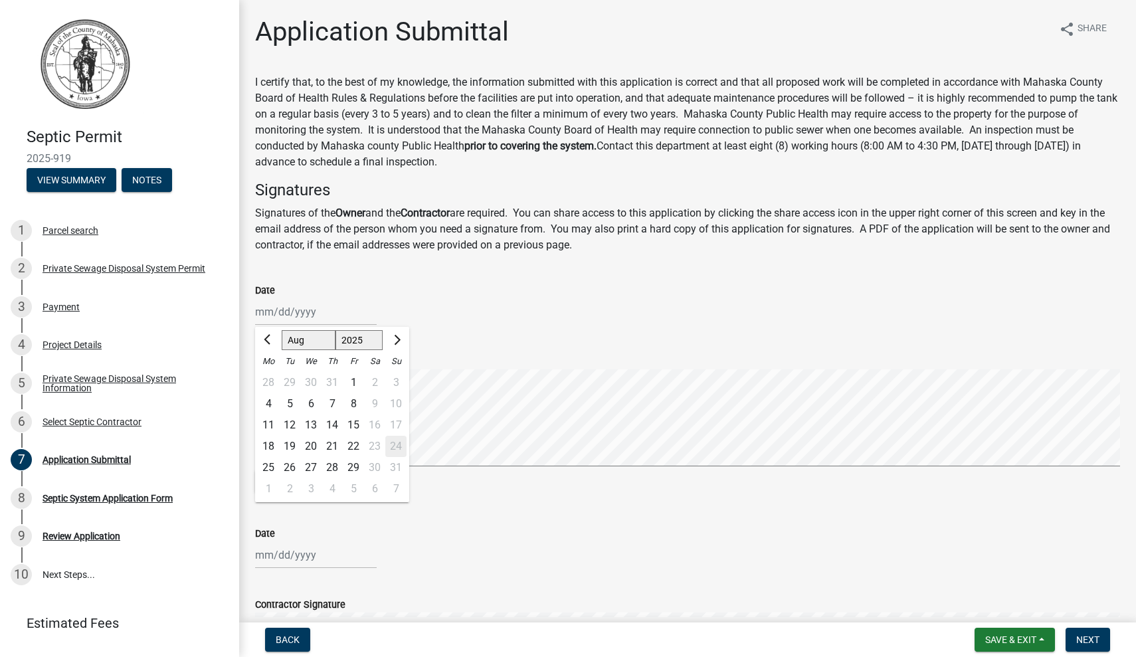
click at [265, 464] on div "25" at bounding box center [268, 467] width 21 height 21
type input "08/25/2025"
click at [321, 367] on div "Owner Signature (required)" at bounding box center [687, 361] width 865 height 16
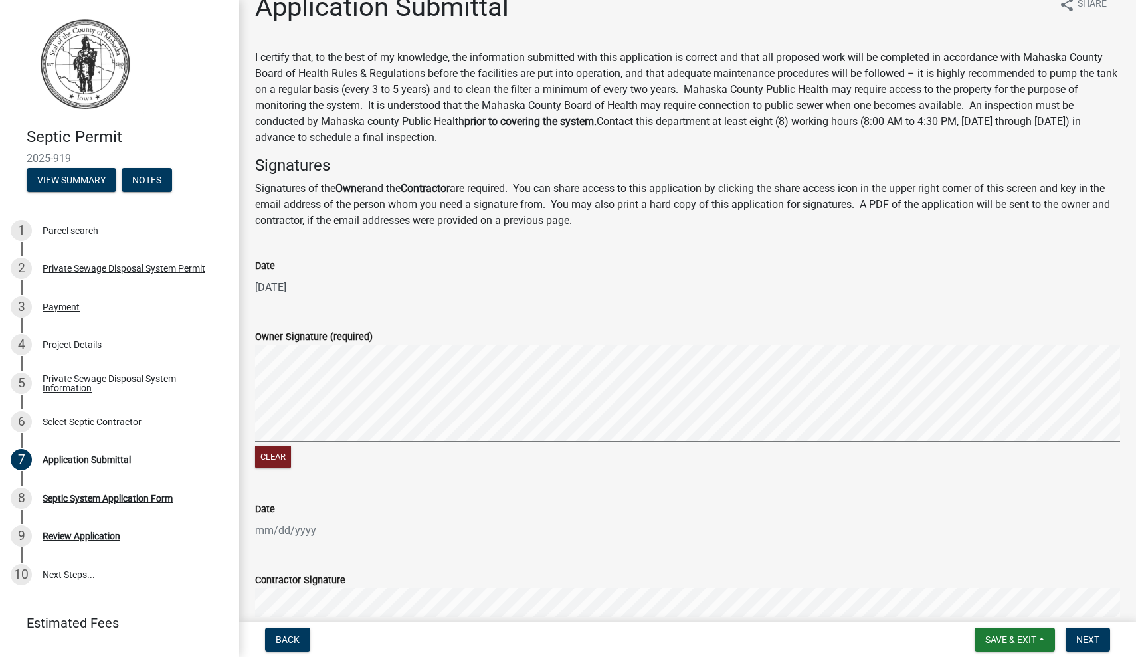
scroll to position [25, 0]
click at [282, 458] on button "Clear" at bounding box center [273, 456] width 36 height 22
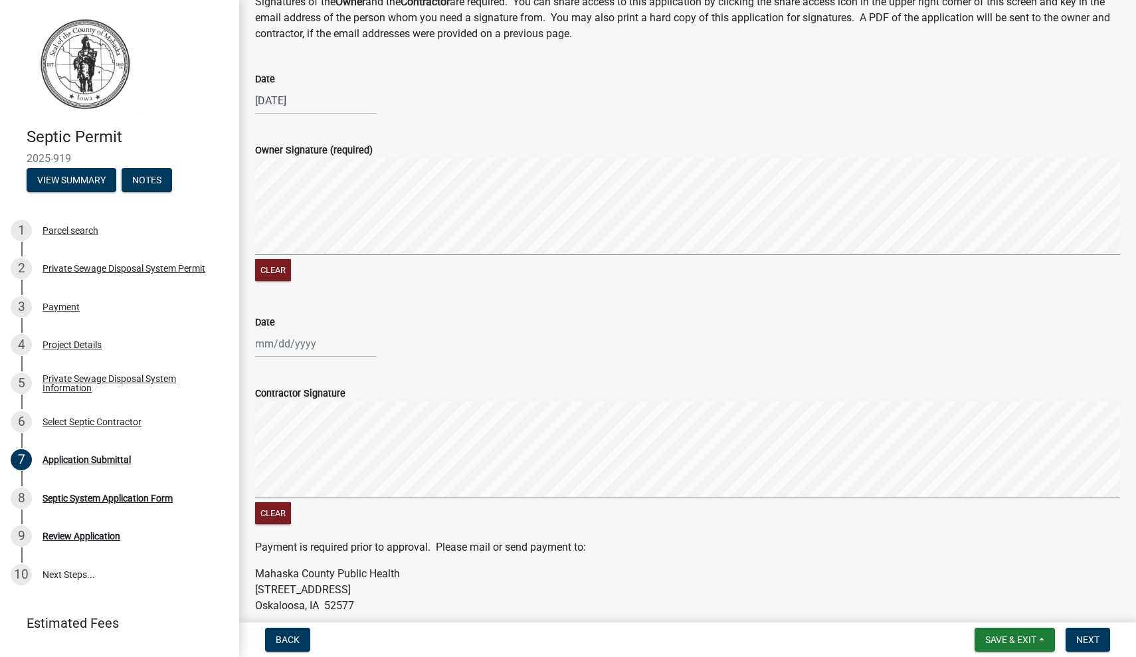
scroll to position [169, 0]
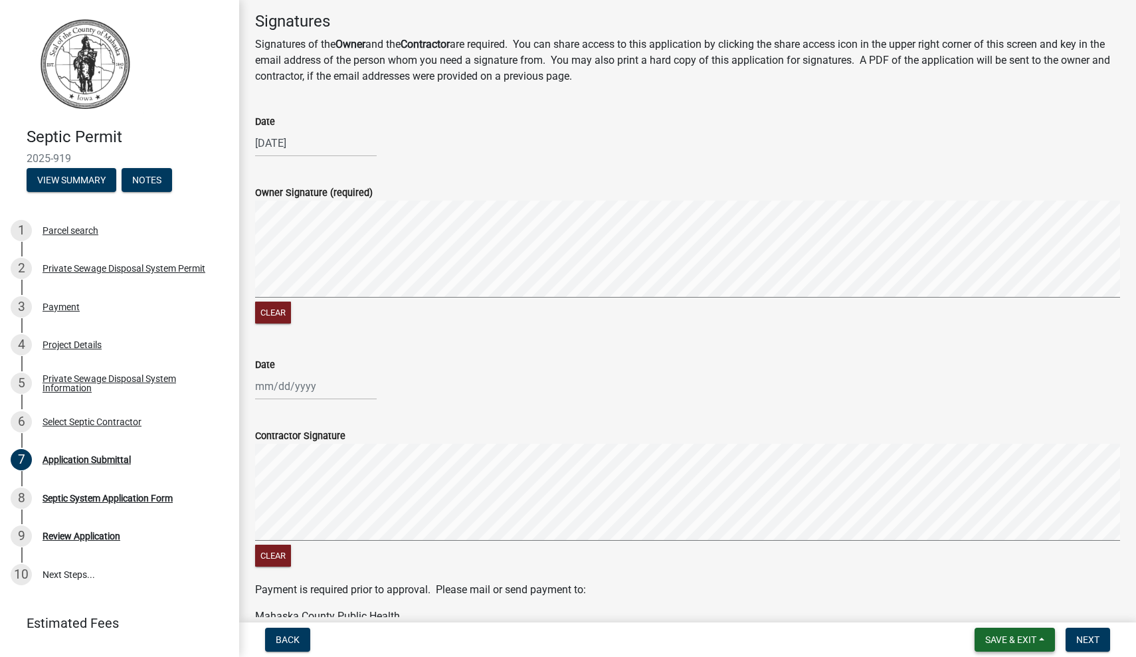
click at [1018, 640] on span "Save & Exit" at bounding box center [1010, 639] width 51 height 11
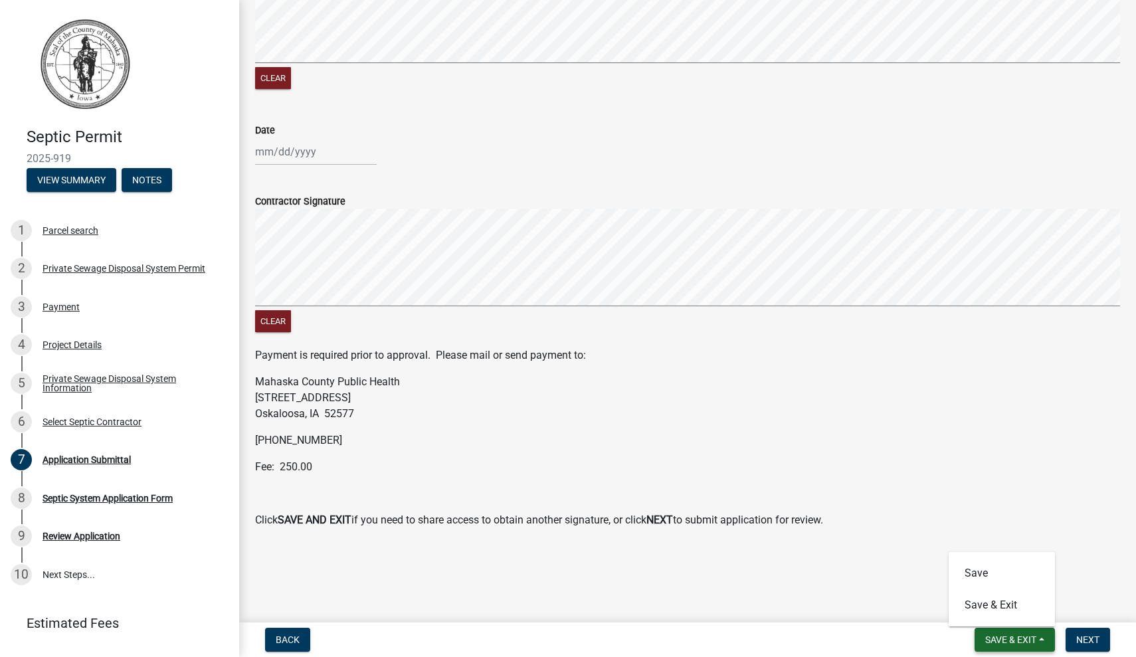
scroll to position [402, 0]
click at [973, 607] on button "Save & Exit" at bounding box center [1002, 605] width 106 height 32
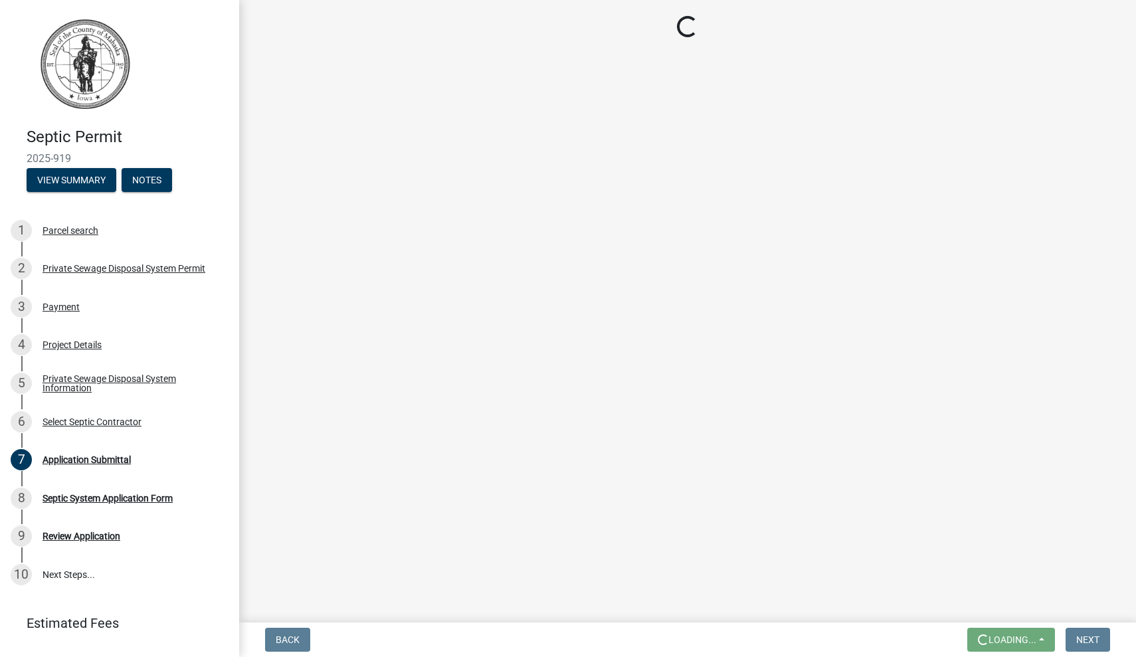
scroll to position [0, 0]
